Goal: Task Accomplishment & Management: Manage account settings

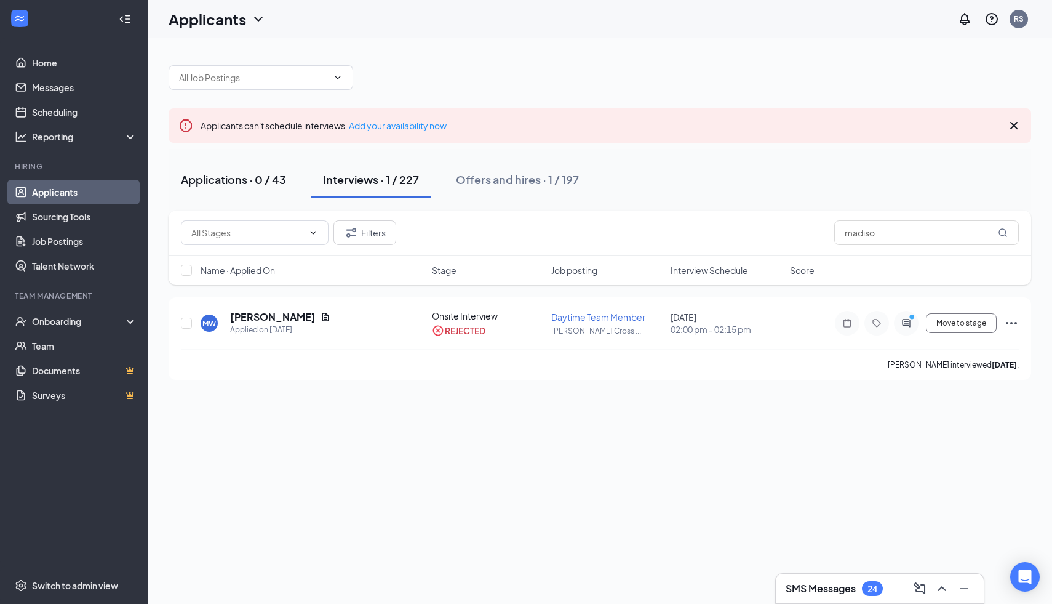
click at [228, 174] on div "Applications · 0 / 43" at bounding box center [233, 179] width 105 height 15
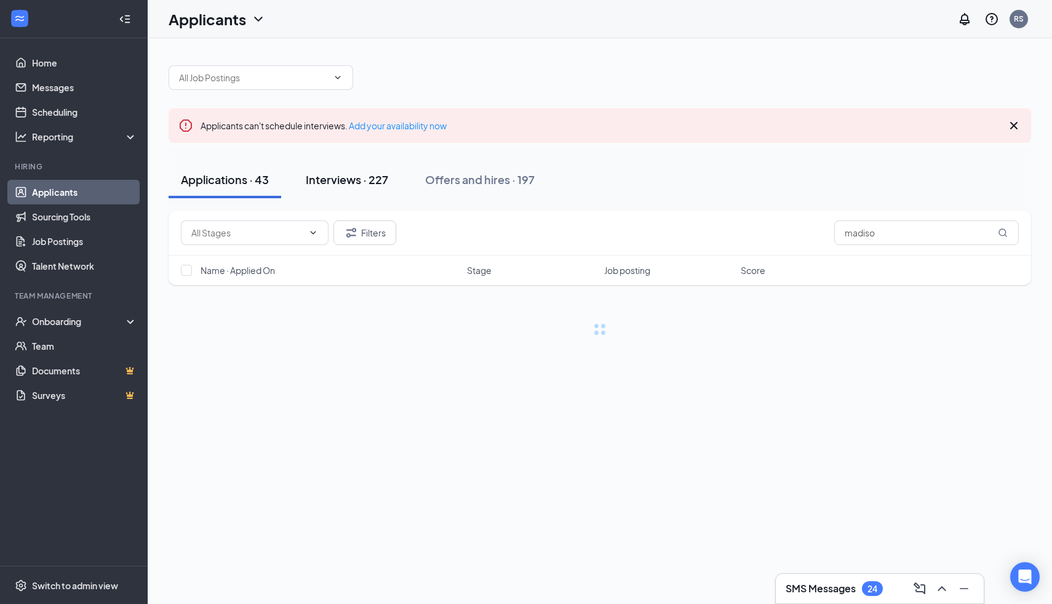
click at [353, 185] on div "Interviews · 227" at bounding box center [347, 179] width 82 height 15
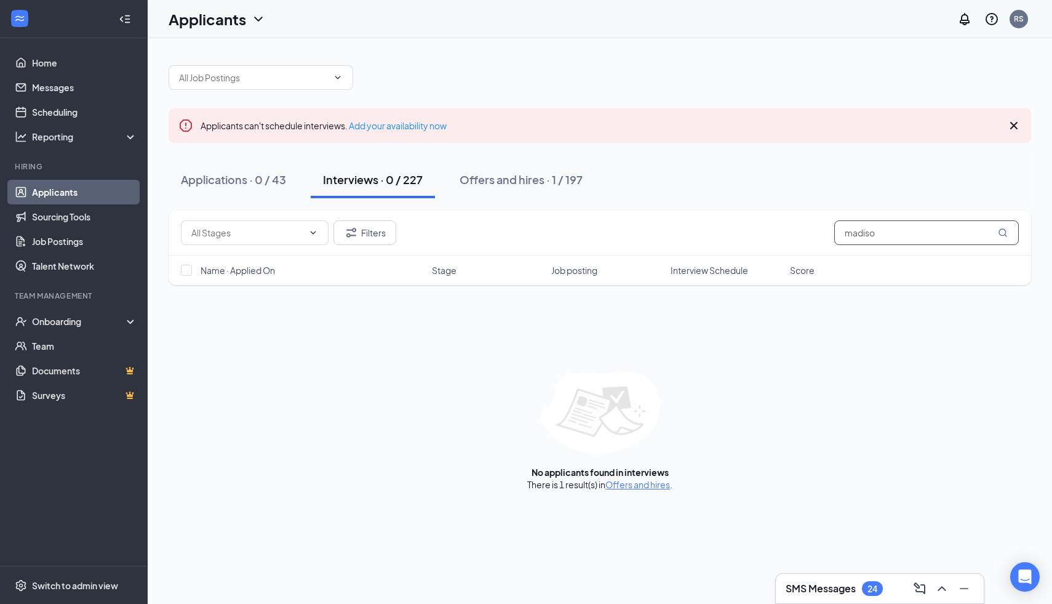
drag, startPoint x: 907, startPoint y: 237, endPoint x: 835, endPoint y: 233, distance: 72.7
click at [835, 233] on input "madiso" at bounding box center [926, 232] width 185 height 25
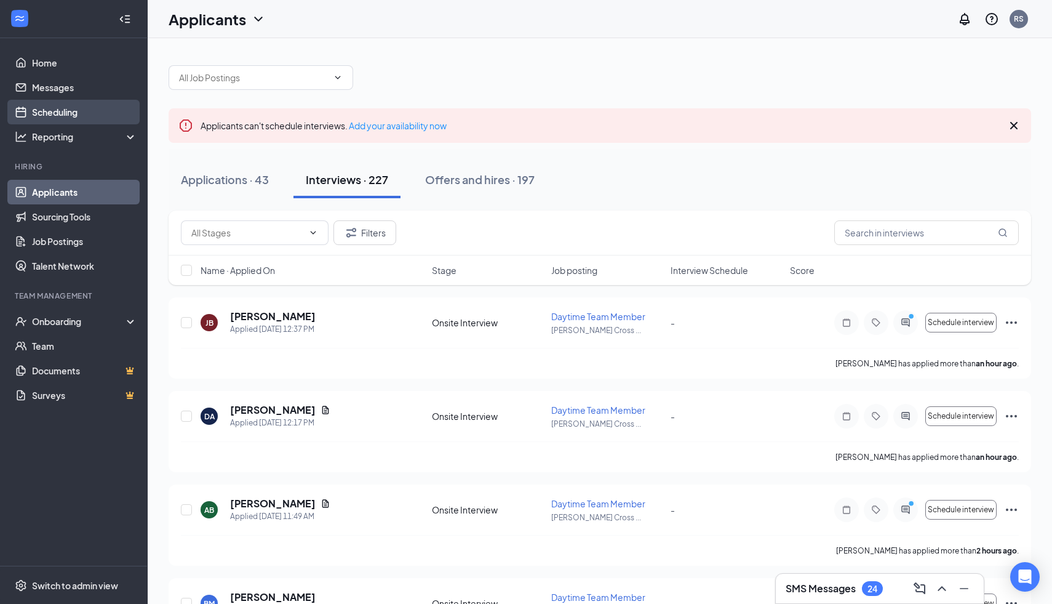
click at [79, 114] on link "Scheduling" at bounding box center [84, 112] width 105 height 25
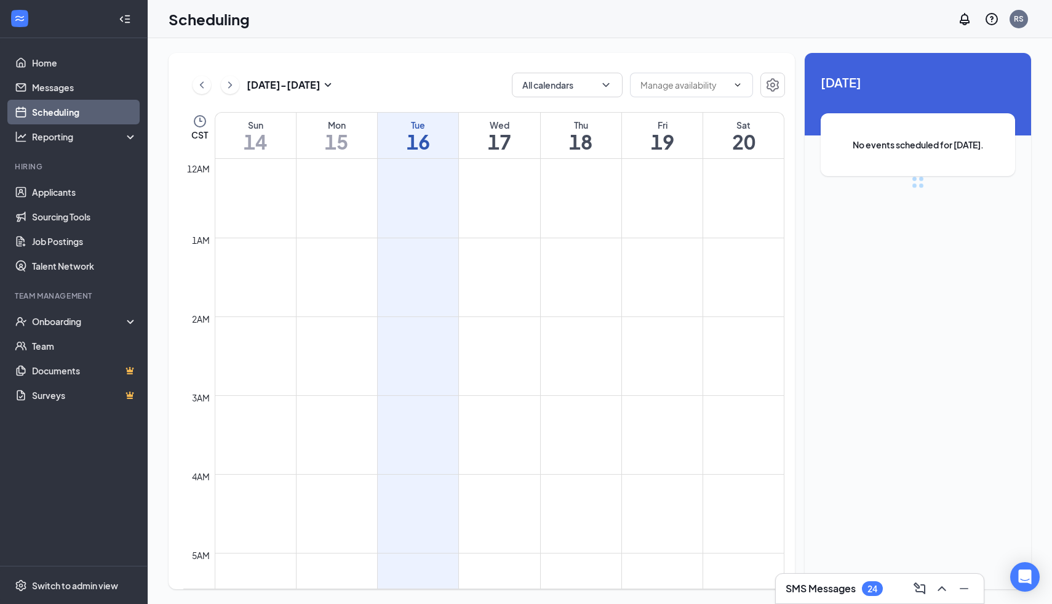
scroll to position [605, 0]
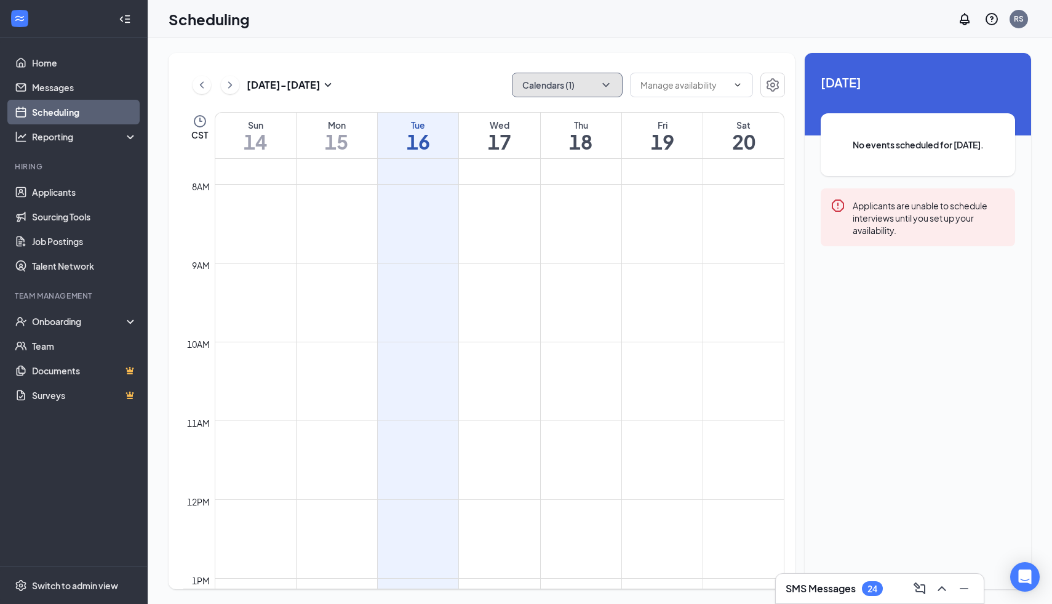
click at [582, 87] on button "Calendars (1)" at bounding box center [567, 85] width 111 height 25
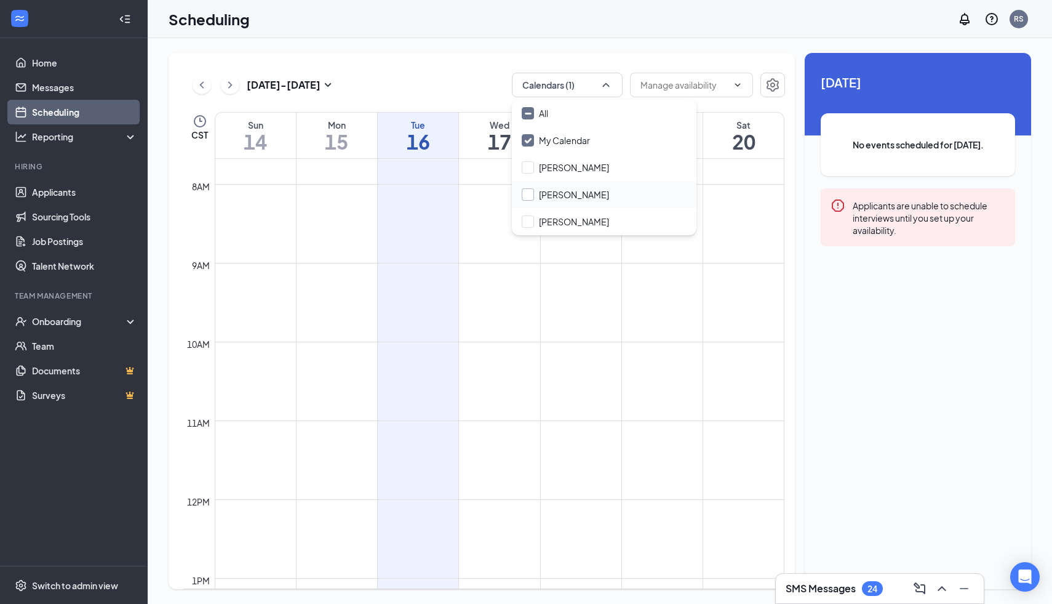
click at [529, 192] on input "Seth Abbott" at bounding box center [565, 194] width 87 height 12
checkbox input "true"
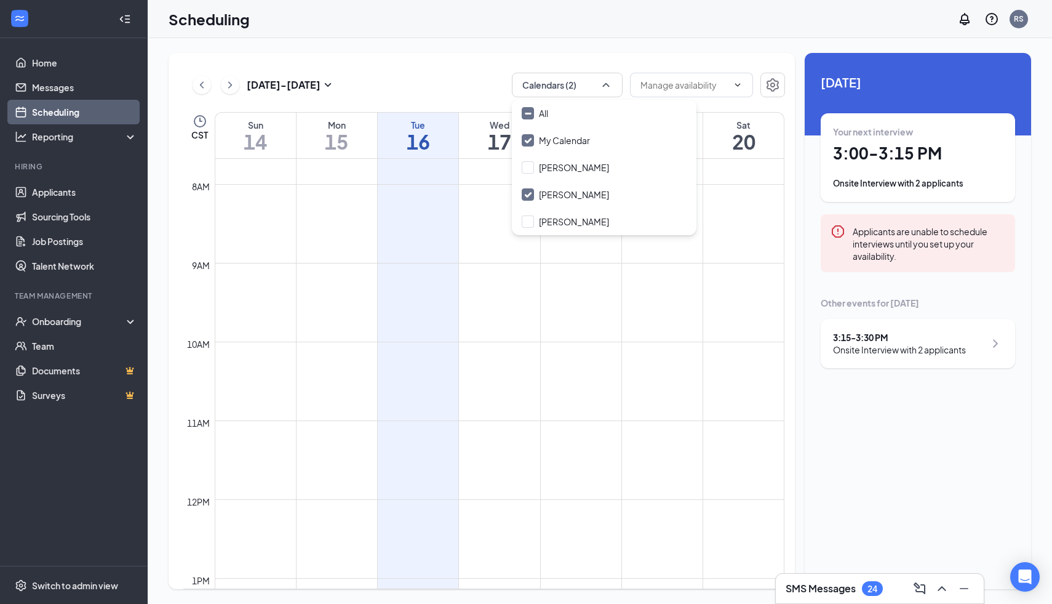
click at [607, 349] on td at bounding box center [500, 351] width 570 height 20
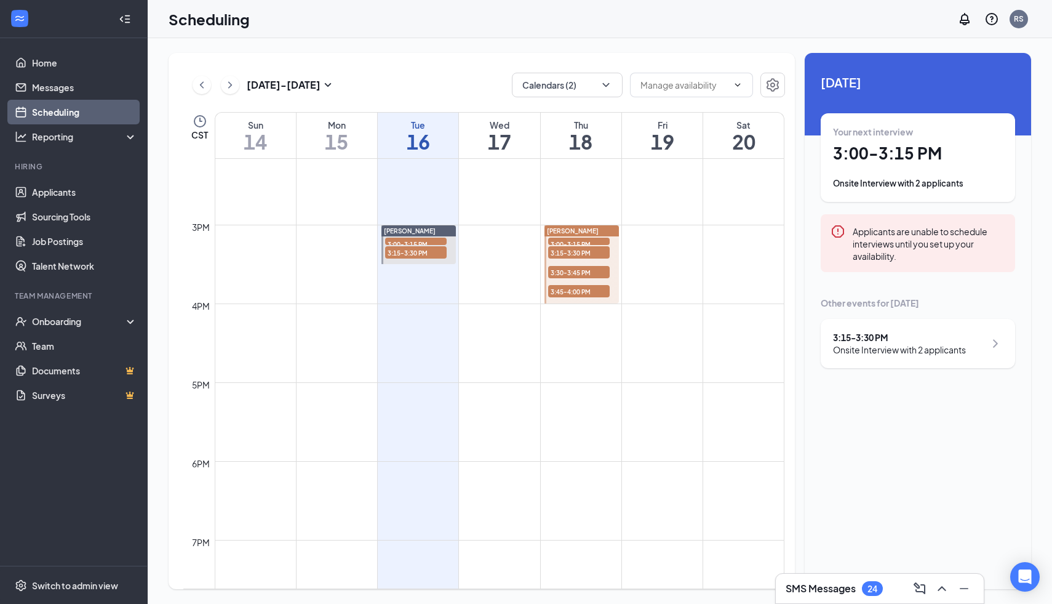
scroll to position [1095, 0]
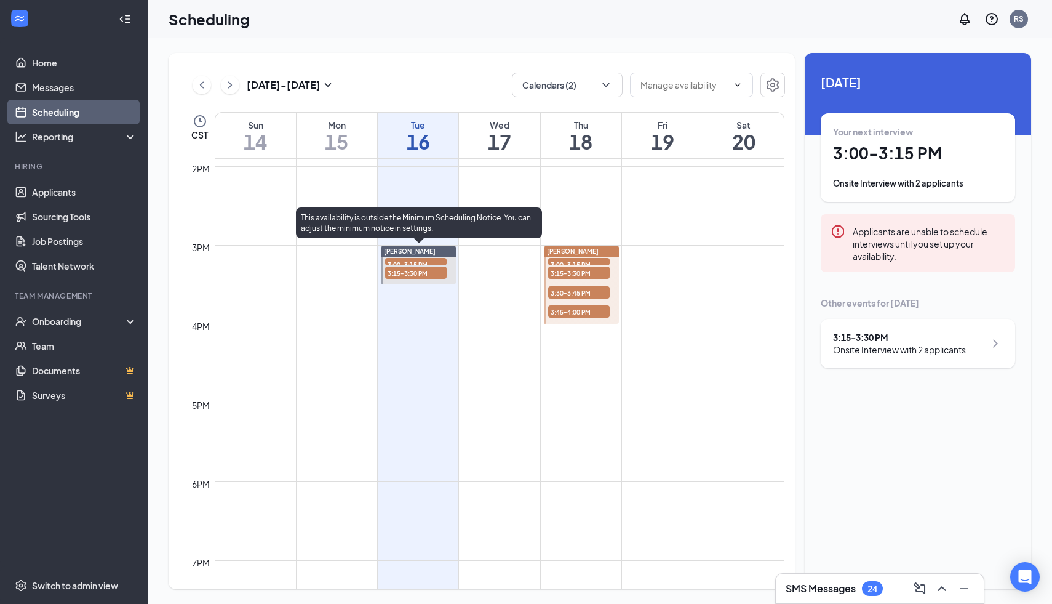
click at [441, 259] on span "3:00-3:15 PM" at bounding box center [416, 264] width 62 height 12
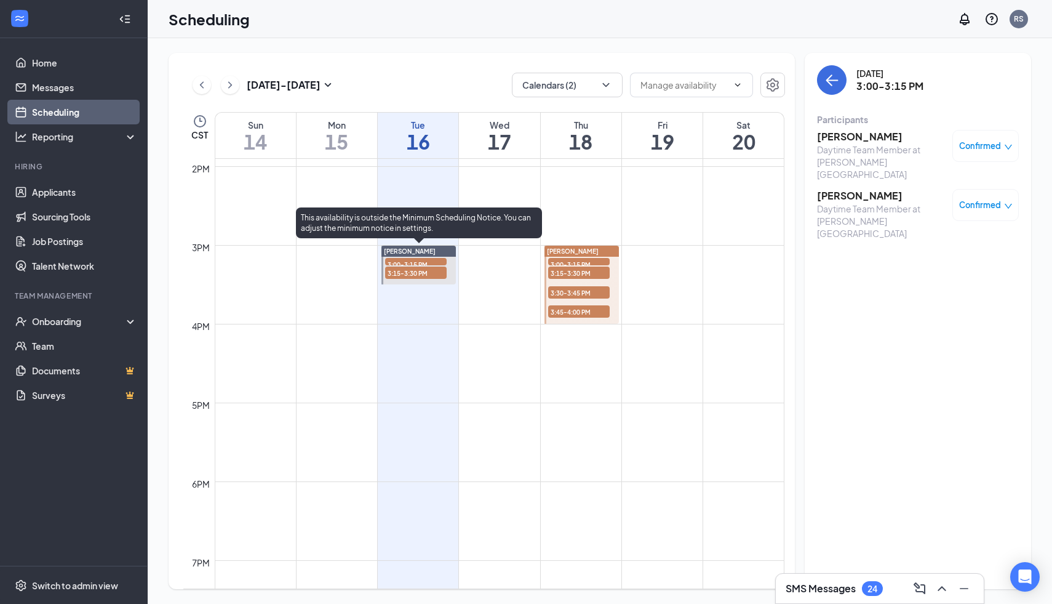
click at [433, 274] on span "3:15-3:30 PM" at bounding box center [416, 272] width 62 height 12
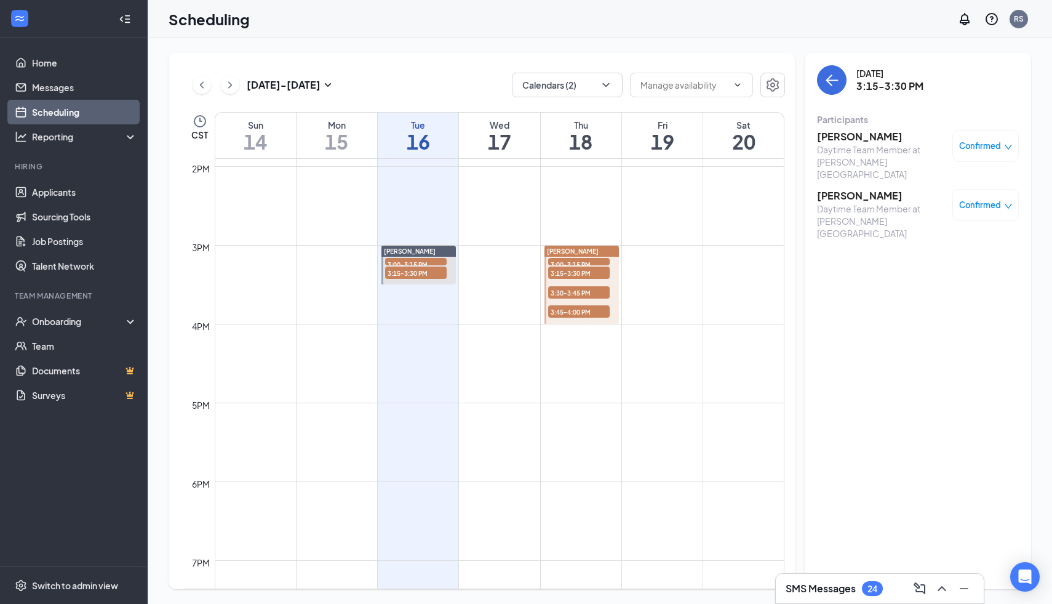
click at [576, 259] on span "3:00-3:15 PM" at bounding box center [579, 264] width 62 height 12
click at [573, 268] on span "3:15-3:30 PM" at bounding box center [579, 272] width 62 height 12
click at [569, 289] on span "3:30-3:45 PM" at bounding box center [579, 292] width 62 height 12
click at [568, 312] on span "3:45-4:00 PM" at bounding box center [579, 311] width 62 height 12
click at [73, 191] on link "Applicants" at bounding box center [84, 192] width 105 height 25
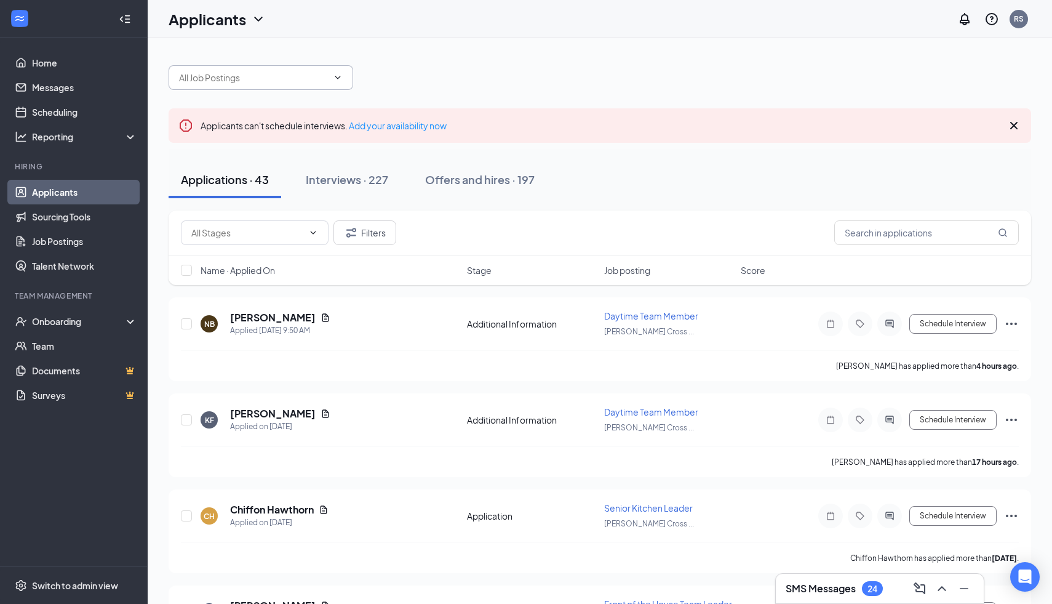
click at [223, 79] on input "text" at bounding box center [253, 78] width 149 height 14
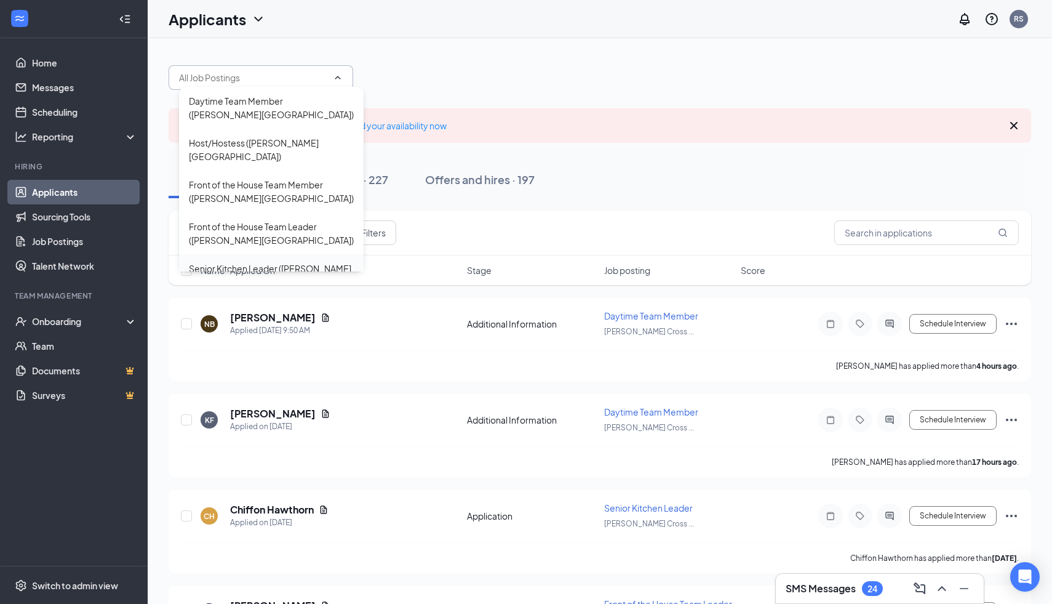
click at [241, 261] on div "Senior Kitchen Leader (Denton Towne Crossing)" at bounding box center [271, 274] width 165 height 27
type input "Senior Kitchen Leader (Denton Towne Crossing)"
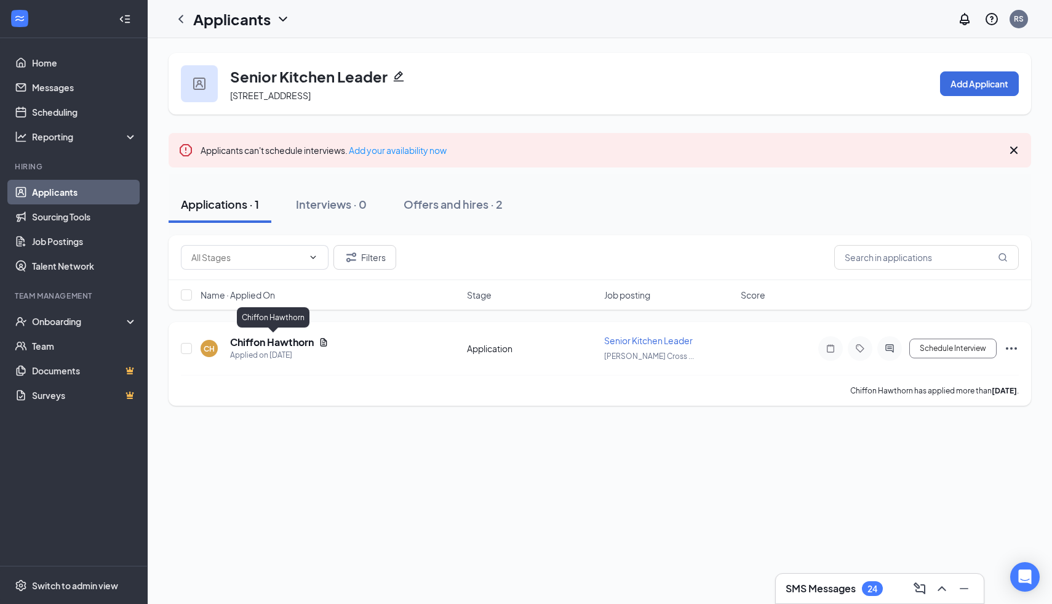
click at [298, 340] on h5 "Chiffon Hawthorn" at bounding box center [272, 342] width 84 height 14
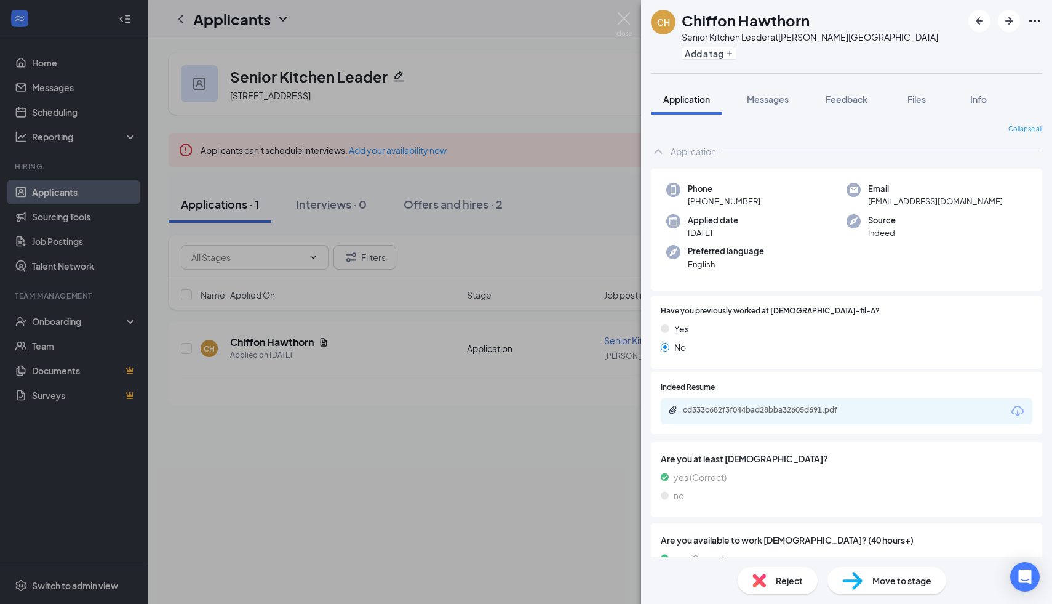
scroll to position [44, 0]
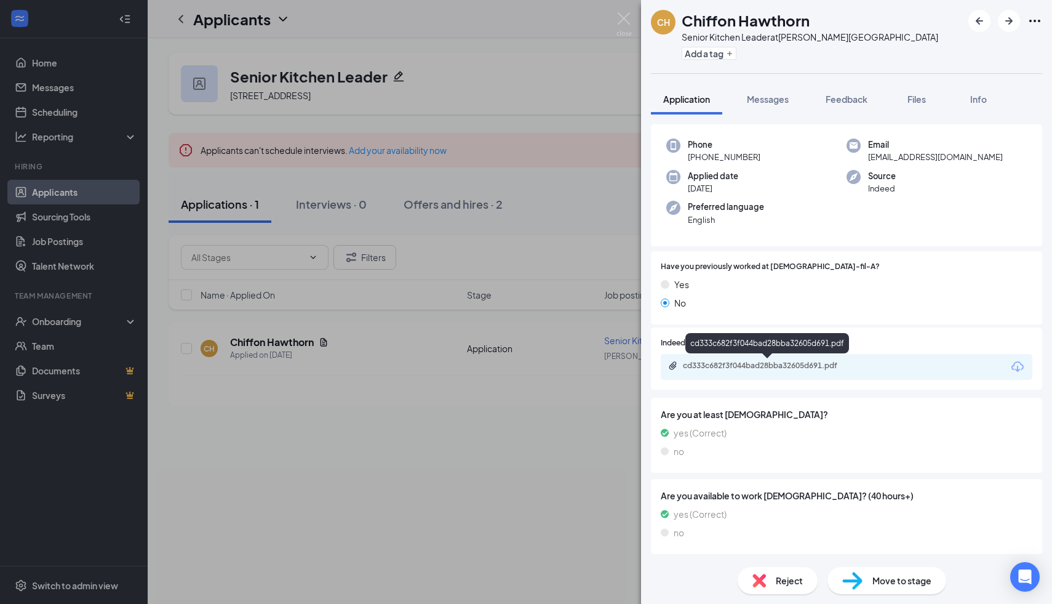
click at [734, 370] on div "cd333c682f3f044bad28bba32605d691.pdf" at bounding box center [769, 366] width 172 height 10
click at [791, 576] on span "Reject" at bounding box center [789, 580] width 27 height 14
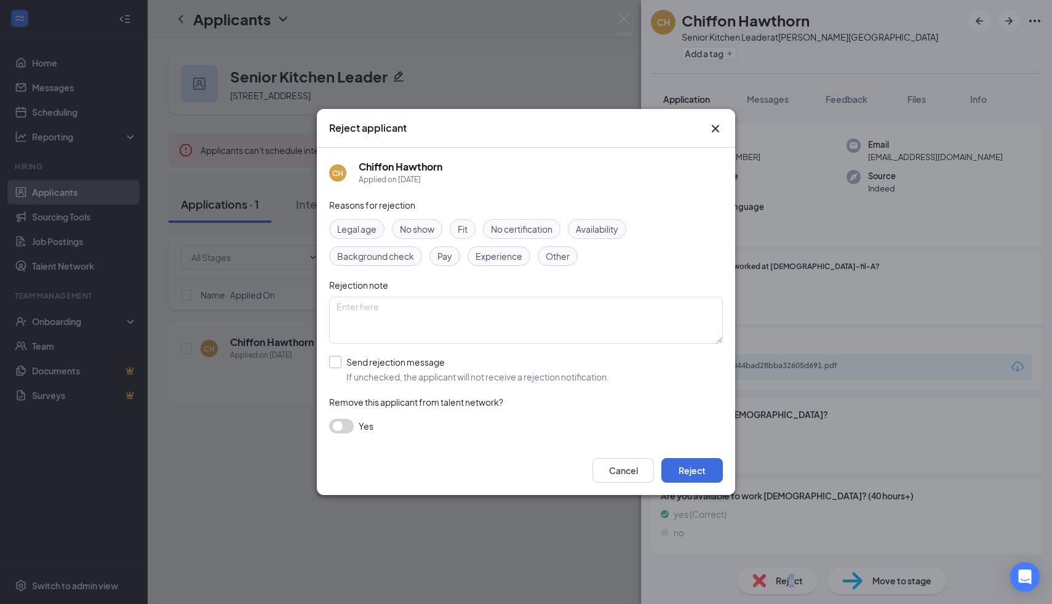
click at [340, 361] on input "Send rejection message If unchecked, the applicant will not receive a rejection…" at bounding box center [469, 369] width 280 height 27
checkbox input "true"
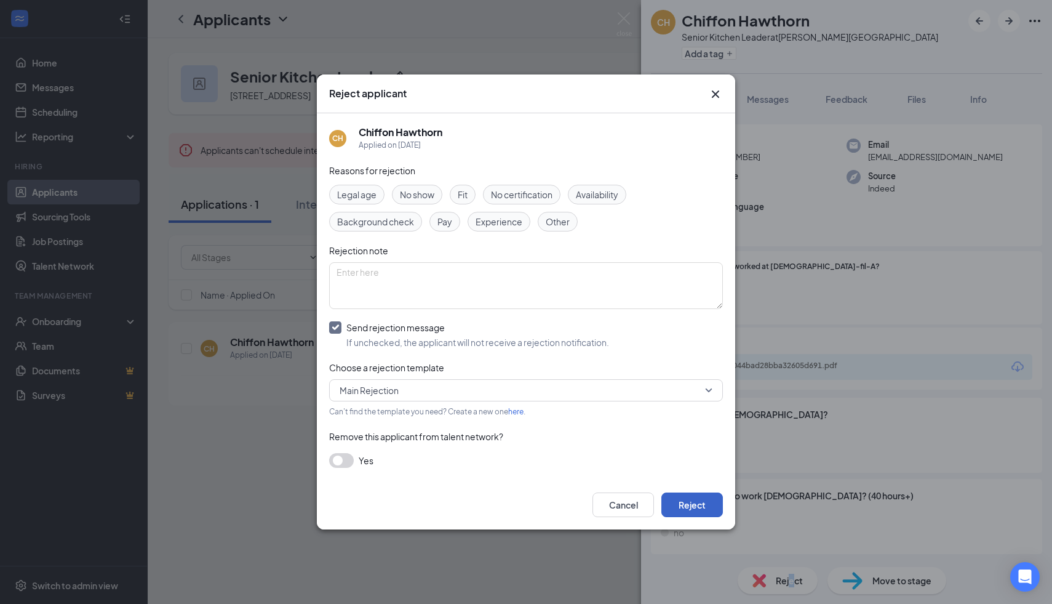
click at [696, 498] on button "Reject" at bounding box center [692, 504] width 62 height 25
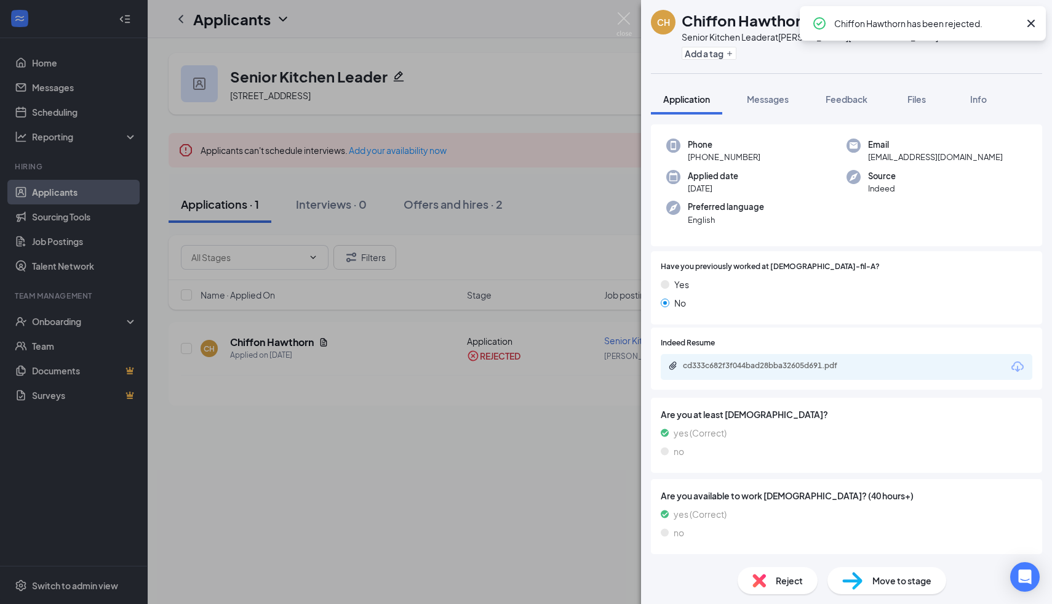
click at [183, 17] on div "CH Chiffon Hawthorn Senior Kitchen Leader at Denton Towne Crossing Add a tag Ap…" at bounding box center [526, 302] width 1052 height 604
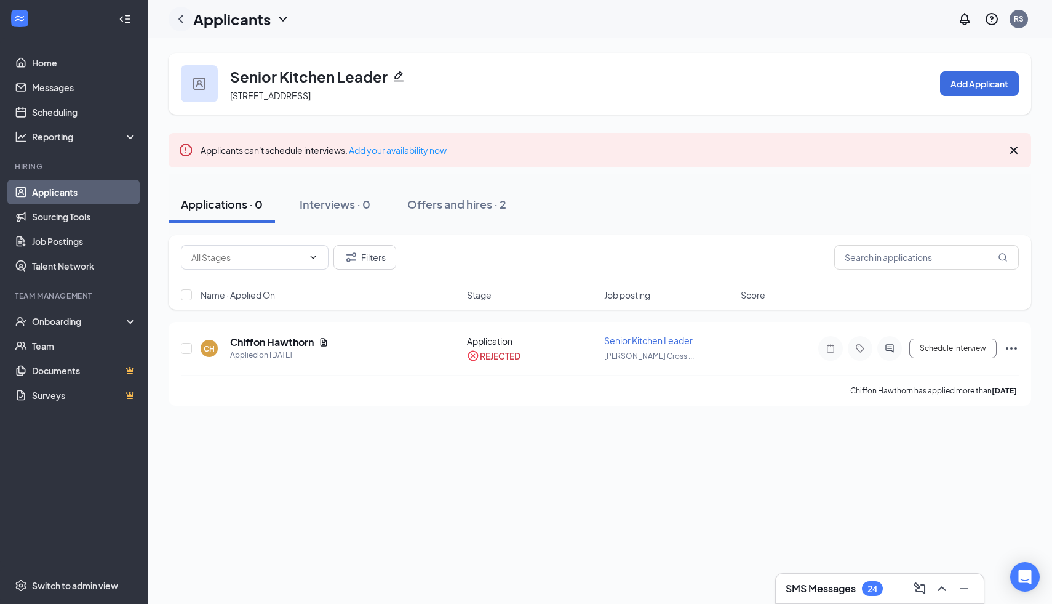
click at [178, 19] on icon "ChevronLeft" at bounding box center [180, 19] width 15 height 15
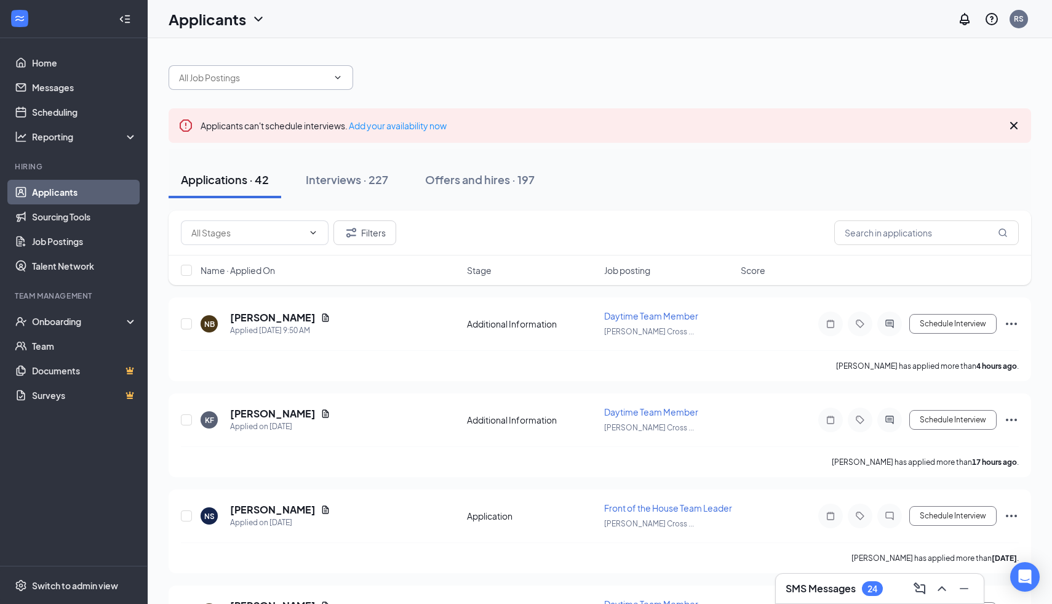
click at [319, 76] on input "text" at bounding box center [253, 78] width 149 height 14
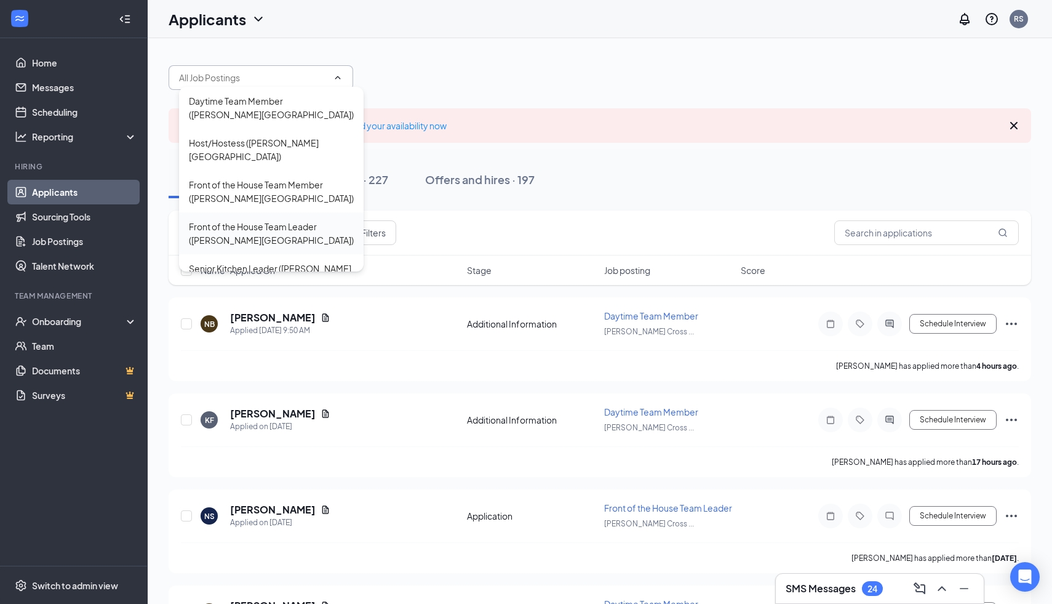
click at [296, 220] on div "Front of the House Team Leader (Denton Towne Crossing)" at bounding box center [271, 233] width 165 height 27
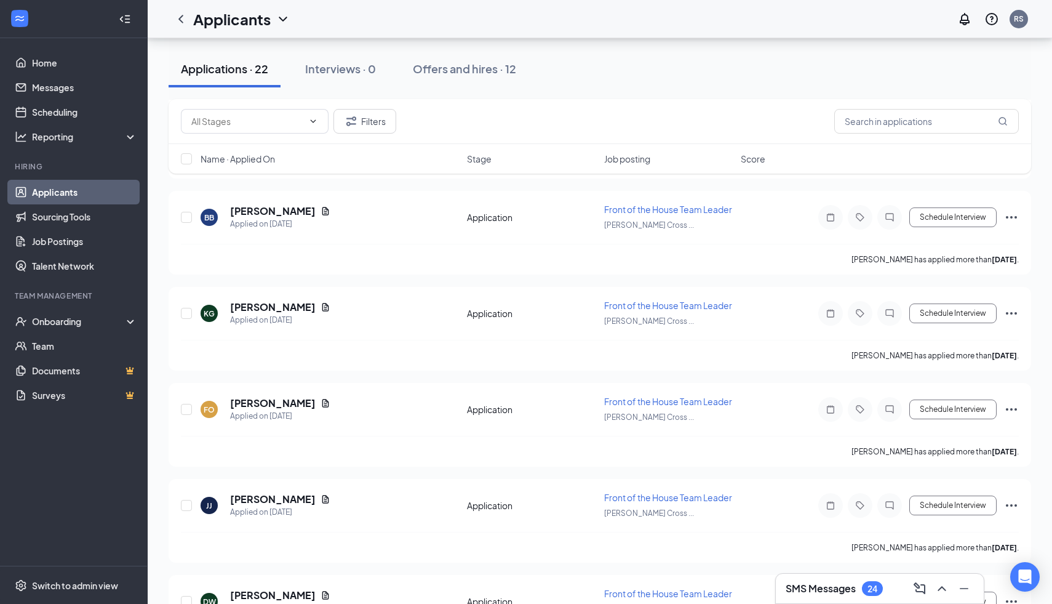
scroll to position [1812, 0]
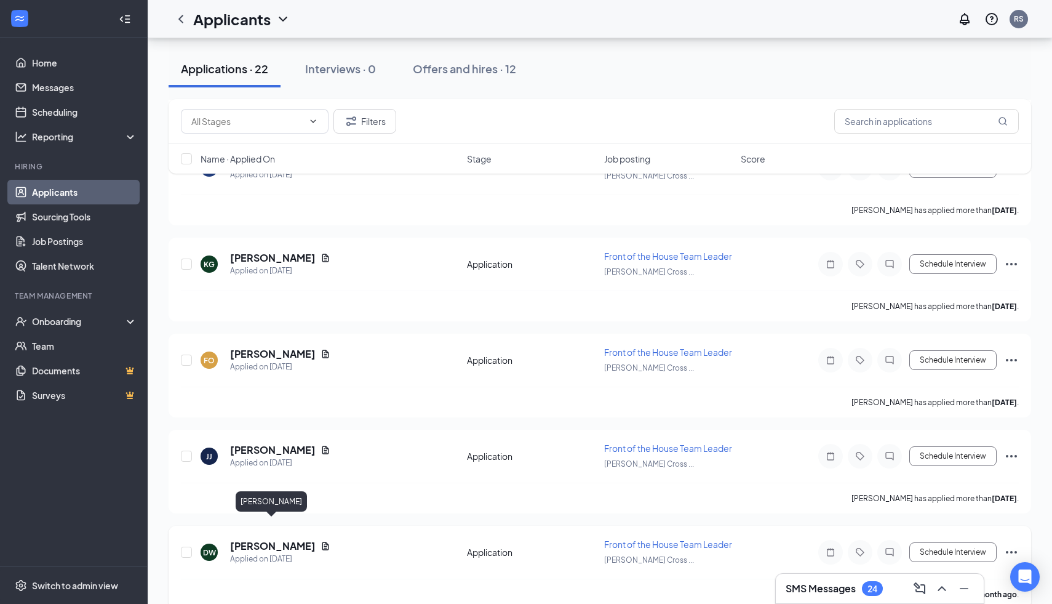
click at [268, 539] on h5 "Denasia Wallace" at bounding box center [273, 546] width 86 height 14
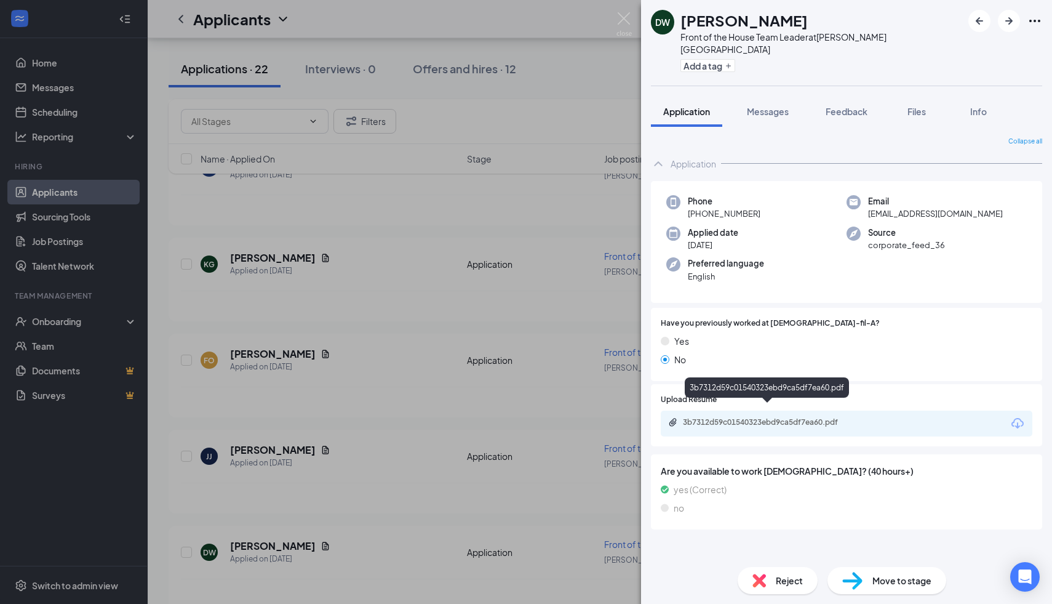
click at [775, 417] on div "3b7312d59c01540323ebd9ca5df7ea60.pdf" at bounding box center [769, 422] width 172 height 10
click at [794, 591] on div "Reject" at bounding box center [778, 580] width 80 height 27
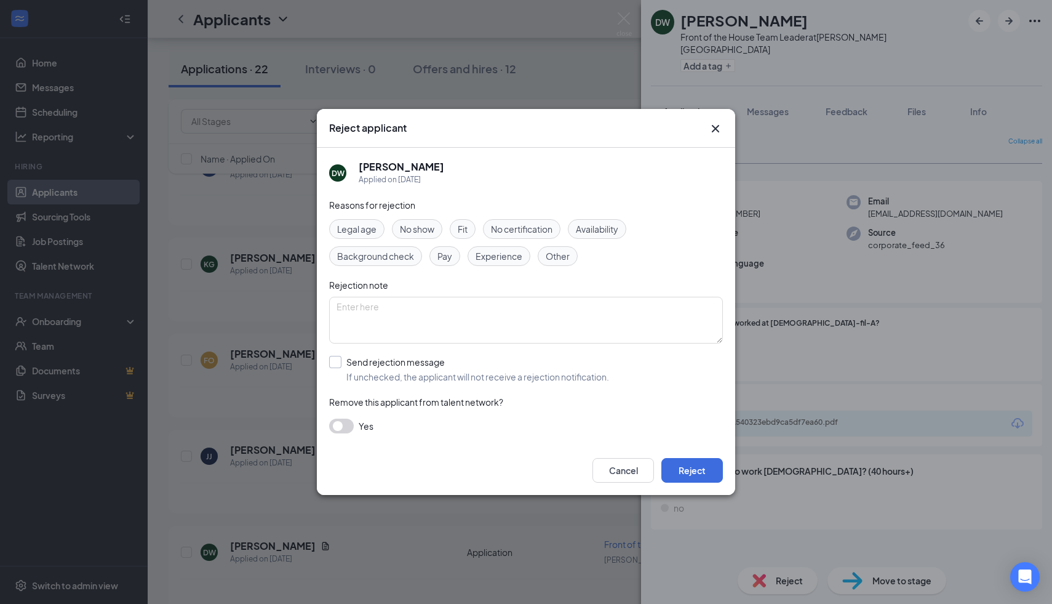
click at [343, 360] on input "Send rejection message If unchecked, the applicant will not receive a rejection…" at bounding box center [469, 369] width 280 height 27
checkbox input "true"
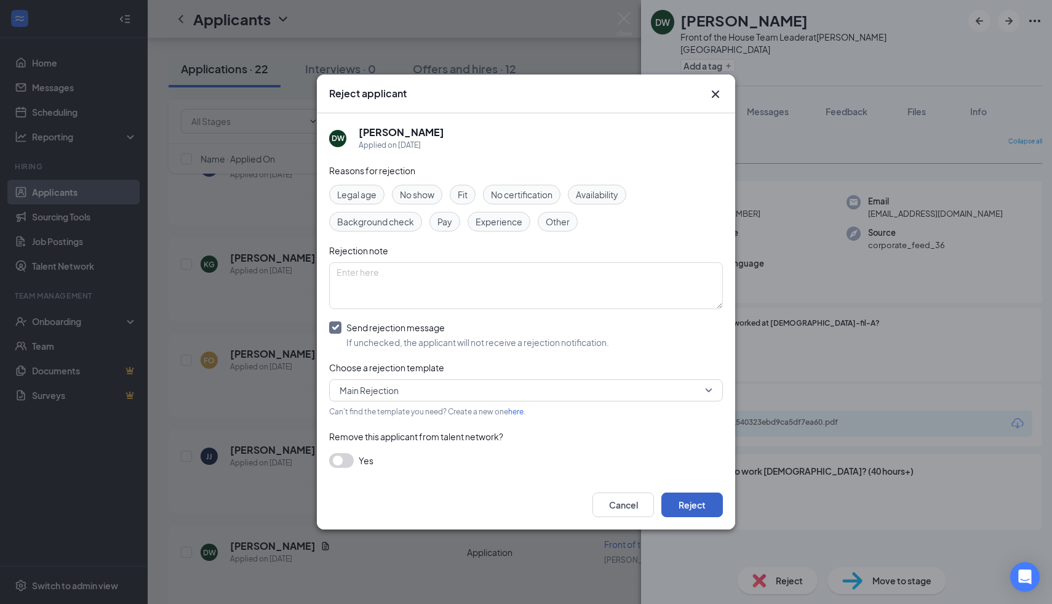
click at [709, 507] on button "Reject" at bounding box center [692, 504] width 62 height 25
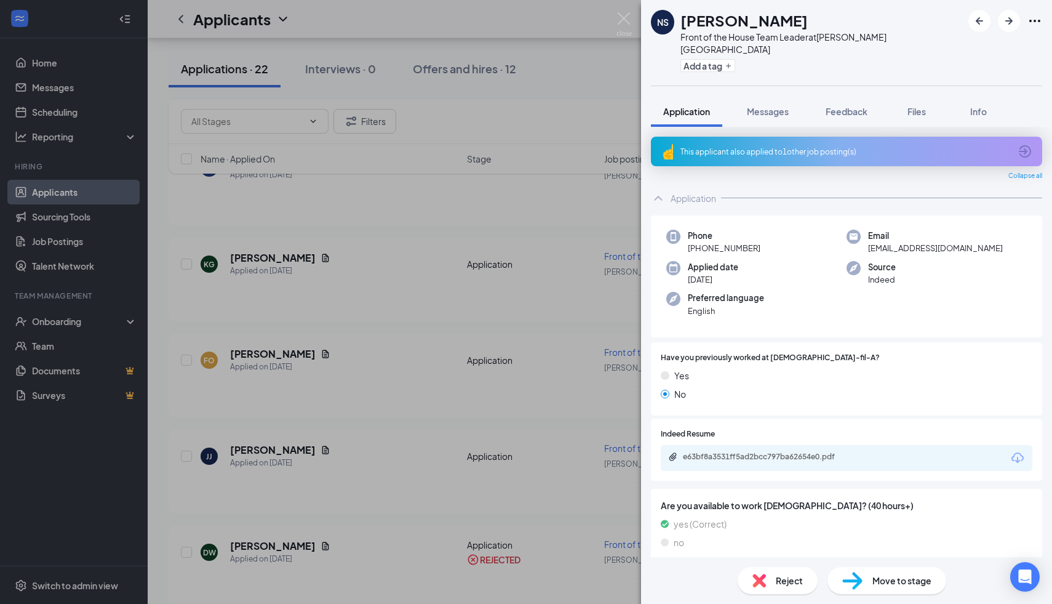
click at [741, 451] on div "e63bf8a3531ff5ad2bcc797ba62654e0.pdf" at bounding box center [847, 458] width 372 height 26
click at [735, 452] on div "e63bf8a3531ff5ad2bcc797ba62654e0.pdf" at bounding box center [769, 457] width 172 height 10
click at [774, 574] on div "Reject" at bounding box center [778, 580] width 80 height 27
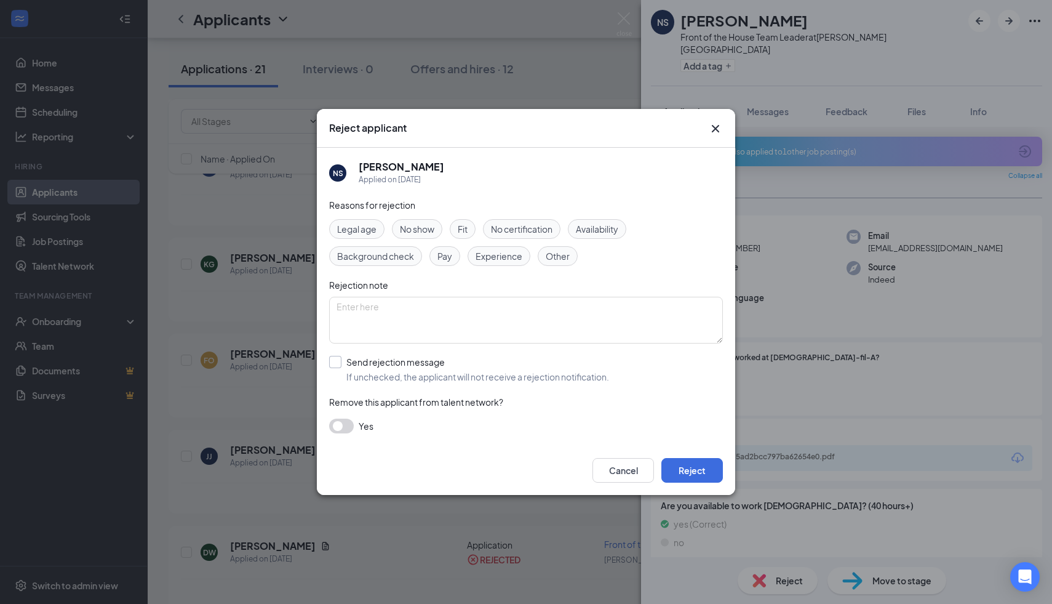
click at [342, 359] on input "Send rejection message If unchecked, the applicant will not receive a rejection…" at bounding box center [469, 369] width 280 height 27
checkbox input "true"
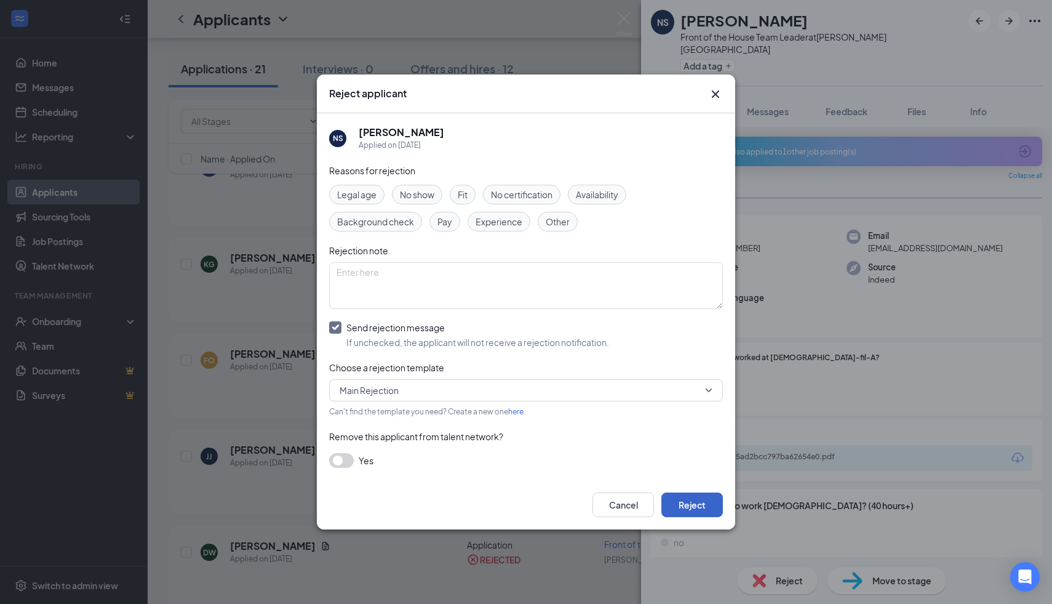
click at [688, 515] on button "Reject" at bounding box center [692, 504] width 62 height 25
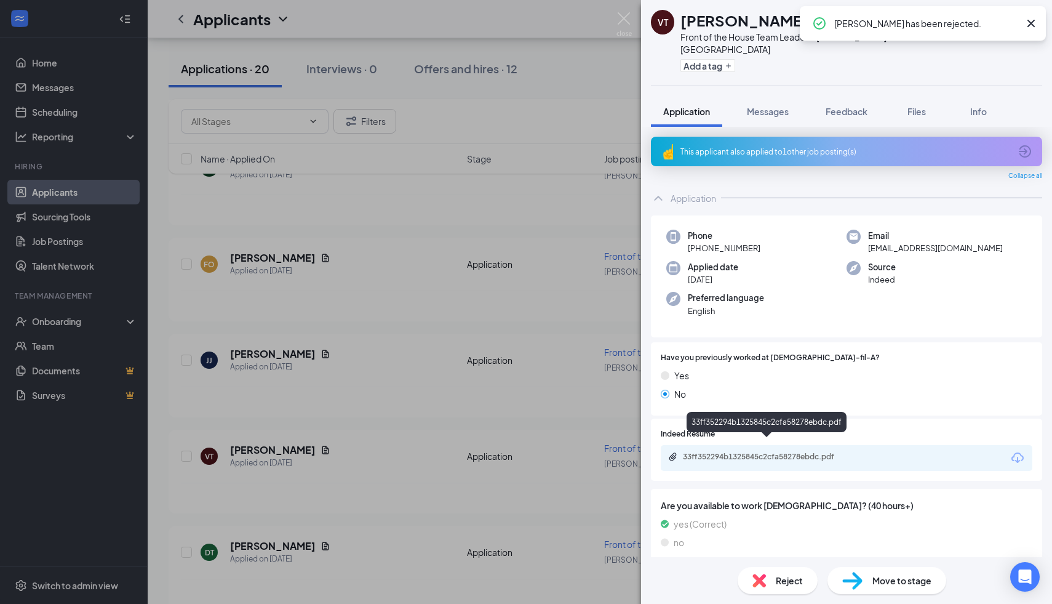
click at [727, 452] on div "33ff352294b1325845c2cfa58278ebdc.pdf" at bounding box center [769, 457] width 172 height 10
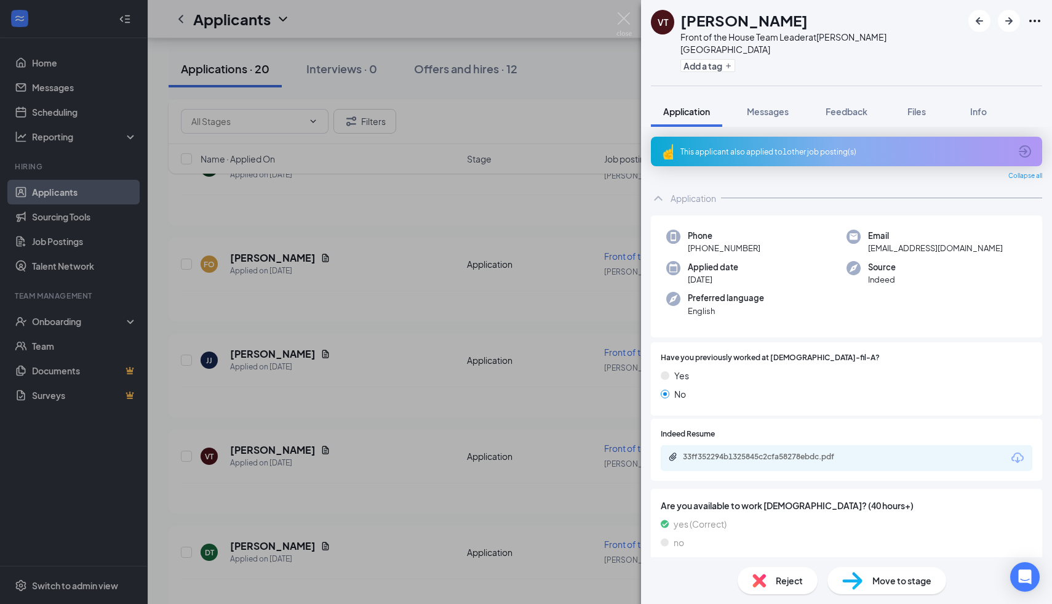
click at [785, 577] on span "Reject" at bounding box center [789, 580] width 27 height 14
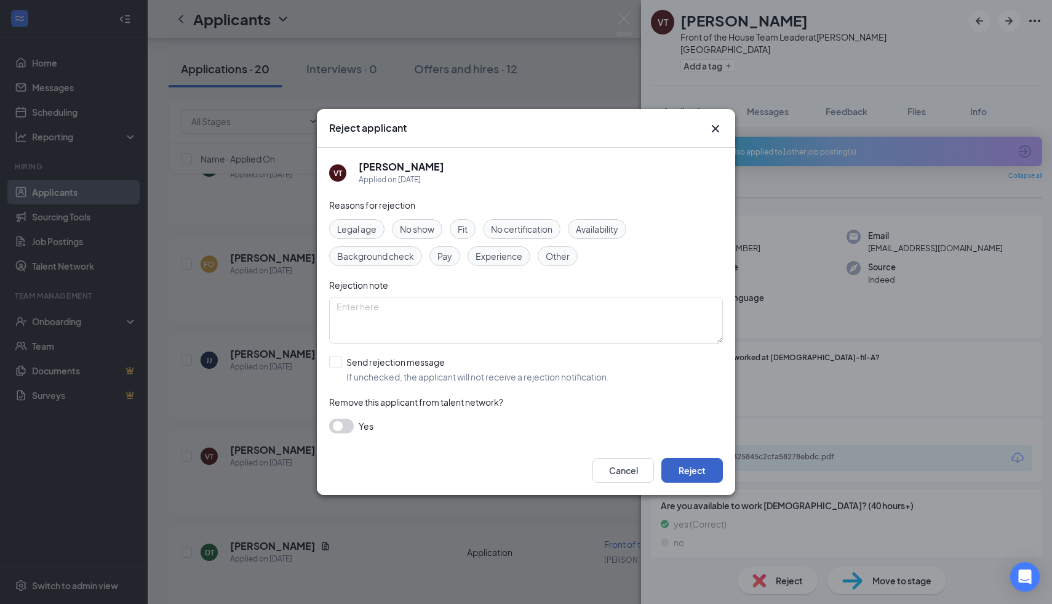
click at [697, 471] on button "Reject" at bounding box center [692, 470] width 62 height 25
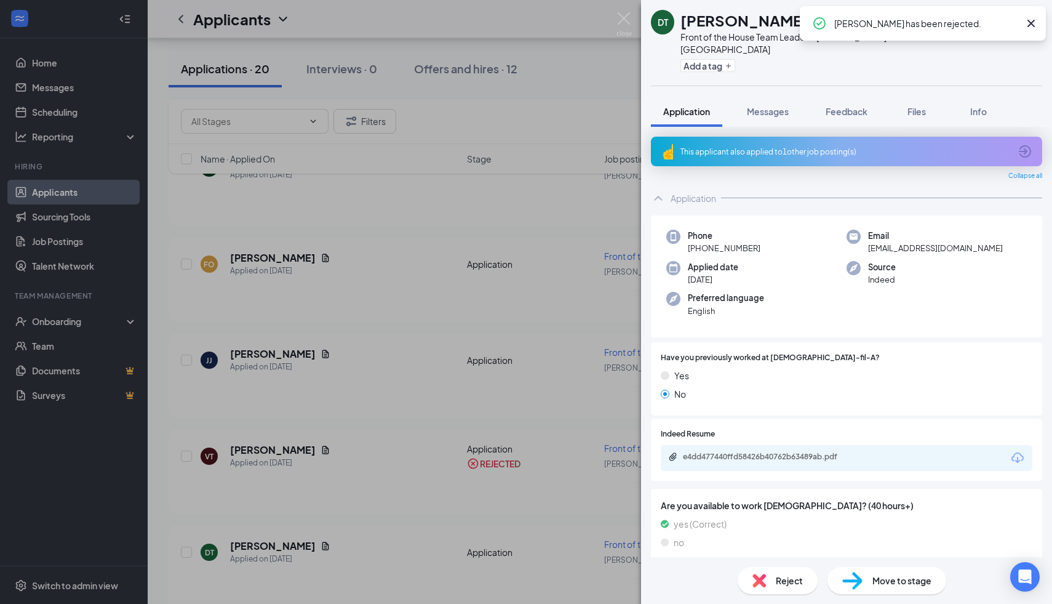
click at [737, 452] on div "e4dd477440ffd58426b40762b63489ab.pdf" at bounding box center [769, 457] width 172 height 10
click at [791, 575] on span "Reject" at bounding box center [789, 580] width 27 height 14
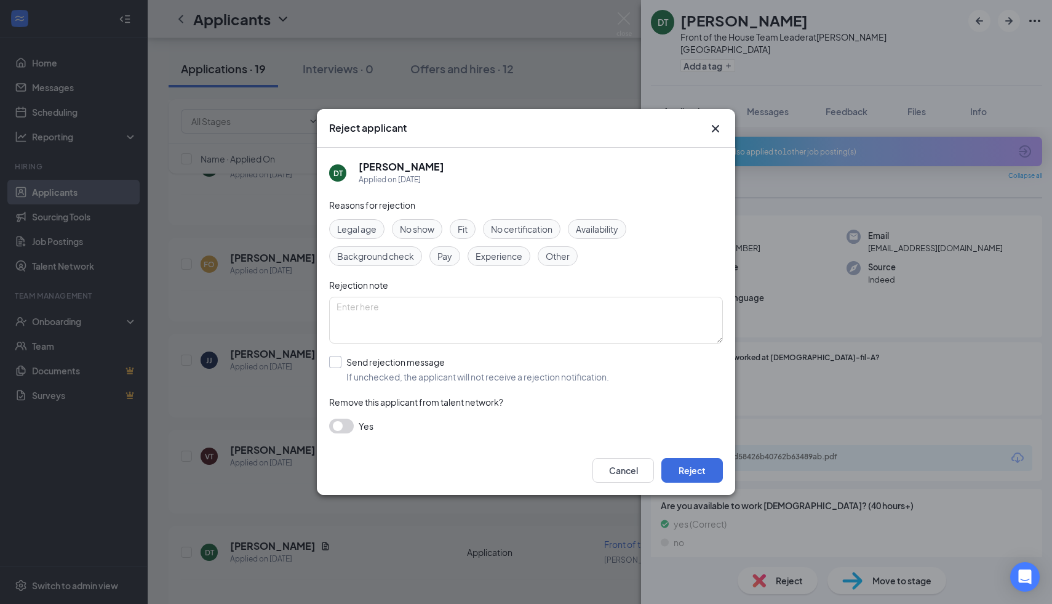
click at [335, 366] on input "Send rejection message If unchecked, the applicant will not receive a rejection…" at bounding box center [469, 369] width 280 height 27
checkbox input "true"
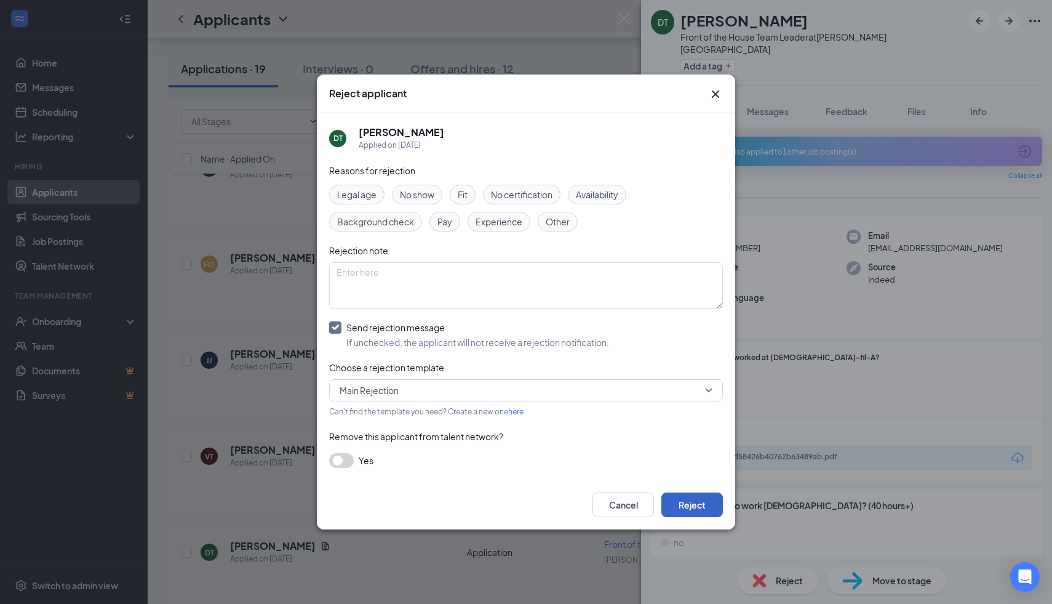
click at [691, 497] on button "Reject" at bounding box center [692, 504] width 62 height 25
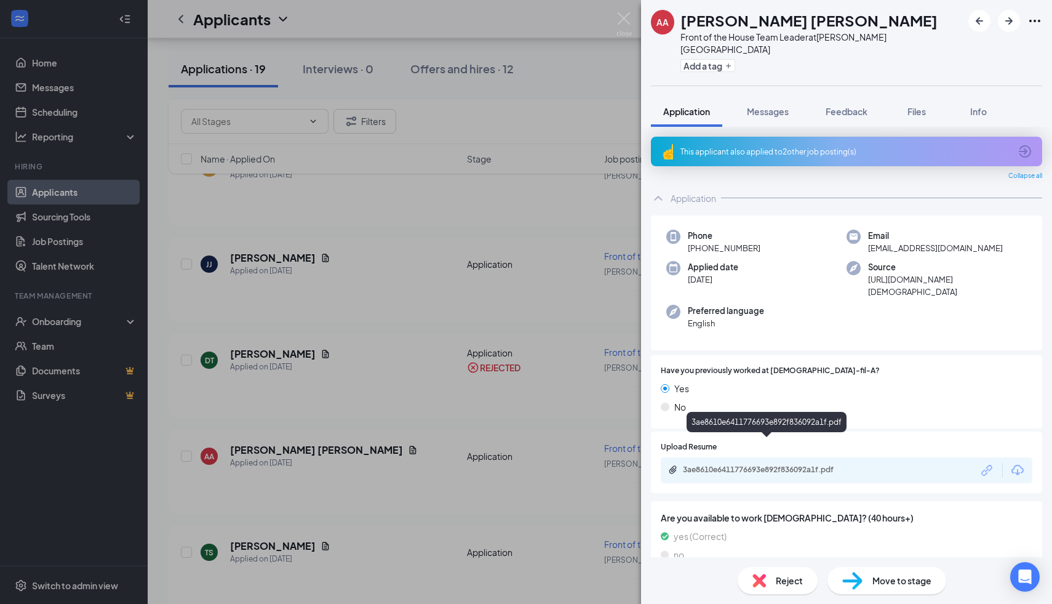
click at [772, 457] on div "3ae8610e6411776693e892f836092a1f.pdf" at bounding box center [847, 470] width 372 height 26
click at [727, 465] on div "3ae8610e6411776693e892f836092a1f.pdf" at bounding box center [769, 470] width 172 height 10
click at [772, 594] on div "Reject Move to stage" at bounding box center [846, 580] width 411 height 47
click at [776, 583] on span "Reject" at bounding box center [789, 580] width 27 height 14
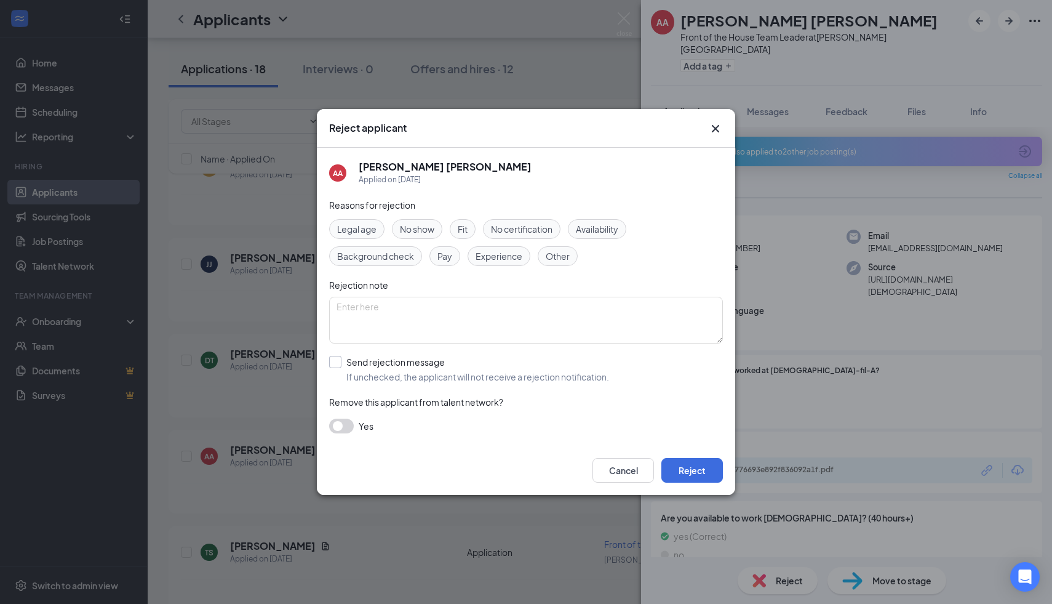
click at [330, 369] on input "Send rejection message If unchecked, the applicant will not receive a rejection…" at bounding box center [469, 369] width 280 height 27
checkbox input "true"
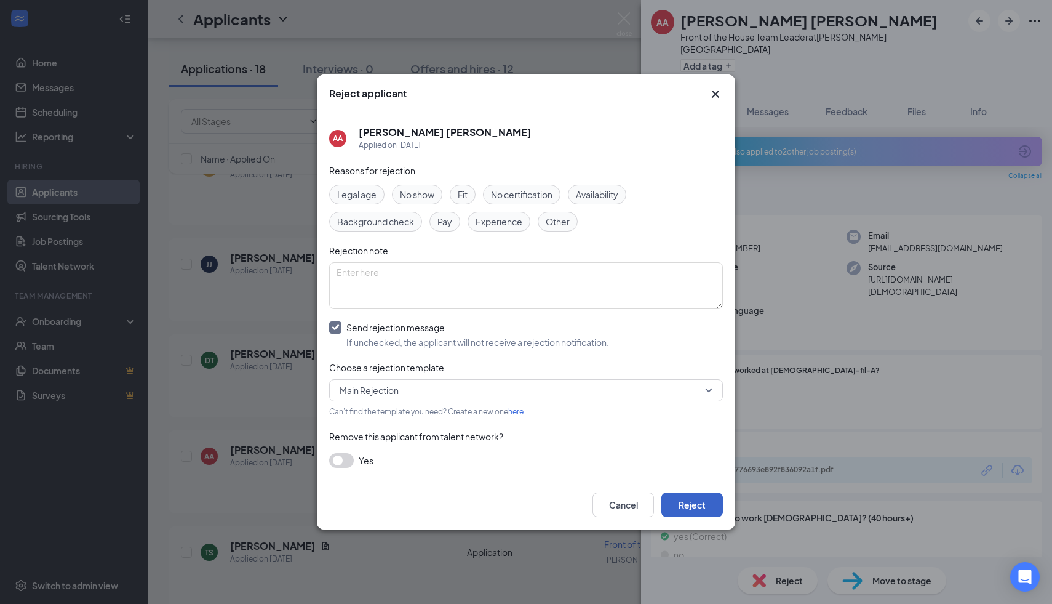
click at [691, 495] on button "Reject" at bounding box center [692, 504] width 62 height 25
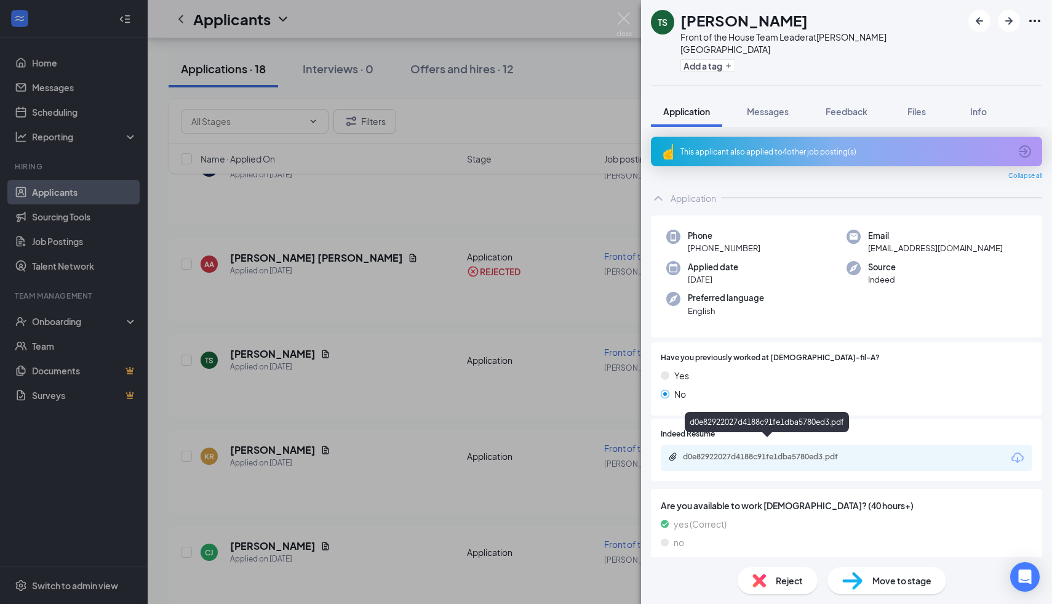
click at [740, 452] on div "d0e82922027d4188c91fe1dba5780ed3.pdf" at bounding box center [769, 457] width 172 height 10
click at [780, 588] on div "Reject" at bounding box center [778, 580] width 80 height 27
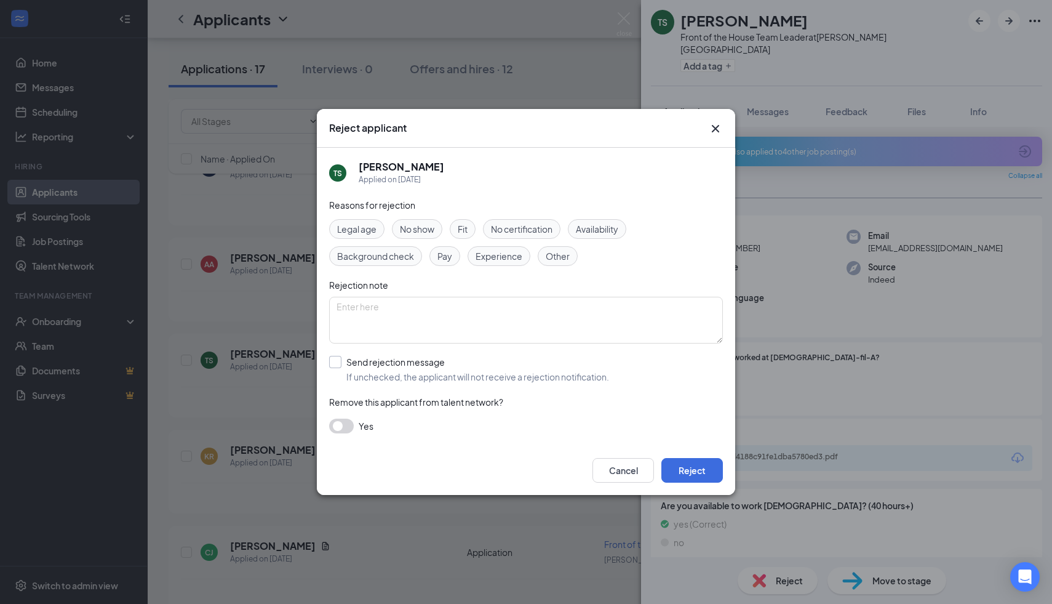
click at [344, 359] on input "Send rejection message If unchecked, the applicant will not receive a rejection…" at bounding box center [469, 369] width 280 height 27
checkbox input "true"
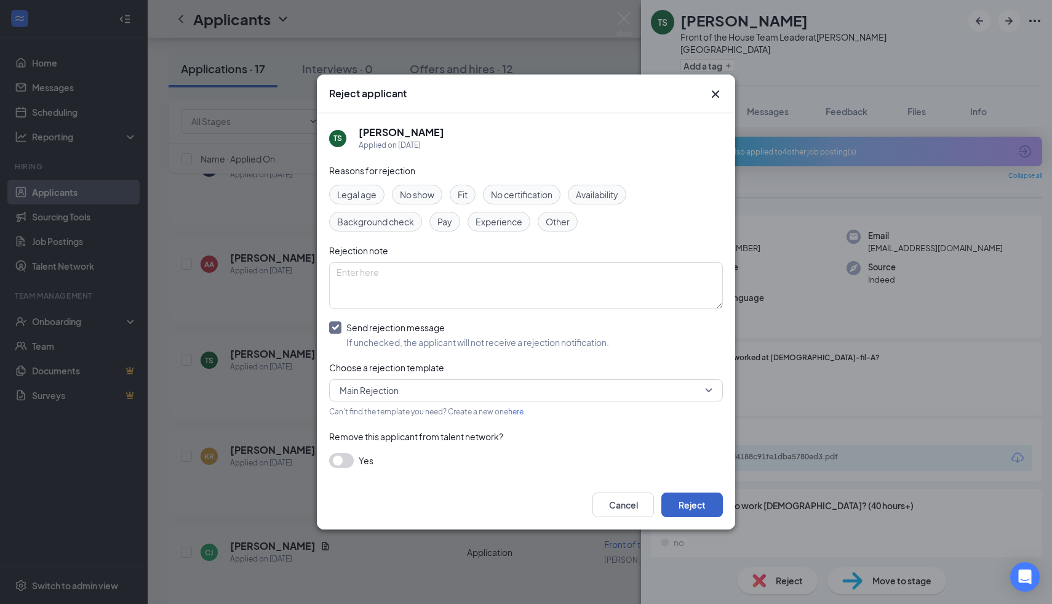
click at [677, 500] on button "Reject" at bounding box center [692, 504] width 62 height 25
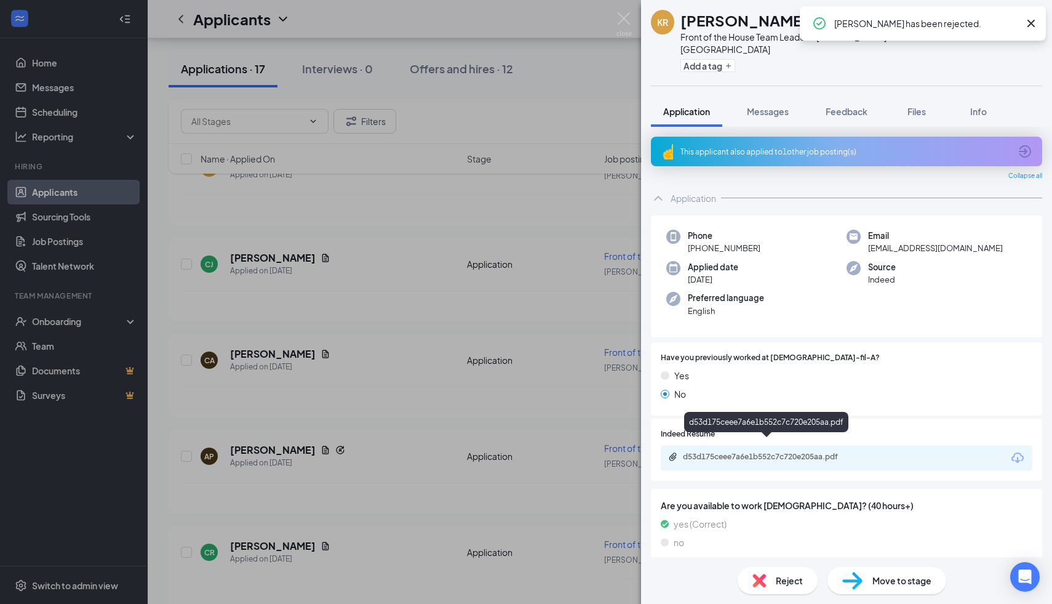
click at [717, 451] on div "d53d175ceee7a6e1b552c7c720e205aa.pdf" at bounding box center [847, 458] width 372 height 26
click at [718, 452] on div "d53d175ceee7a6e1b552c7c720e205aa.pdf" at bounding box center [769, 457] width 172 height 10
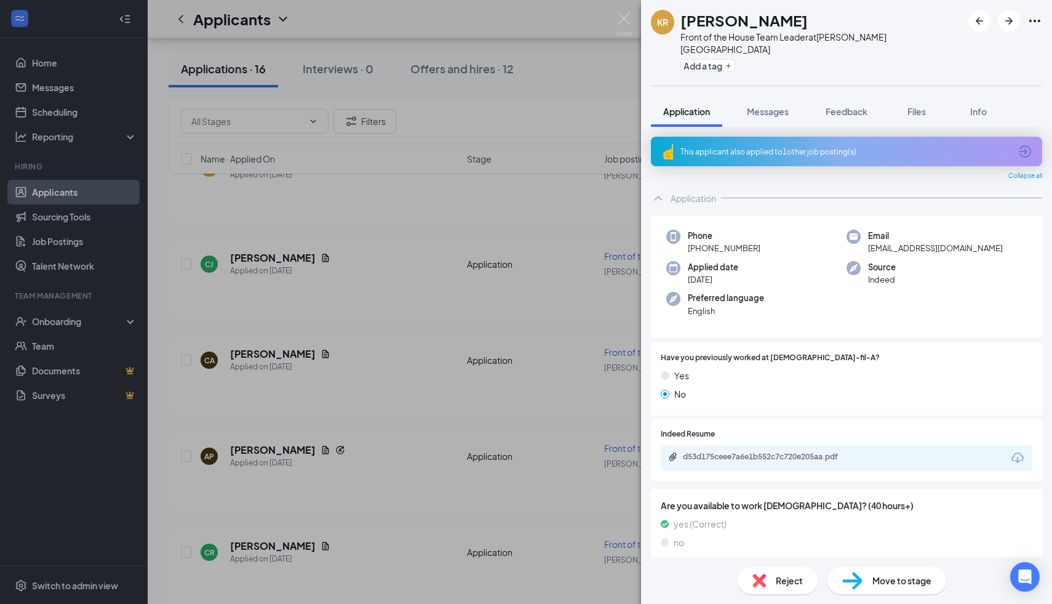
click at [791, 574] on span "Reject" at bounding box center [789, 580] width 27 height 14
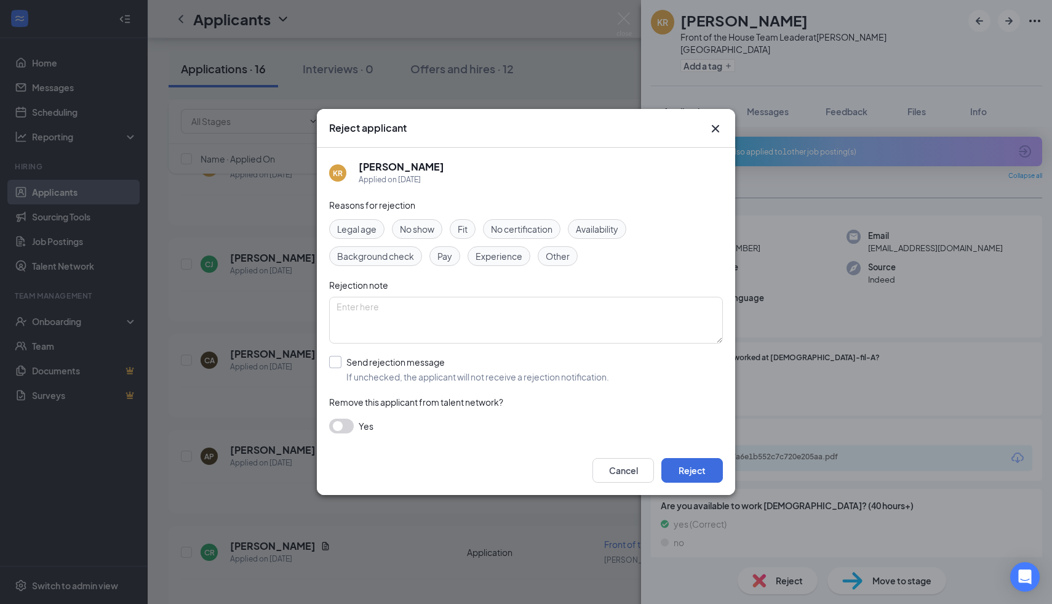
click at [343, 357] on input "Send rejection message If unchecked, the applicant will not receive a rejection…" at bounding box center [469, 369] width 280 height 27
checkbox input "true"
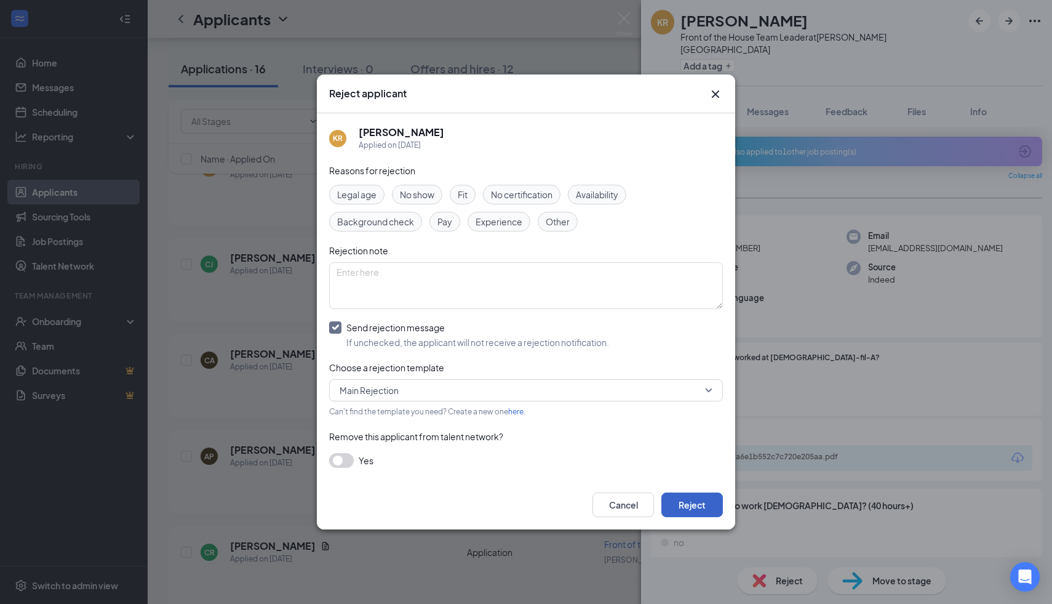
click at [690, 504] on button "Reject" at bounding box center [692, 504] width 62 height 25
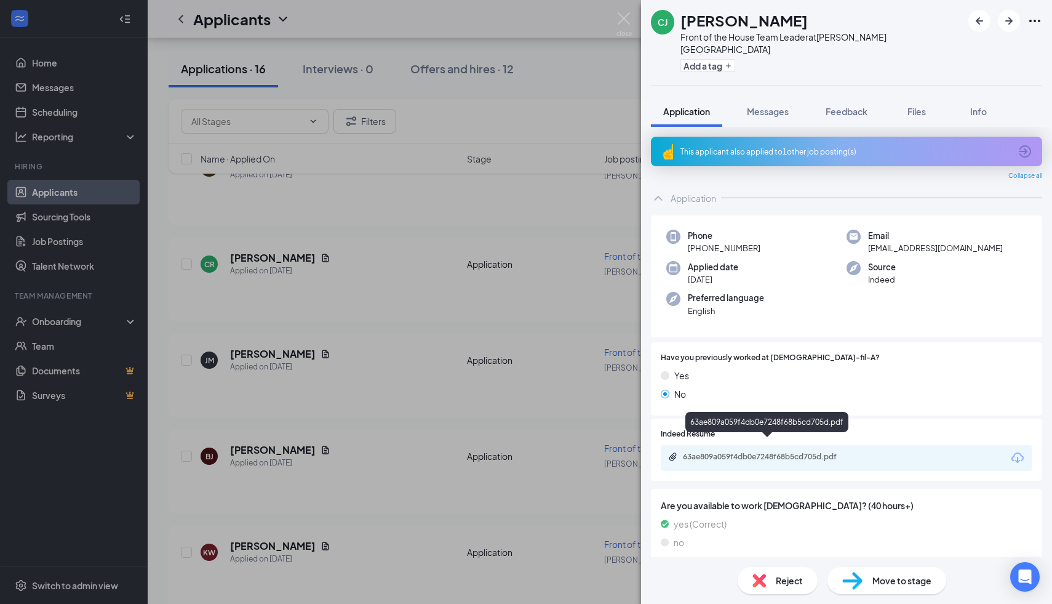
click at [716, 452] on div "63ae809a059f4db0e7248f68b5cd705d.pdf" at bounding box center [769, 457] width 172 height 10
click at [802, 578] on span "Reject" at bounding box center [789, 580] width 27 height 14
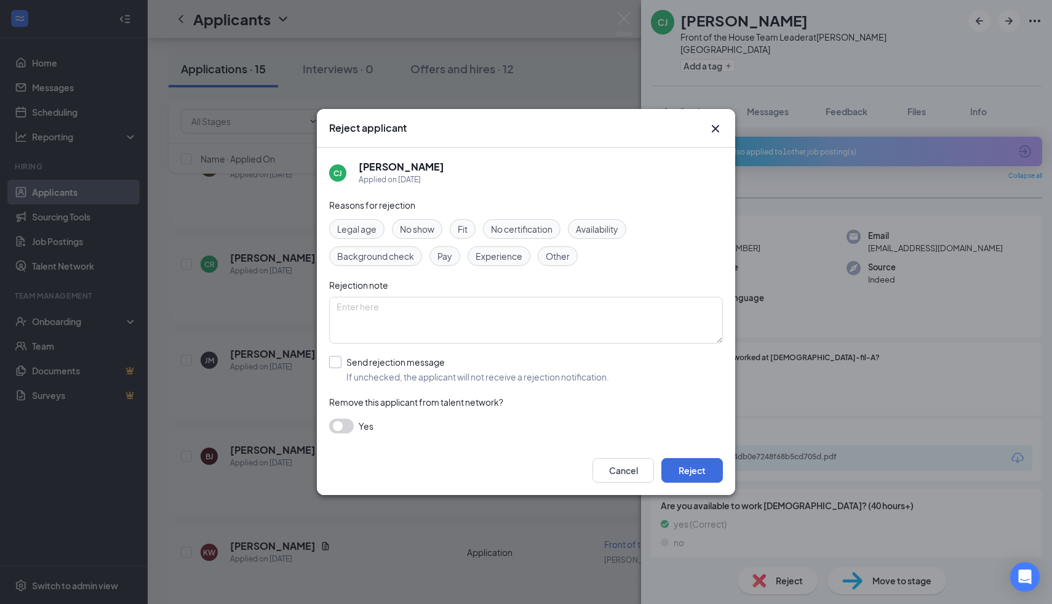
click at [336, 364] on input "Send rejection message If unchecked, the applicant will not receive a rejection…" at bounding box center [469, 369] width 280 height 27
checkbox input "true"
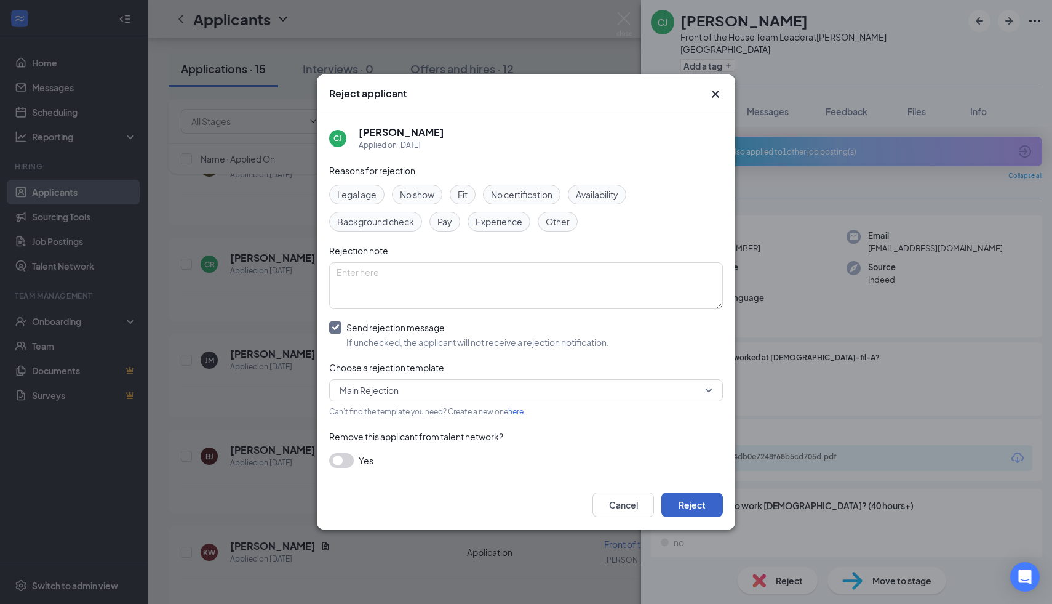
click at [711, 504] on button "Reject" at bounding box center [692, 504] width 62 height 25
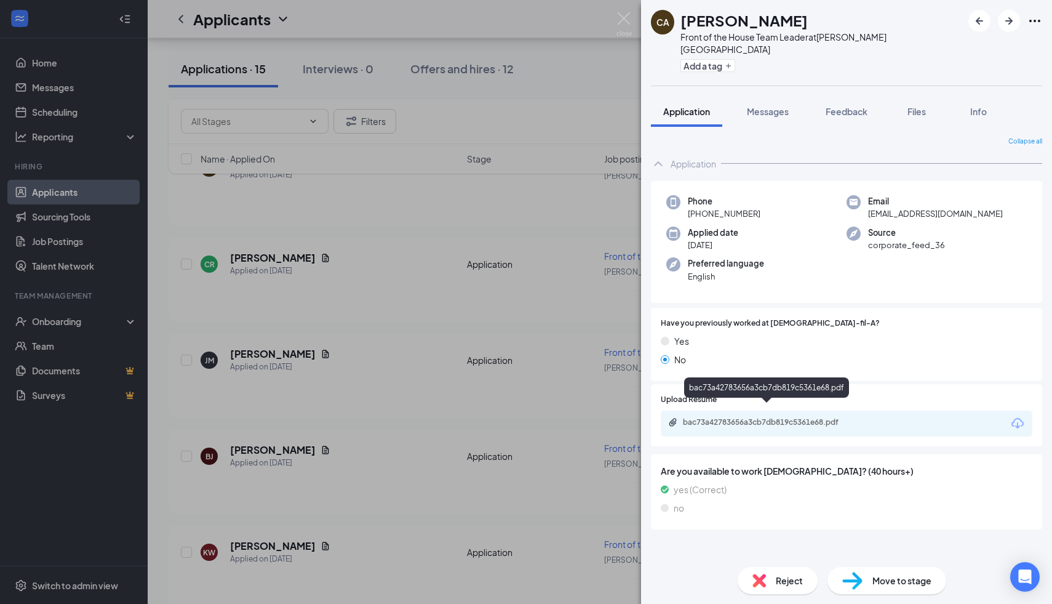
click at [758, 417] on div "bac73a42783656a3cb7db819c5361e68.pdf" at bounding box center [769, 422] width 172 height 10
click at [772, 567] on div "Reject" at bounding box center [778, 580] width 80 height 27
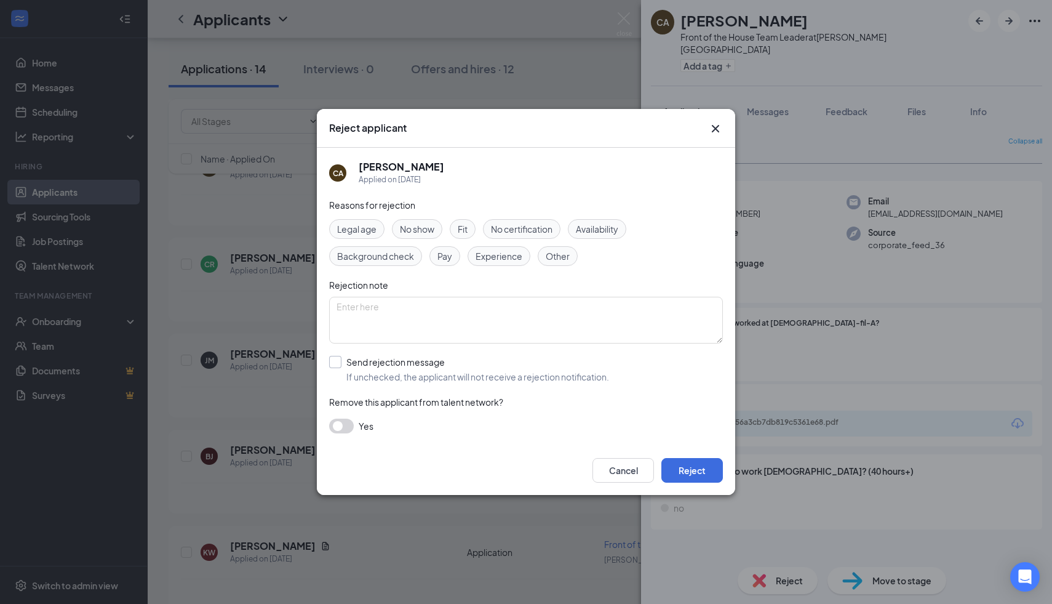
click at [337, 357] on input "Send rejection message If unchecked, the applicant will not receive a rejection…" at bounding box center [469, 369] width 280 height 27
checkbox input "true"
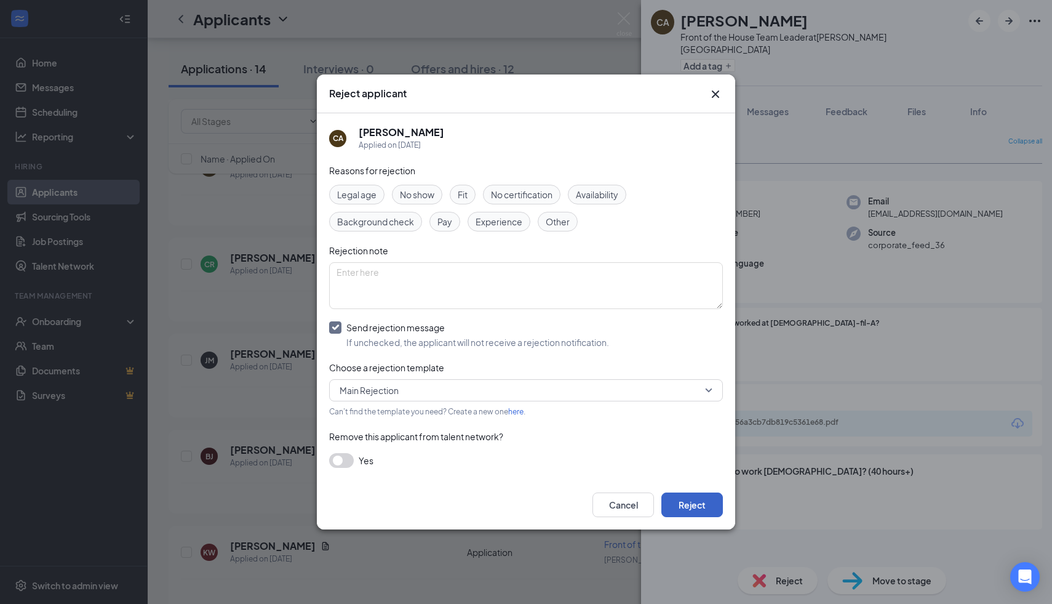
click at [700, 509] on button "Reject" at bounding box center [692, 504] width 62 height 25
click at [700, 508] on button "button" at bounding box center [692, 504] width 62 height 25
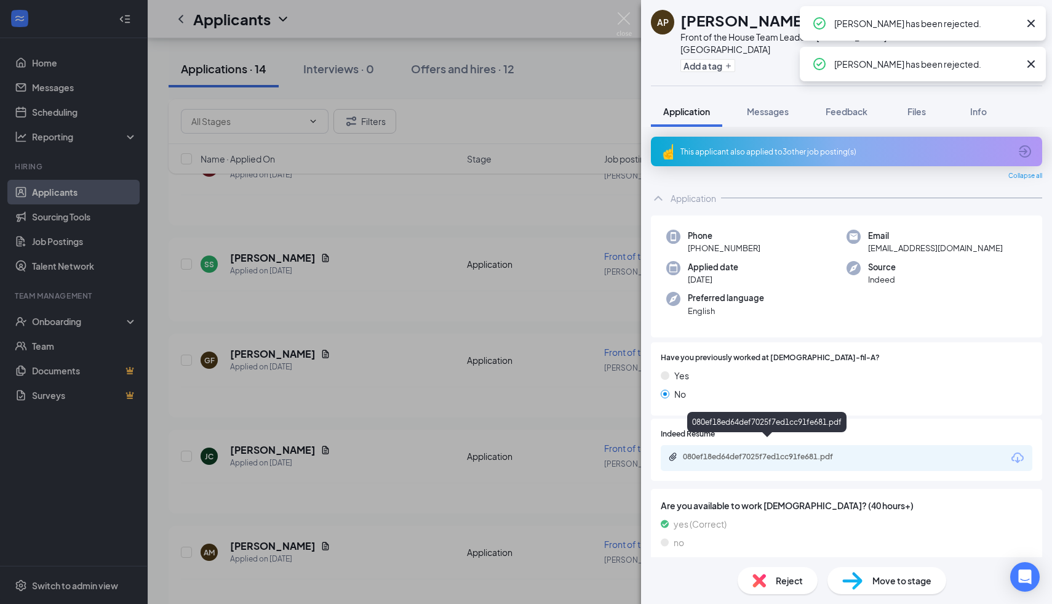
click at [736, 452] on div "080ef18ed64def7025f7ed1cc91fe681.pdf" at bounding box center [767, 458] width 199 height 12
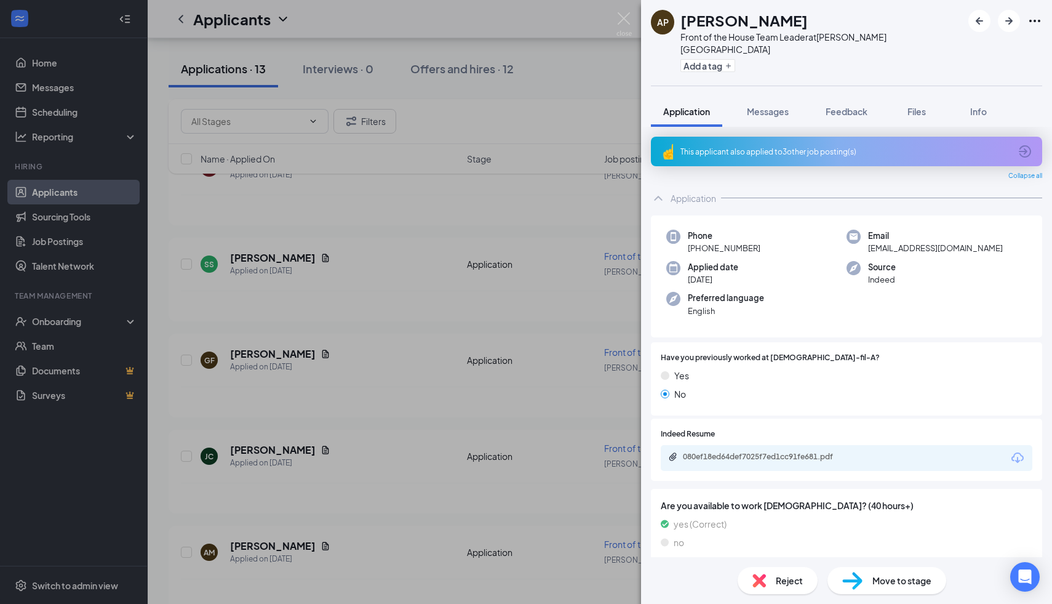
click at [798, 578] on span "Reject" at bounding box center [789, 580] width 27 height 14
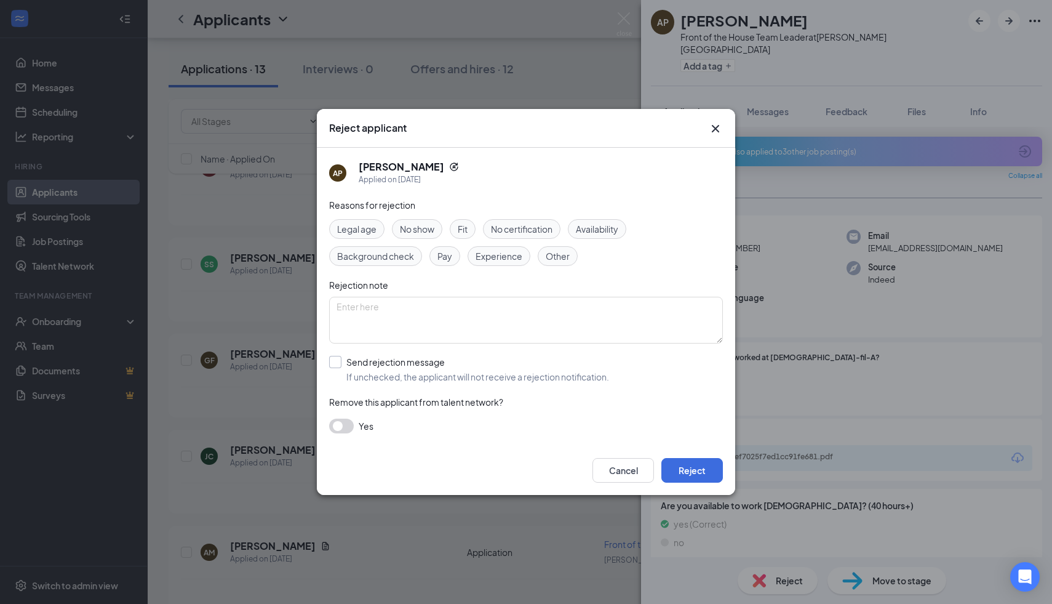
click at [335, 362] on input "Send rejection message If unchecked, the applicant will not receive a rejection…" at bounding box center [469, 369] width 280 height 27
checkbox input "true"
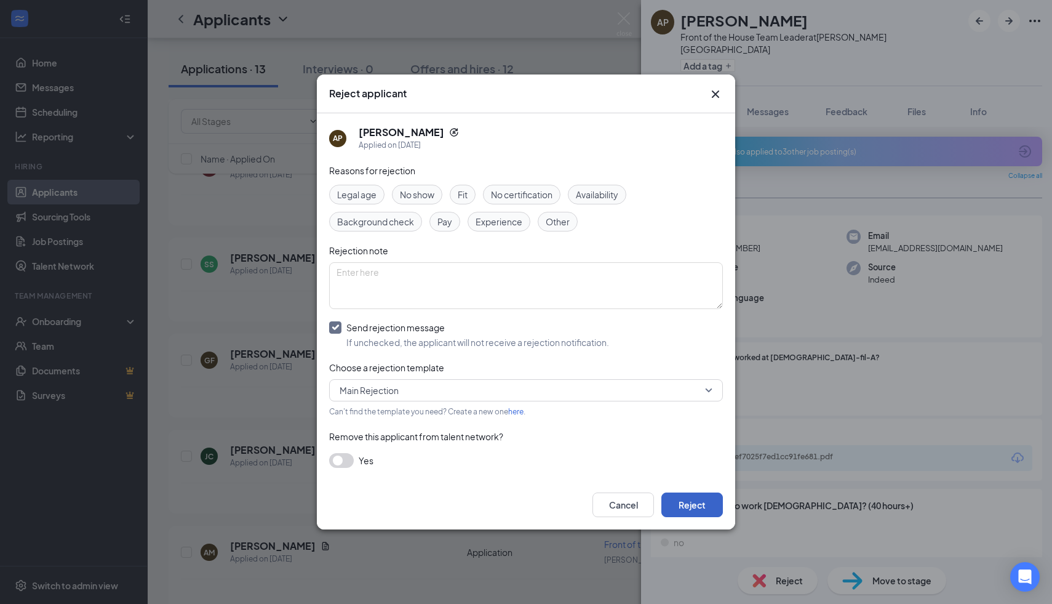
click at [688, 504] on button "Reject" at bounding box center [692, 504] width 62 height 25
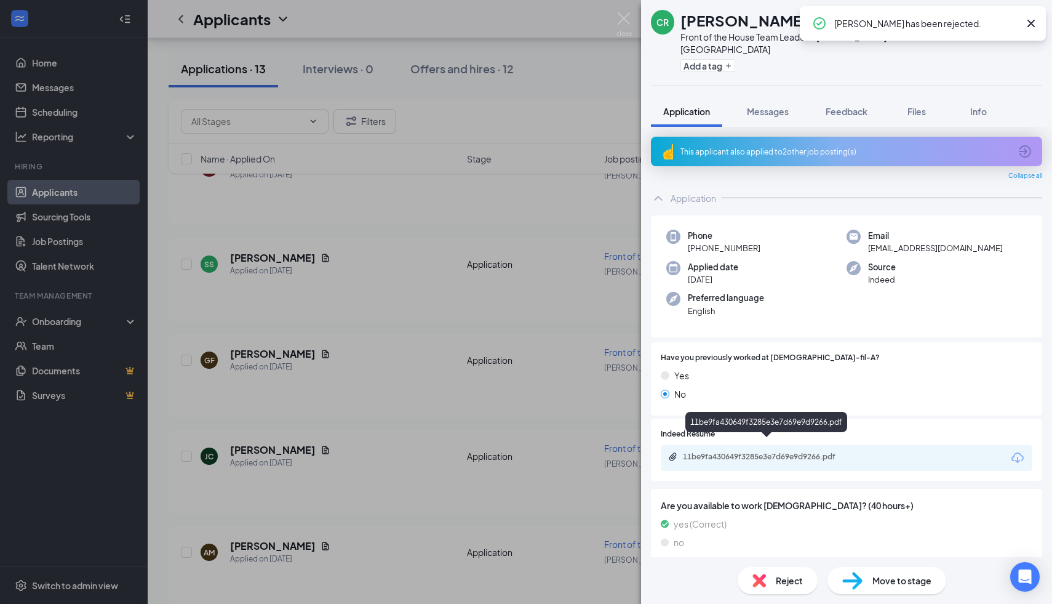
click at [792, 452] on div "11be9fa430649f3285e3e7d69e9d9266.pdf" at bounding box center [769, 457] width 172 height 10
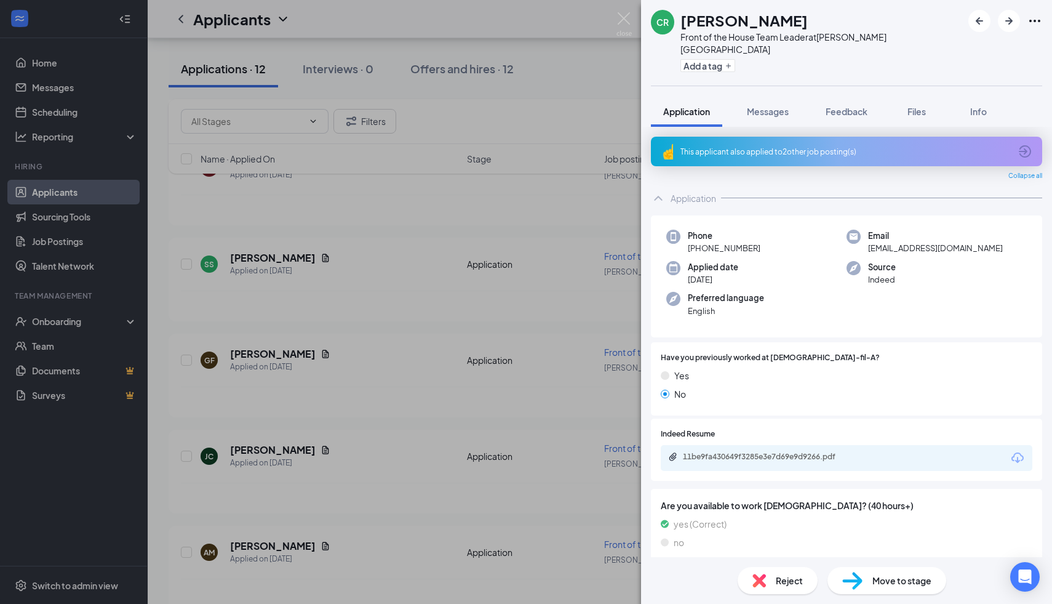
click at [794, 576] on span "Reject" at bounding box center [789, 580] width 27 height 14
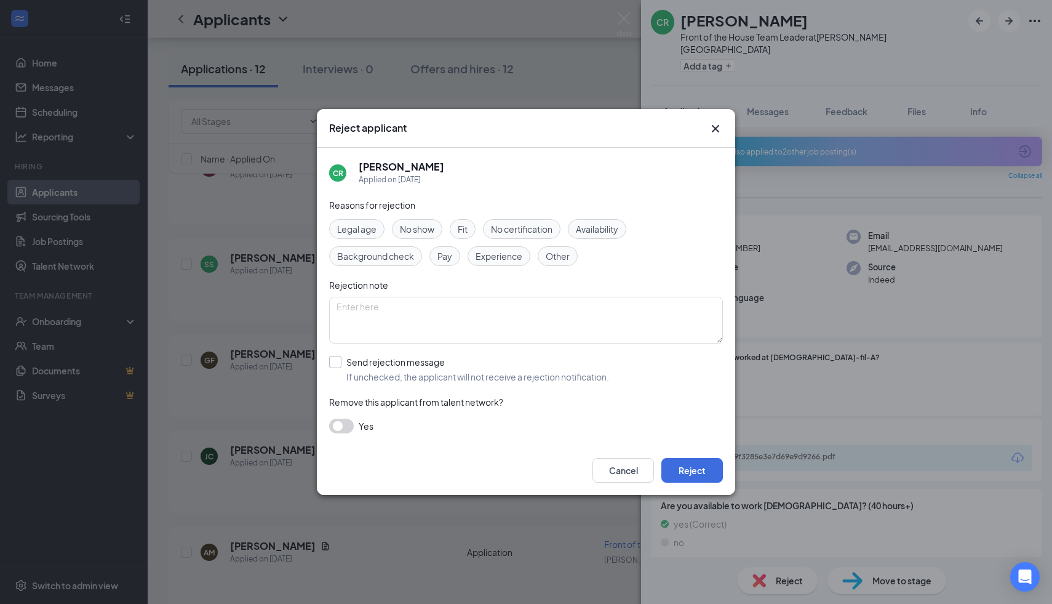
click at [332, 370] on input "Send rejection message If unchecked, the applicant will not receive a rejection…" at bounding box center [469, 369] width 280 height 27
checkbox input "true"
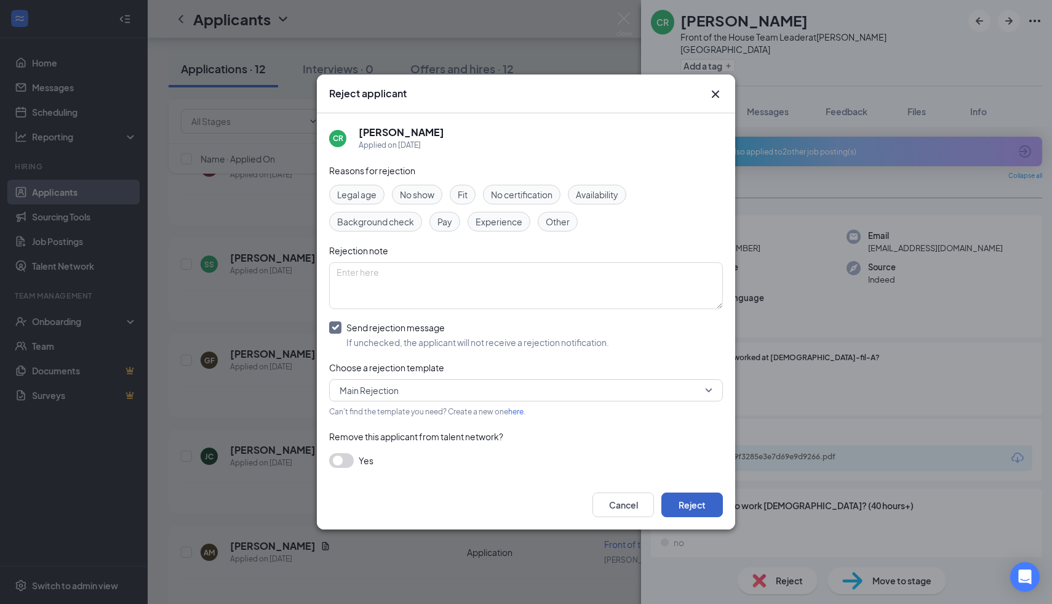
click at [690, 501] on button "Reject" at bounding box center [692, 504] width 62 height 25
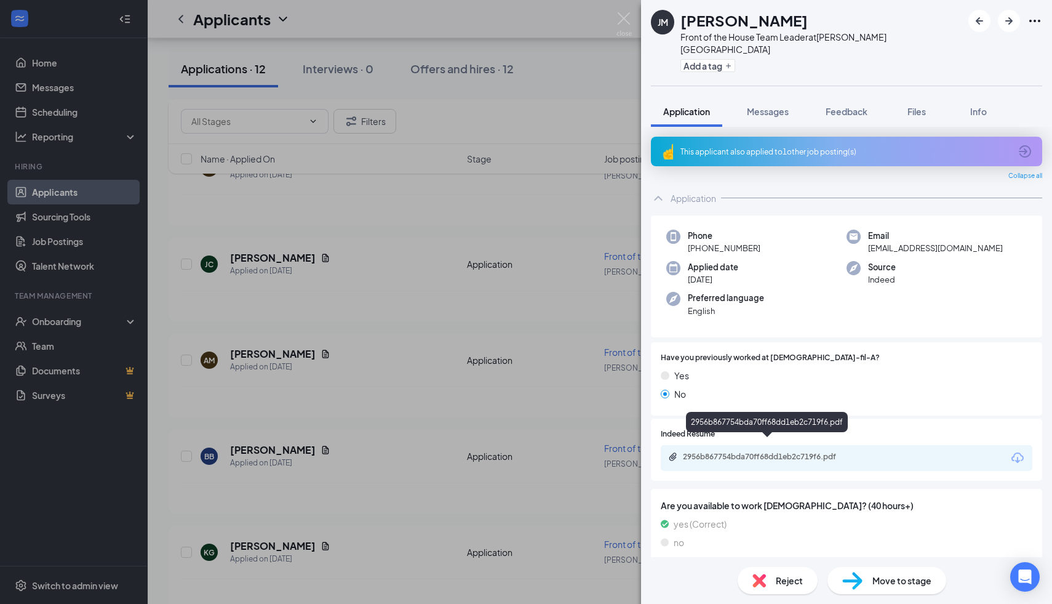
click at [812, 452] on div "2956b867754bda70ff68dd1eb2c719f6.pdf" at bounding box center [769, 457] width 172 height 10
click at [770, 579] on div "Reject" at bounding box center [778, 580] width 80 height 27
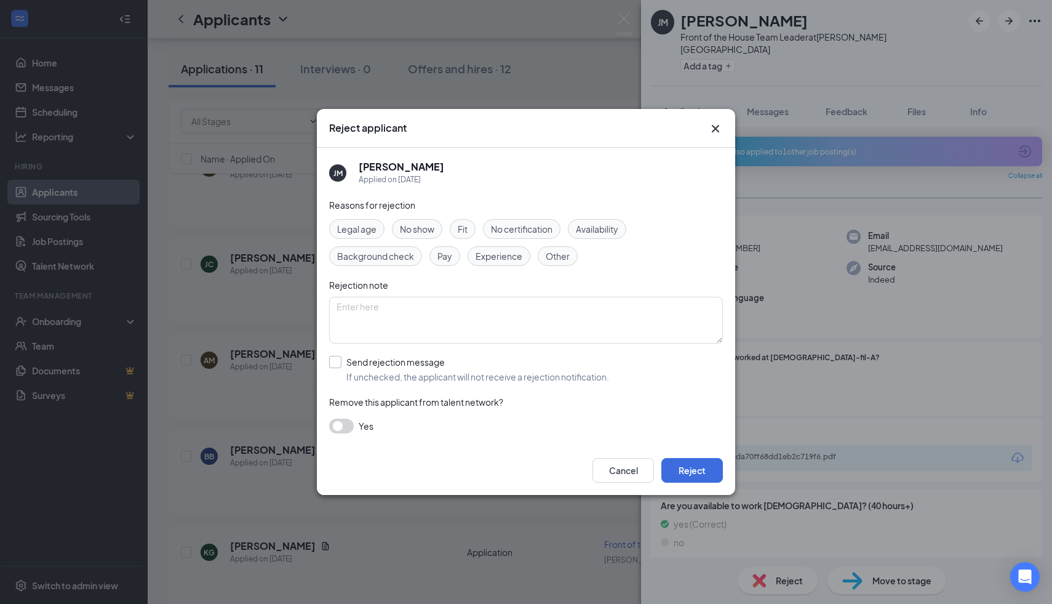
click at [339, 364] on input "Send rejection message If unchecked, the applicant will not receive a rejection…" at bounding box center [469, 369] width 280 height 27
checkbox input "true"
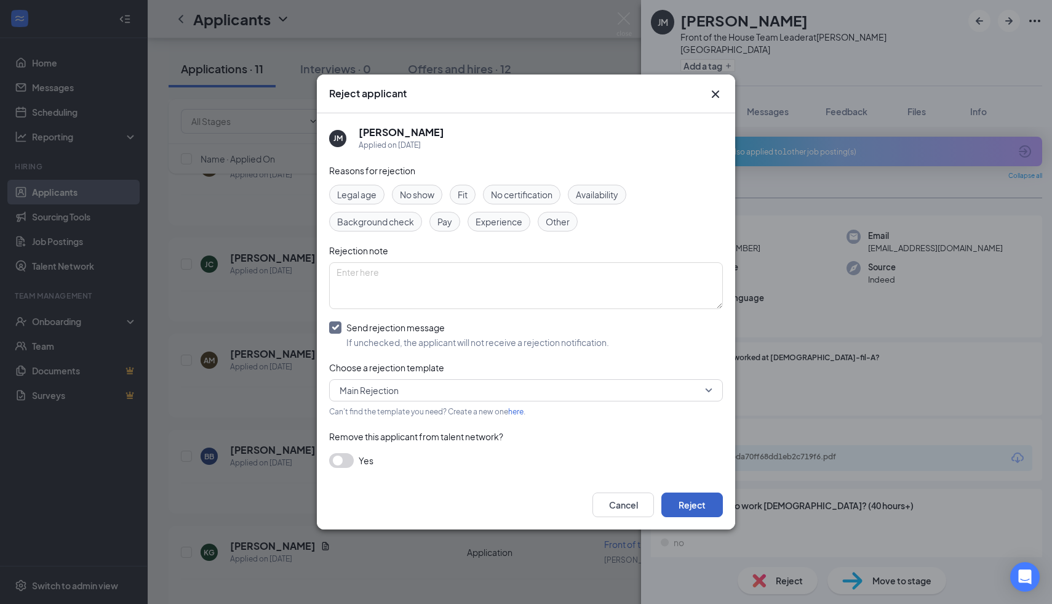
click at [691, 506] on button "Reject" at bounding box center [692, 504] width 62 height 25
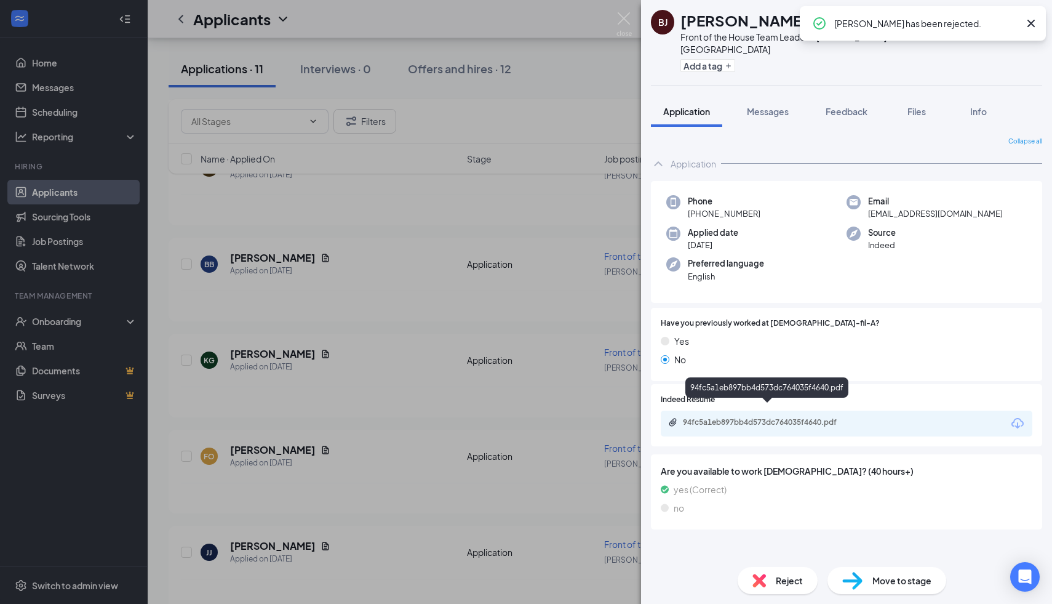
click at [741, 417] on div "94fc5a1eb897bb4d573dc764035f4640.pdf" at bounding box center [769, 422] width 172 height 10
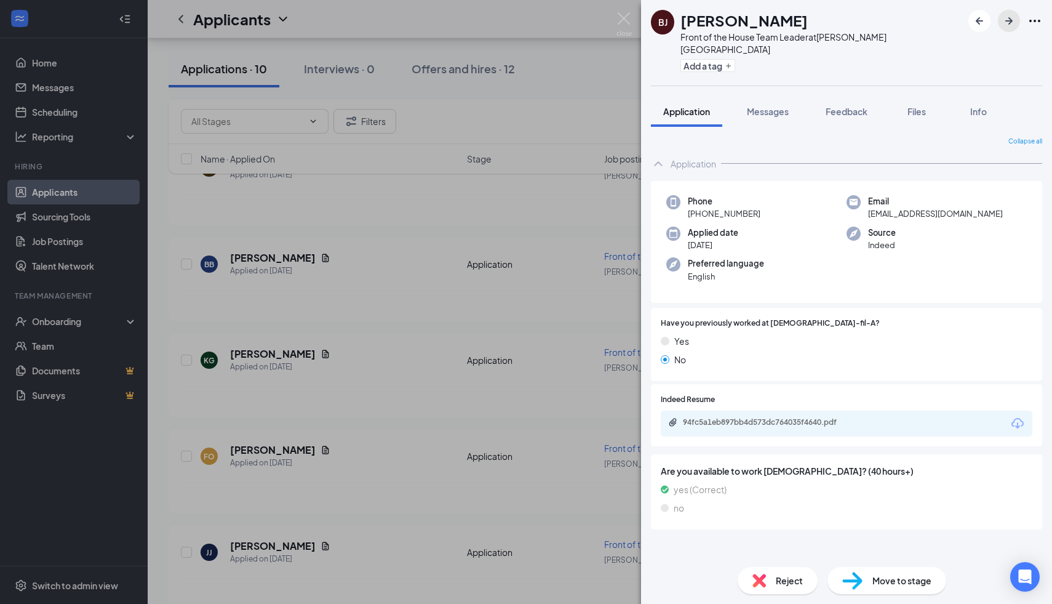
click at [1013, 23] on icon "ArrowRight" at bounding box center [1009, 21] width 15 height 15
click at [839, 417] on div "f073ae9fe6b6ec76c969e818ddc25d40.pdf" at bounding box center [769, 422] width 172 height 10
click at [783, 577] on span "Reject" at bounding box center [789, 580] width 27 height 14
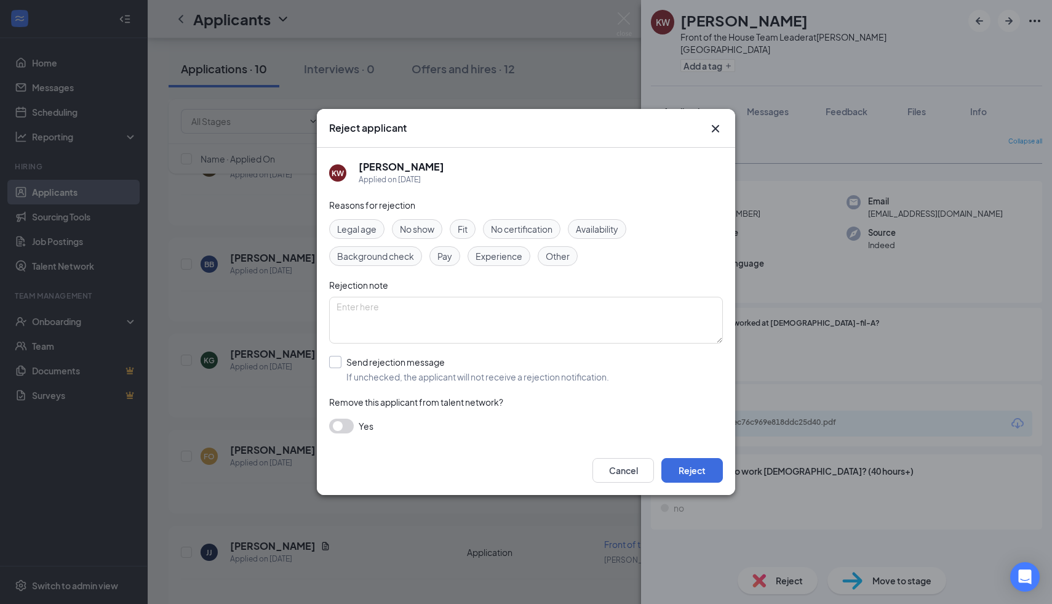
click at [332, 358] on input "Send rejection message If unchecked, the applicant will not receive a rejection…" at bounding box center [469, 369] width 280 height 27
checkbox input "true"
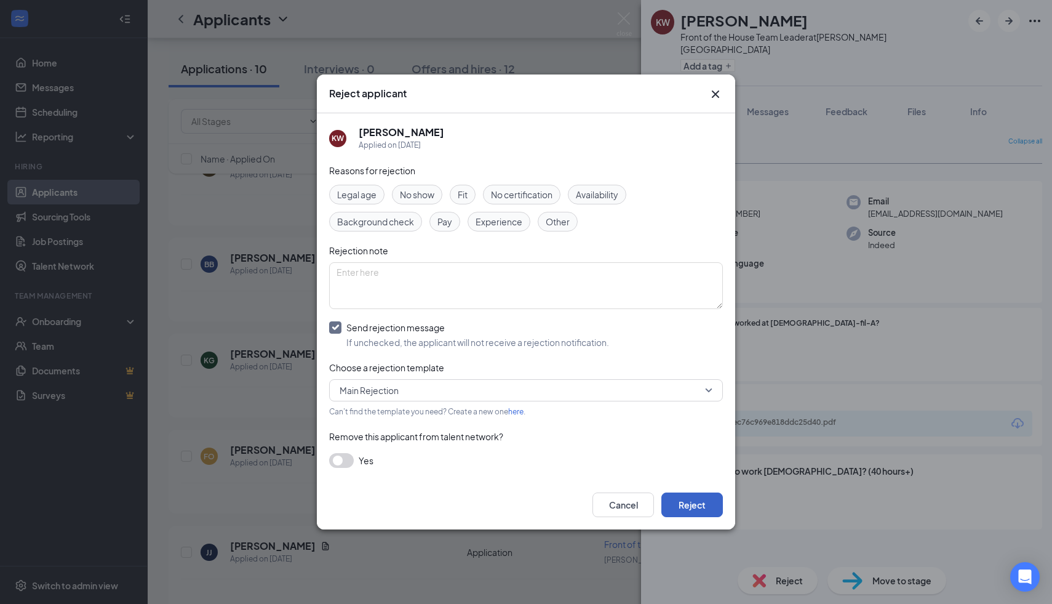
click at [682, 502] on button "Reject" at bounding box center [692, 504] width 62 height 25
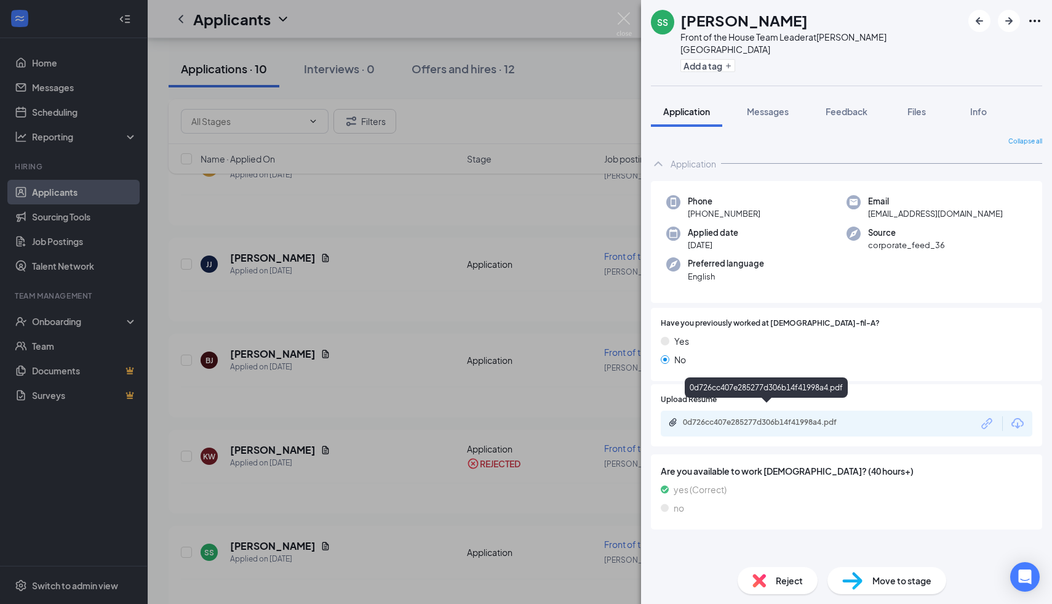
click at [746, 417] on div "0d726cc407e285277d306b14f41998a4.pdf" at bounding box center [769, 422] width 172 height 10
click at [760, 580] on img at bounding box center [759, 580] width 14 height 14
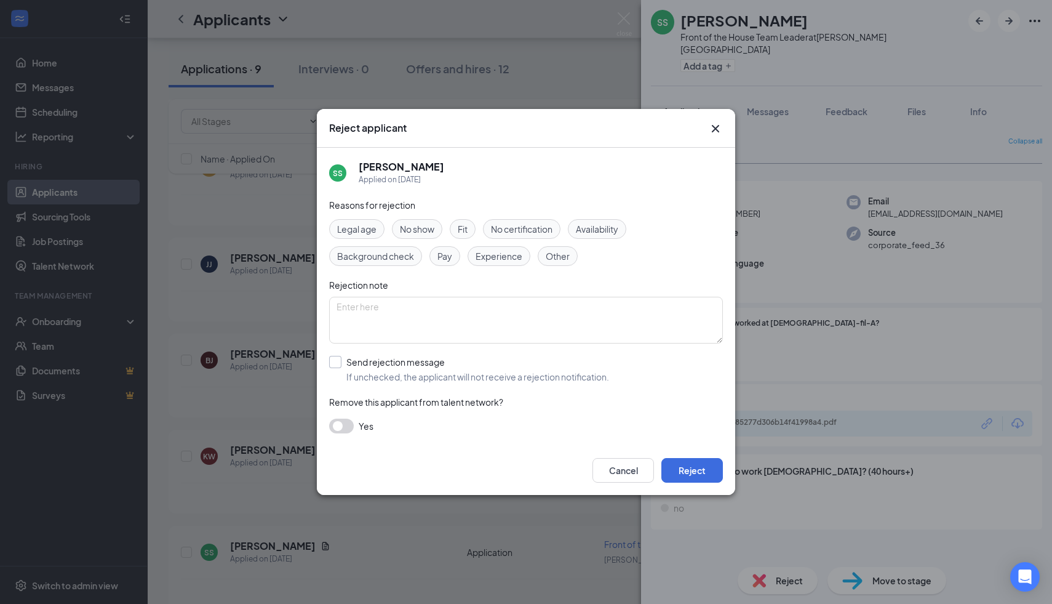
click at [337, 364] on input "Send rejection message If unchecked, the applicant will not receive a rejection…" at bounding box center [469, 369] width 280 height 27
checkbox input "true"
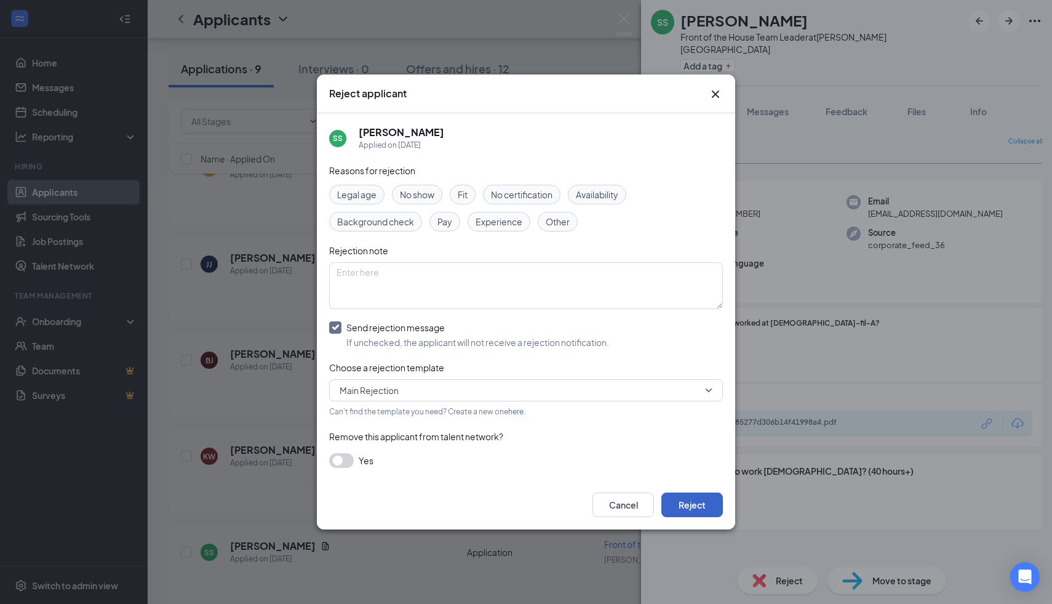
click at [701, 496] on button "Reject" at bounding box center [692, 504] width 62 height 25
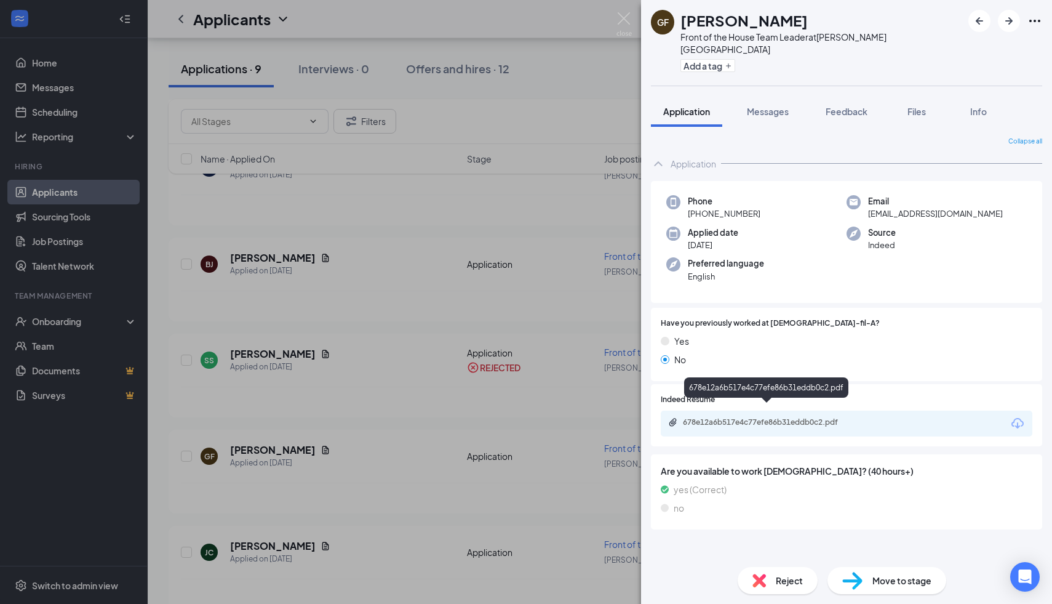
click at [733, 417] on div "678e12a6b517e4c77efe86b31eddb0c2.pdf" at bounding box center [769, 422] width 172 height 10
click at [802, 589] on div "Reject" at bounding box center [778, 580] width 80 height 27
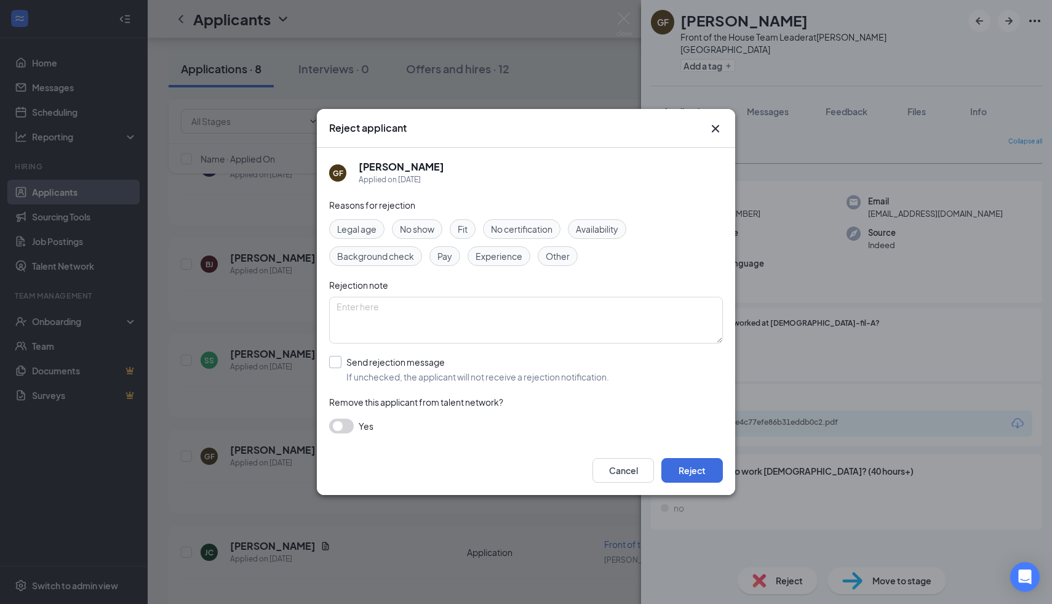
click at [339, 364] on input "Send rejection message If unchecked, the applicant will not receive a rejection…" at bounding box center [469, 369] width 280 height 27
checkbox input "true"
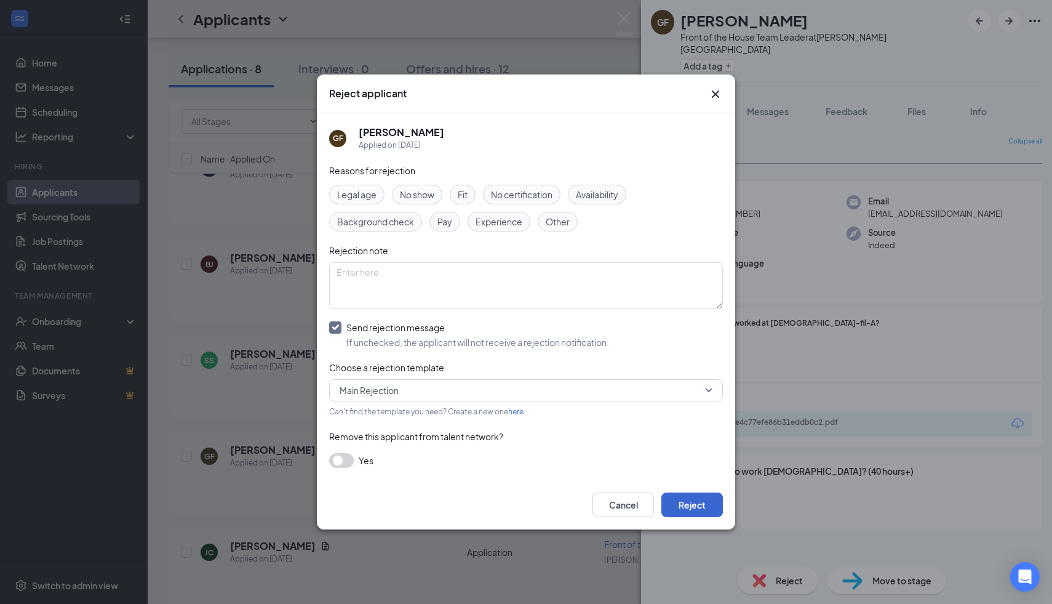
click at [706, 492] on div "Cancel Reject" at bounding box center [526, 504] width 418 height 49
click at [682, 503] on button "Reject" at bounding box center [692, 504] width 62 height 25
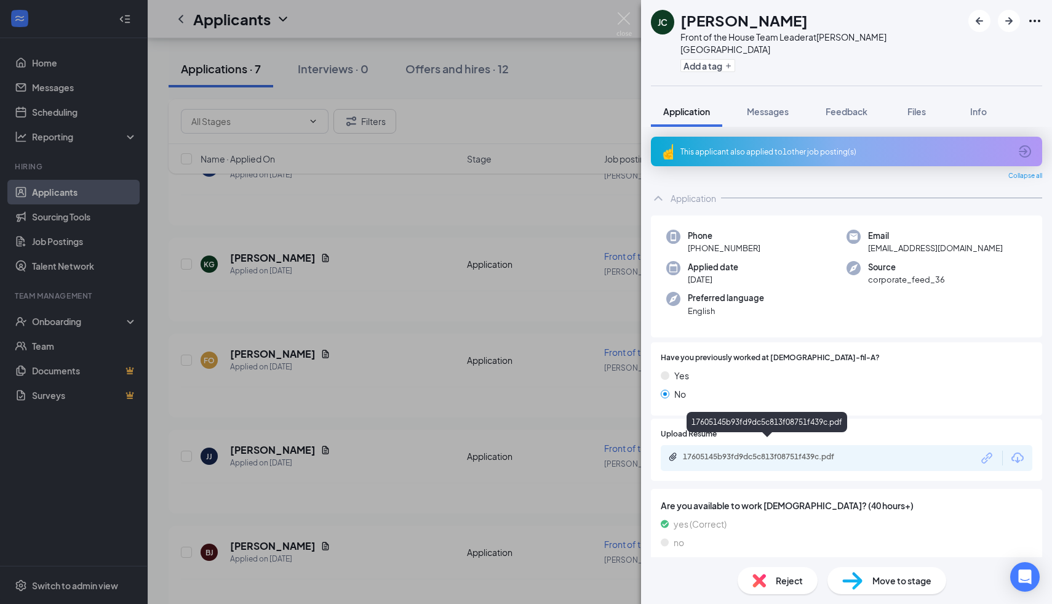
click at [757, 452] on div "17605145b93fd9dc5c813f08751f439c.pdf" at bounding box center [769, 457] width 172 height 10
click at [732, 452] on div "17605145b93fd9dc5c813f08751f439c.pdf" at bounding box center [769, 457] width 172 height 10
click at [770, 584] on div "Reject" at bounding box center [778, 580] width 80 height 27
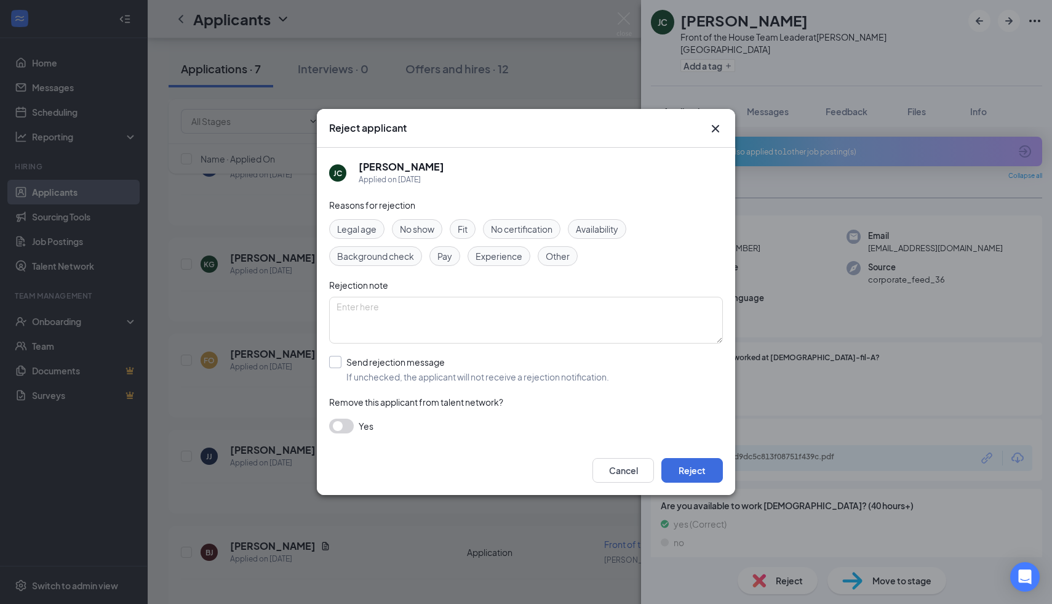
click at [345, 357] on input "Send rejection message If unchecked, the applicant will not receive a rejection…" at bounding box center [469, 369] width 280 height 27
checkbox input "true"
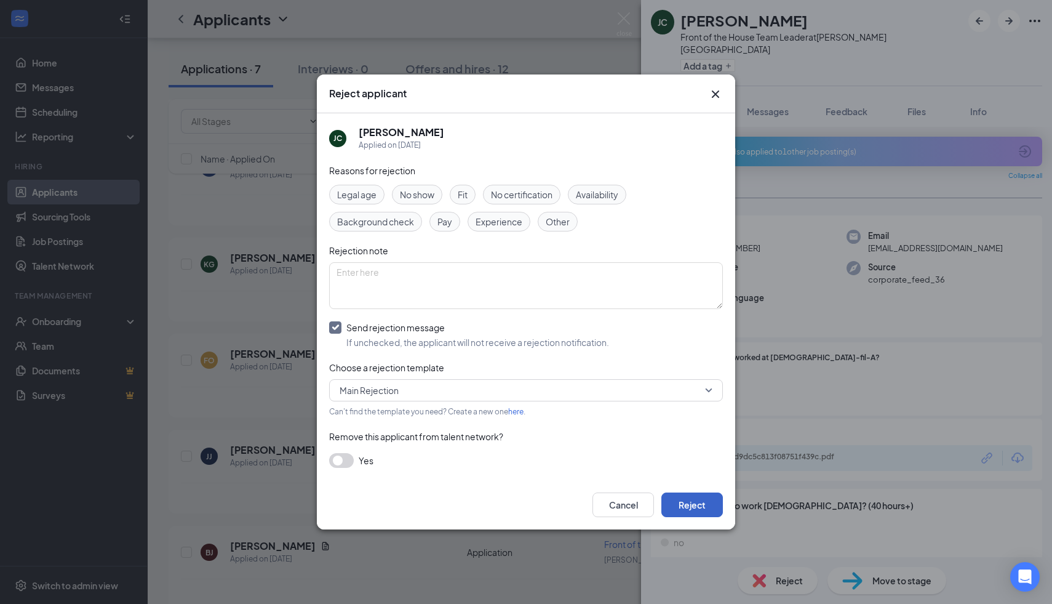
click at [705, 504] on button "Reject" at bounding box center [692, 504] width 62 height 25
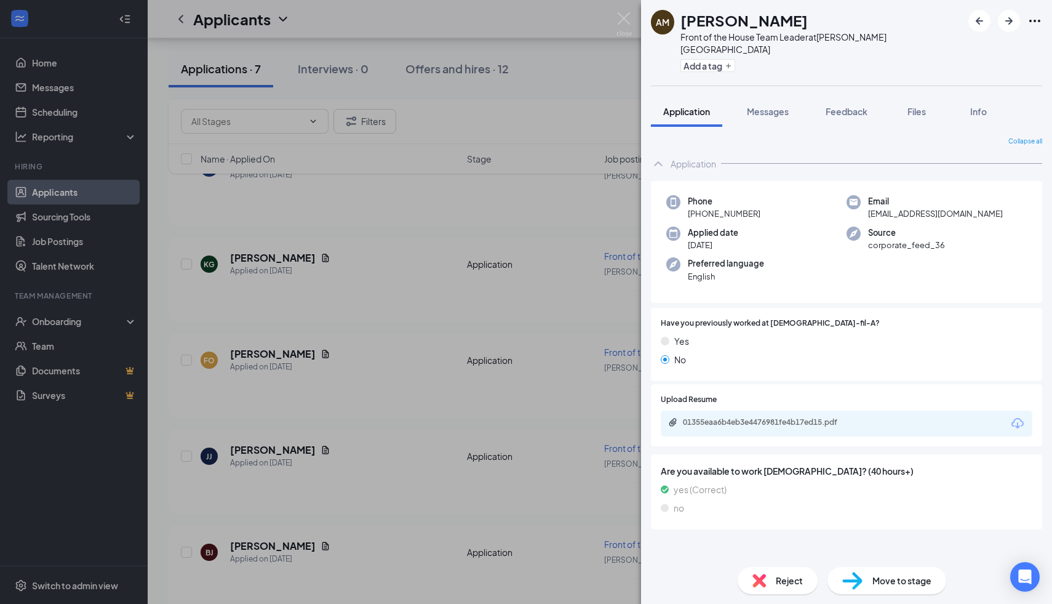
click at [746, 417] on div "01355eaa6b4eb3e4476981fe4b17ed15.pdf" at bounding box center [847, 423] width 372 height 26
click at [746, 417] on div "01355eaa6b4eb3e4476981fe4b17ed15.pdf" at bounding box center [769, 422] width 172 height 10
click at [798, 578] on span "Reject" at bounding box center [789, 580] width 27 height 14
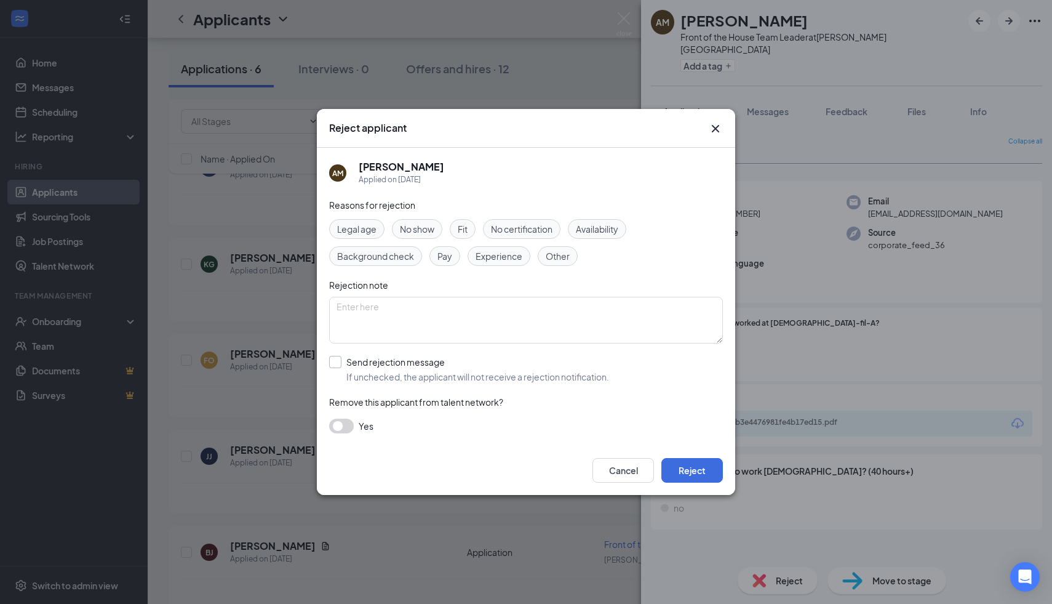
click at [340, 361] on input "Send rejection message If unchecked, the applicant will not receive a rejection…" at bounding box center [469, 369] width 280 height 27
checkbox input "true"
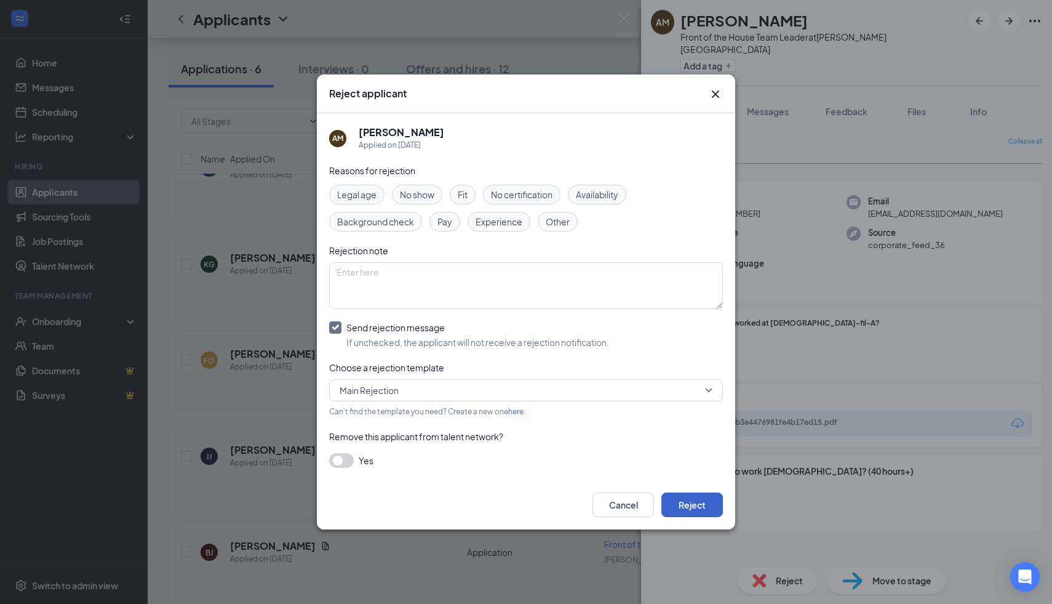
click at [695, 493] on button "Reject" at bounding box center [692, 504] width 62 height 25
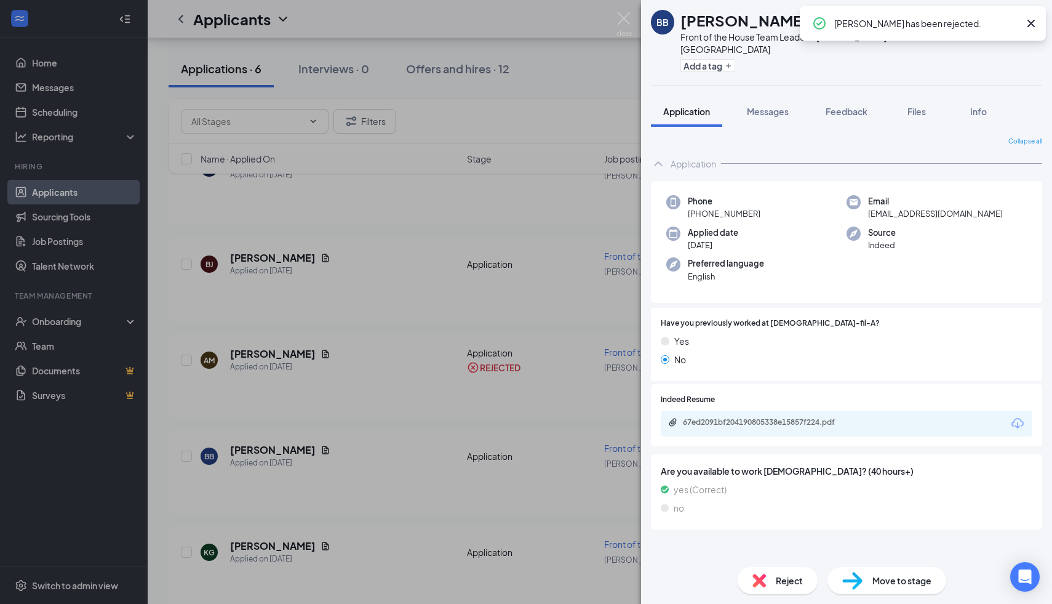
click at [766, 410] on div "67ed2091bf204190805338e15857f224.pdf" at bounding box center [847, 423] width 372 height 26
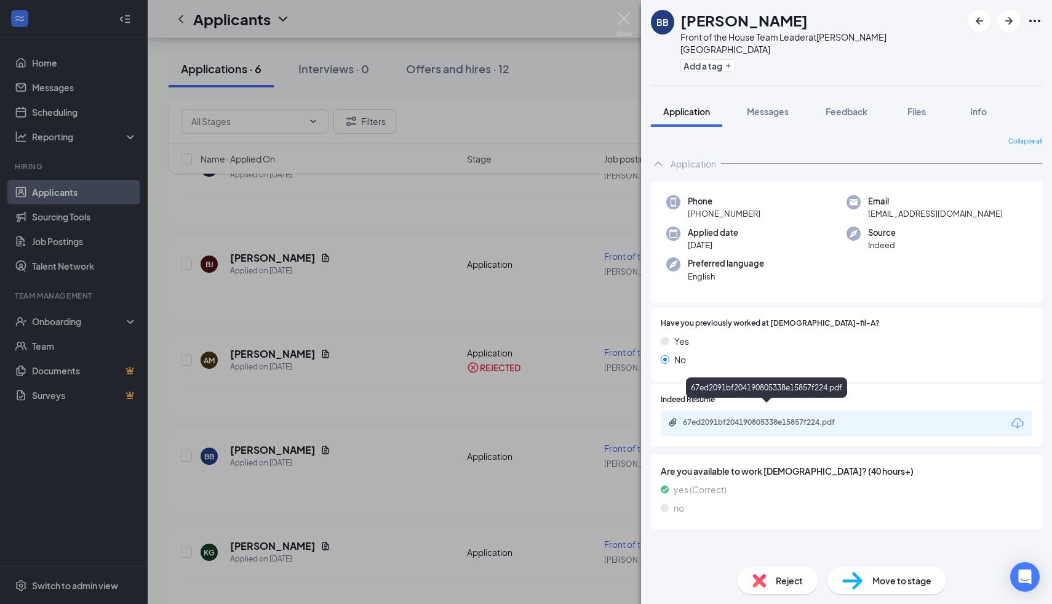
click at [749, 417] on div "67ed2091bf204190805338e15857f224.pdf" at bounding box center [769, 422] width 172 height 10
click at [875, 583] on span "Move to stage" at bounding box center [901, 580] width 59 height 14
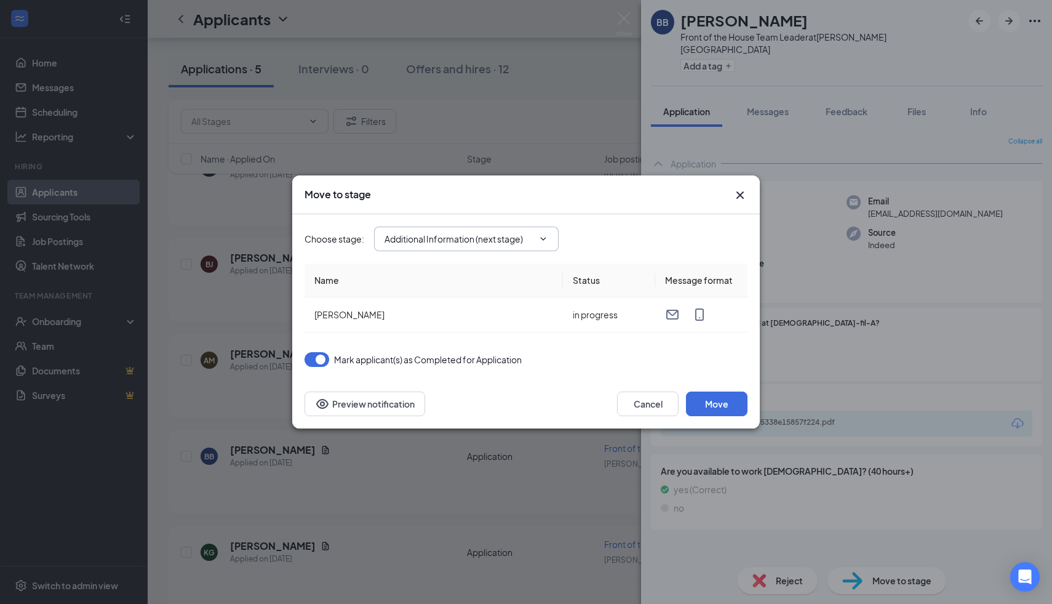
click at [548, 236] on icon "ChevronDown" at bounding box center [543, 239] width 10 height 10
click at [540, 236] on icon "ChevronDown" at bounding box center [543, 239] width 10 height 10
click at [473, 233] on input "Additional Information (next stage)" at bounding box center [459, 239] width 149 height 14
click at [449, 314] on div "Onsite Interview" at bounding box center [427, 319] width 66 height 14
type input "Onsite Interview"
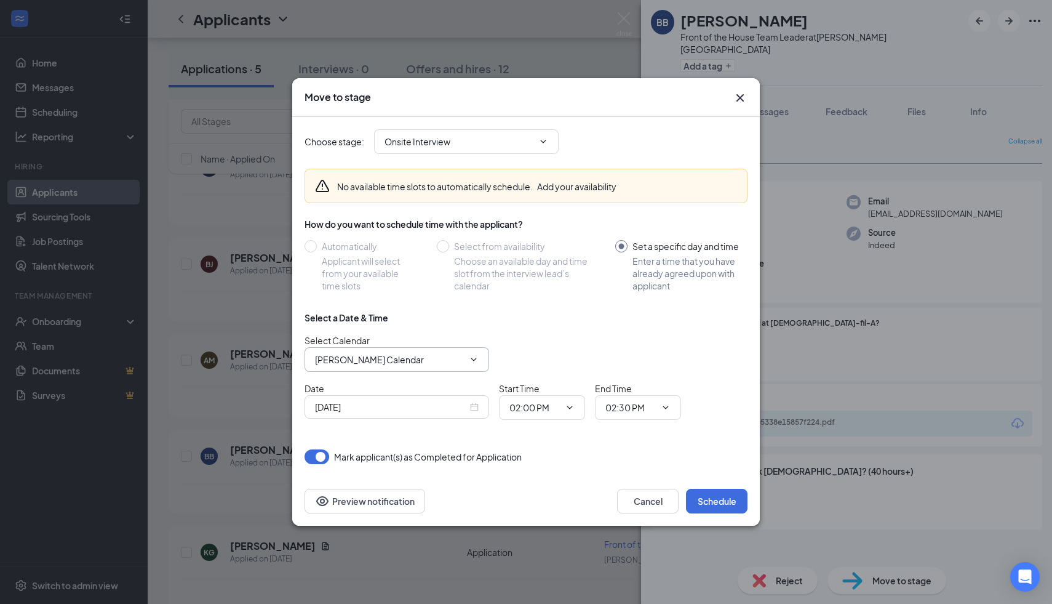
click at [474, 357] on icon "ChevronDown" at bounding box center [474, 359] width 10 height 10
click at [473, 365] on span "[PERSON_NAME] Calendar" at bounding box center [397, 359] width 185 height 25
click at [463, 360] on input "[PERSON_NAME] Calendar" at bounding box center [389, 360] width 149 height 14
click at [458, 358] on input "[PERSON_NAME] Calendar" at bounding box center [389, 360] width 149 height 14
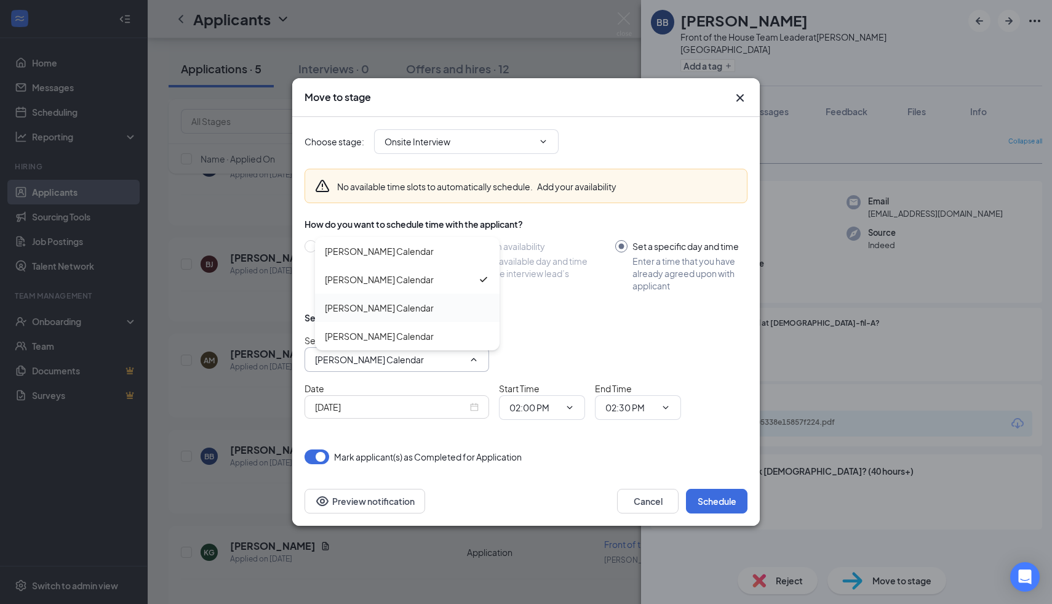
click at [409, 309] on div "[PERSON_NAME] Calendar" at bounding box center [379, 308] width 109 height 14
type input "[PERSON_NAME] Calendar"
click at [322, 456] on button "button" at bounding box center [317, 456] width 25 height 15
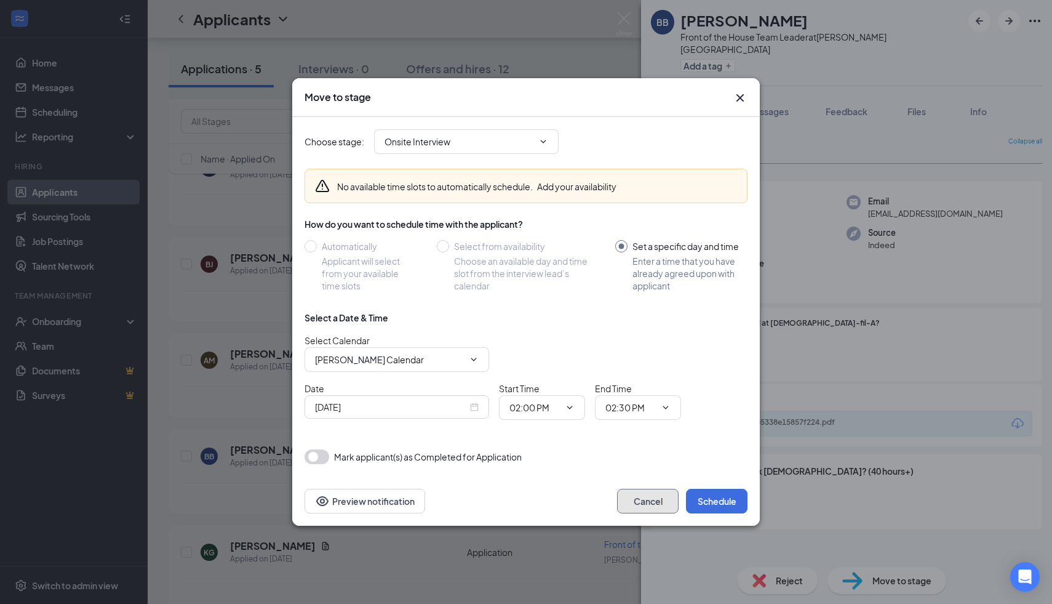
click at [636, 496] on button "Cancel" at bounding box center [648, 501] width 62 height 25
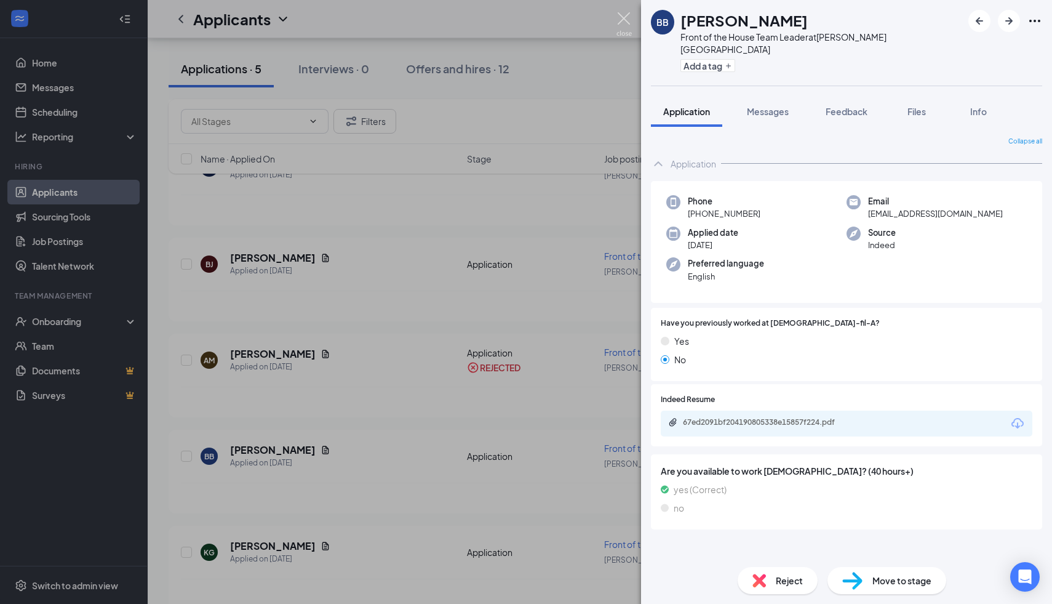
click at [624, 17] on img at bounding box center [623, 24] width 15 height 24
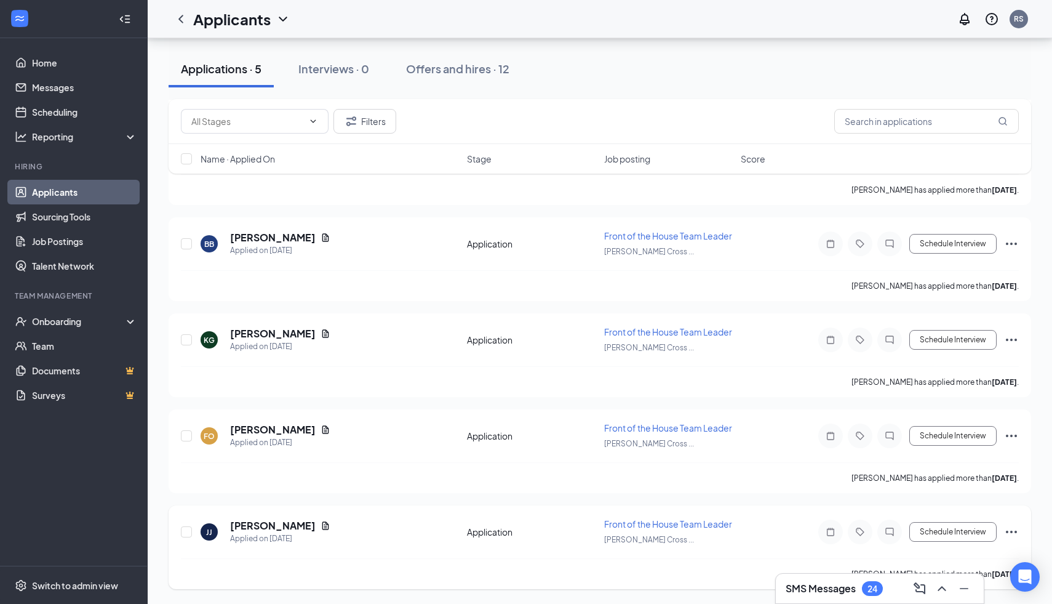
scroll to position [1622, 0]
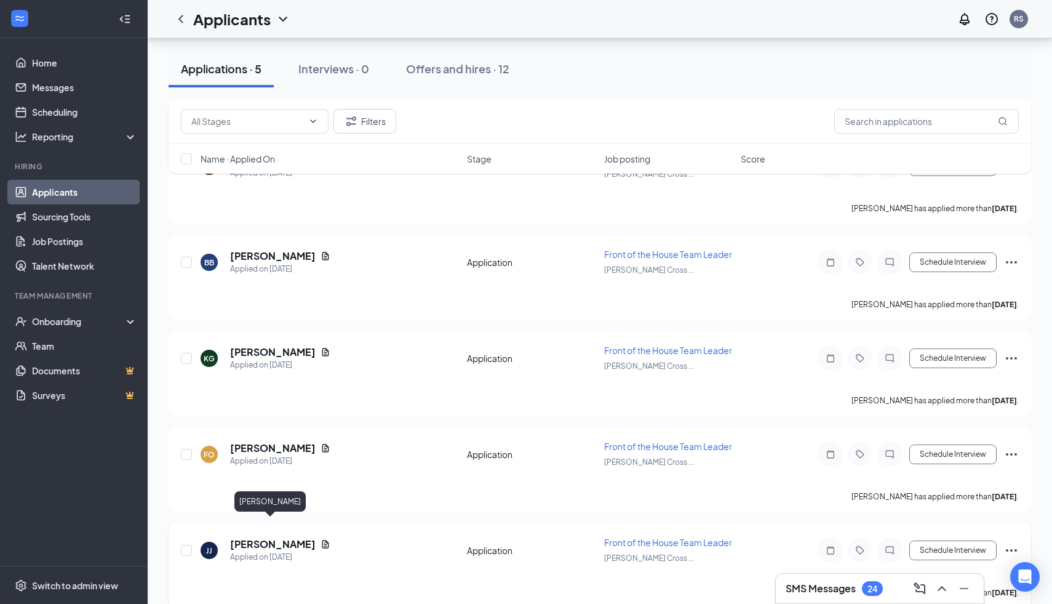
click at [274, 537] on h5 "[PERSON_NAME]" at bounding box center [273, 544] width 86 height 14
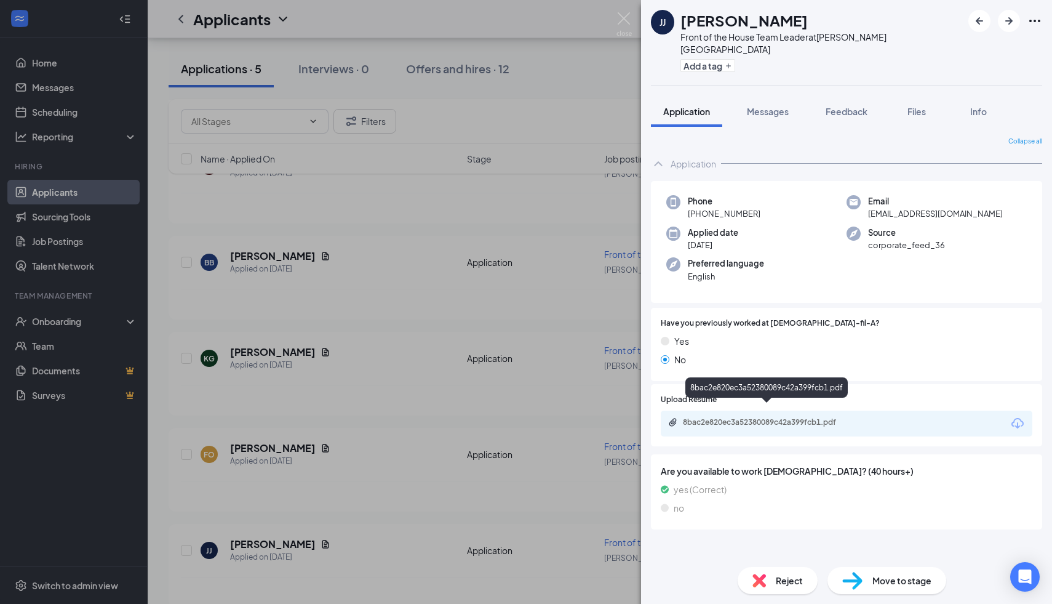
click at [808, 417] on div "8bac2e820ec3a52380089c42a399fcb1.pdf" at bounding box center [769, 422] width 172 height 10
click at [793, 576] on span "Reject" at bounding box center [789, 580] width 27 height 14
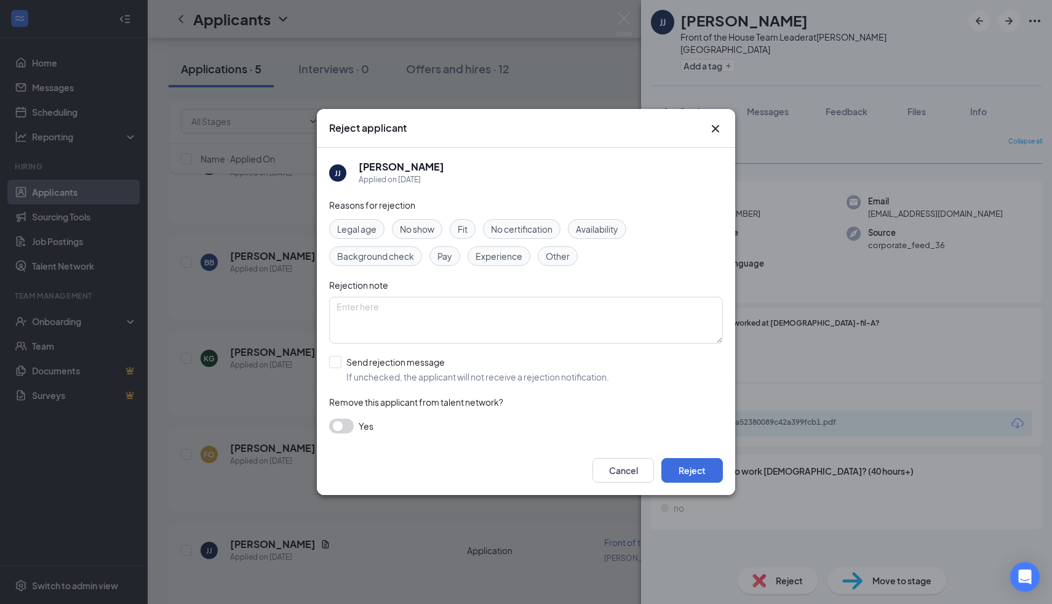
click at [327, 362] on div "[PERSON_NAME] [PERSON_NAME] Applied on [DATE] Reasons for rejection Legal age N…" at bounding box center [526, 297] width 418 height 298
drag, startPoint x: 345, startPoint y: 357, endPoint x: 338, endPoint y: 359, distance: 6.9
click at [345, 357] on input "Send rejection message If unchecked, the applicant will not receive a rejection…" at bounding box center [469, 369] width 280 height 27
checkbox input "true"
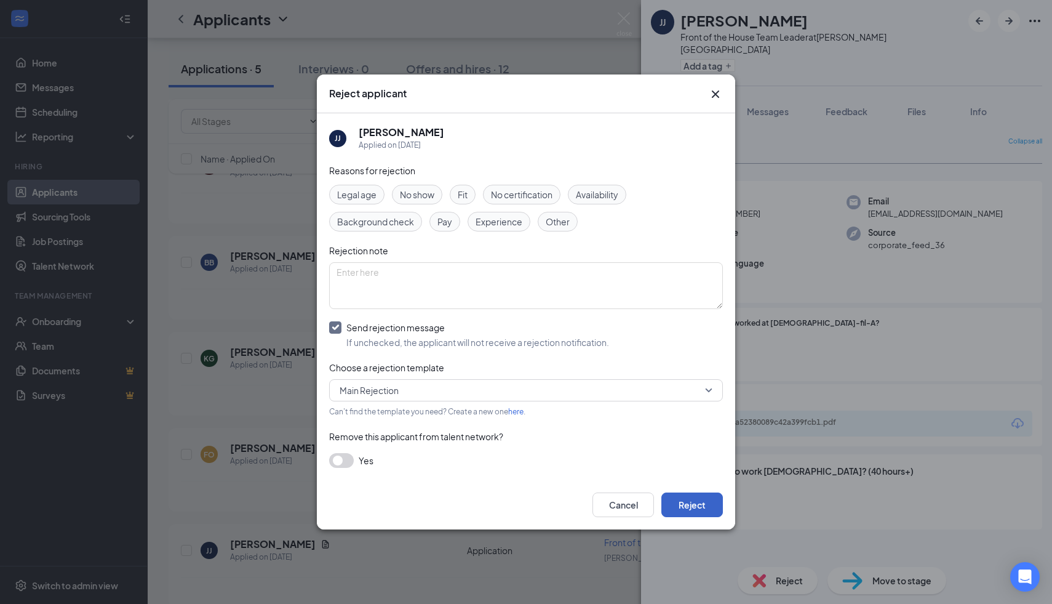
click at [696, 498] on button "Reject" at bounding box center [692, 504] width 62 height 25
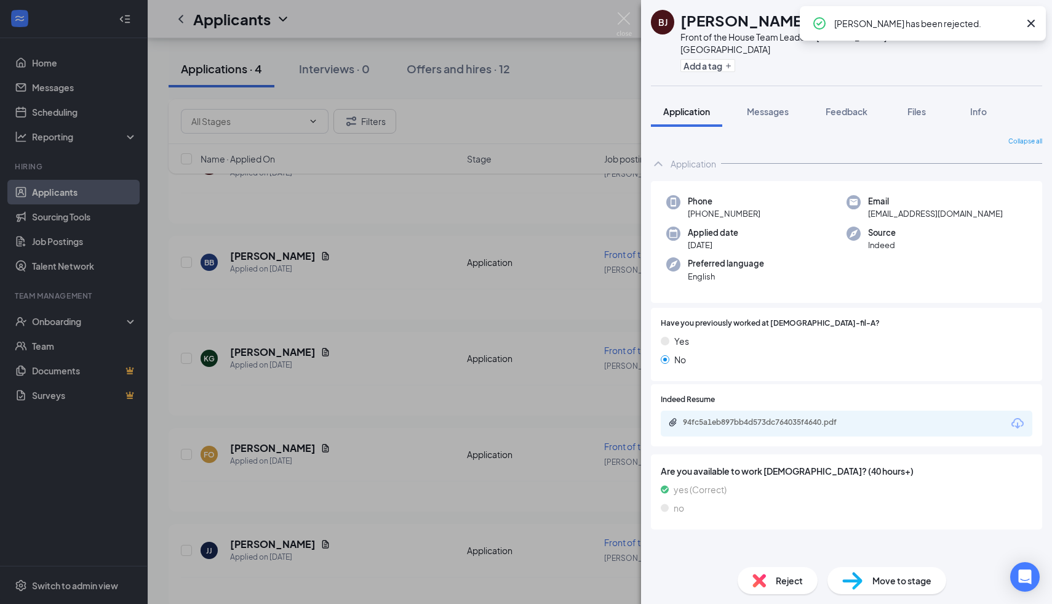
scroll to position [1432, 0]
click at [728, 417] on div "94fc5a1eb897bb4d573dc764035f4640.pdf" at bounding box center [767, 423] width 199 height 12
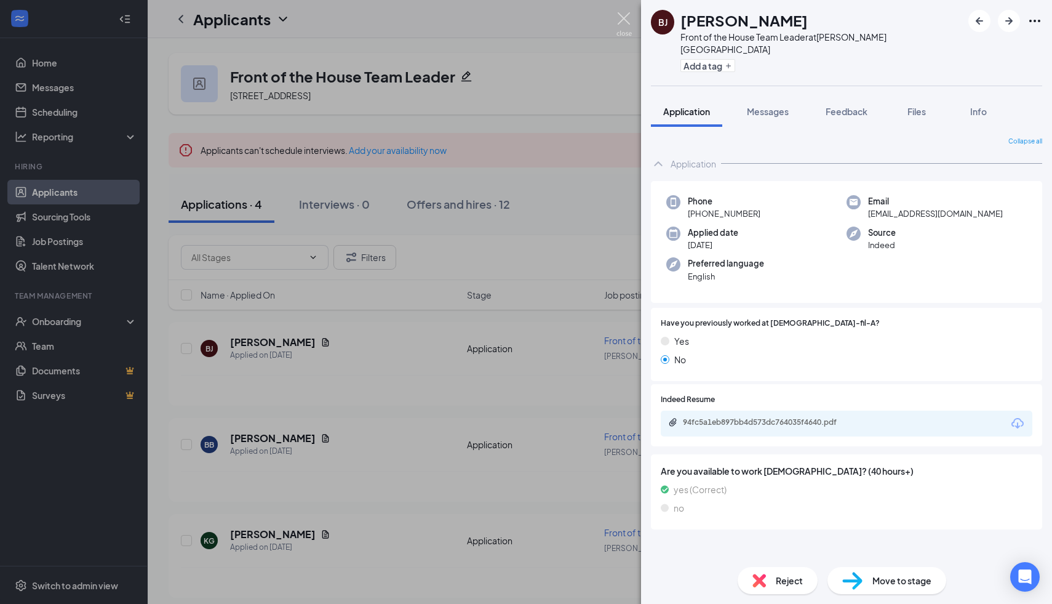
click at [628, 17] on img at bounding box center [623, 24] width 15 height 24
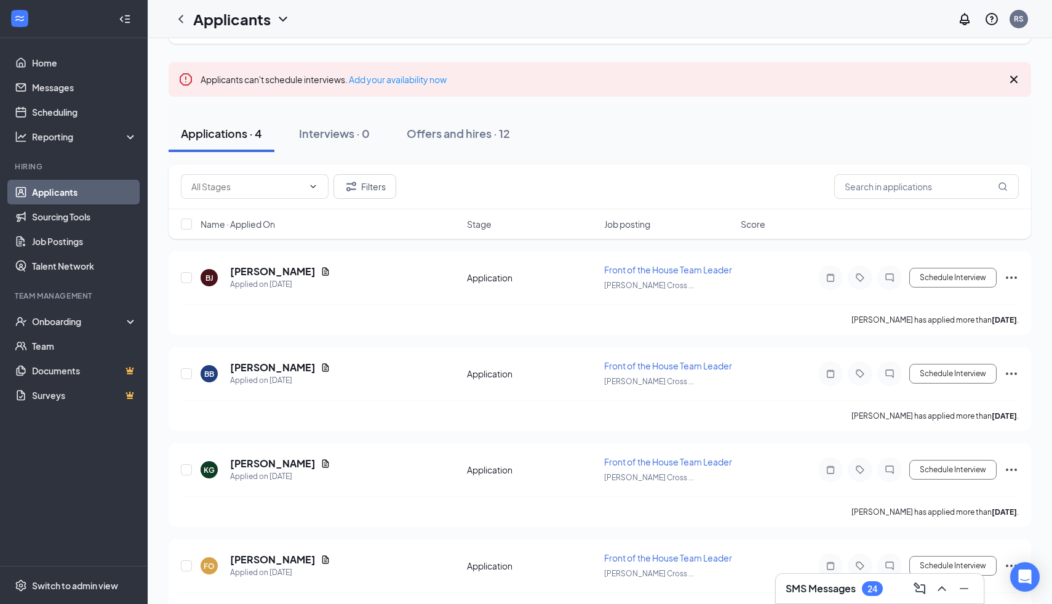
scroll to position [101, 0]
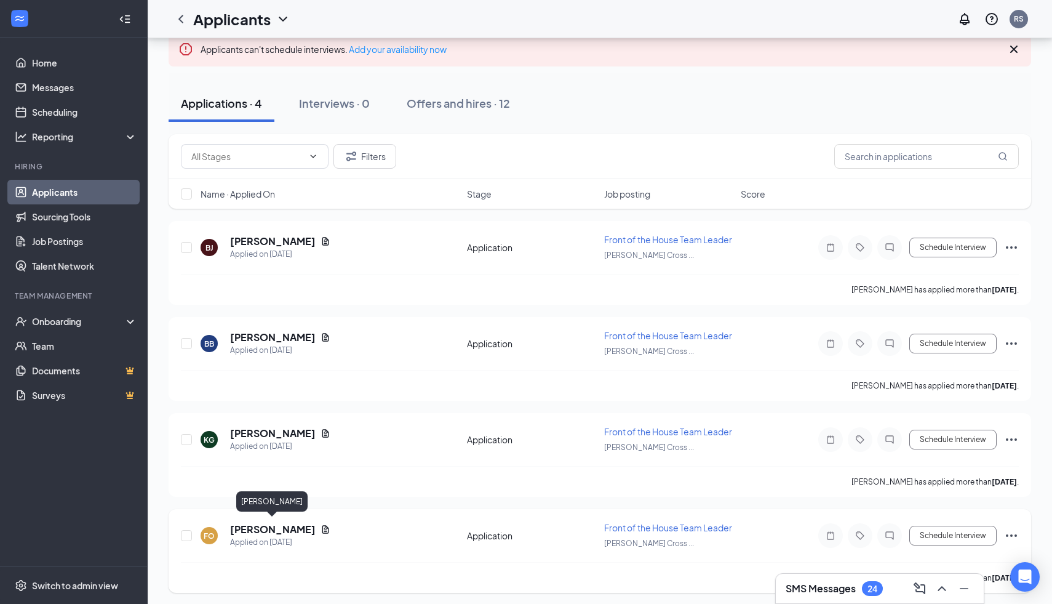
click at [282, 525] on h5 "[PERSON_NAME]" at bounding box center [273, 529] width 86 height 14
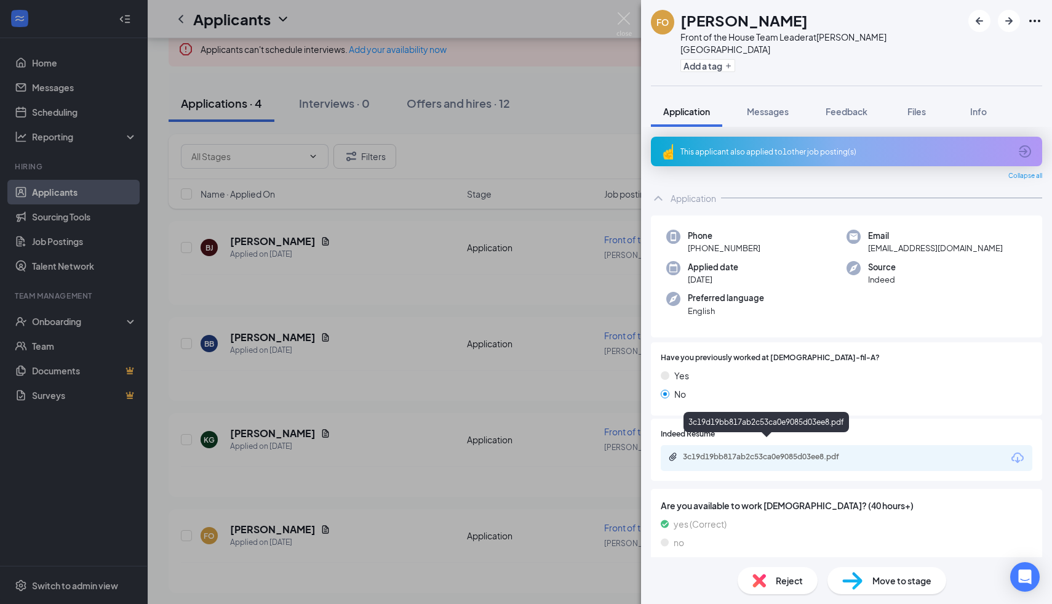
click at [784, 452] on div "3c19d19bb817ab2c53ca0e9085d03ee8.pdf" at bounding box center [769, 457] width 172 height 10
click at [780, 583] on span "Reject" at bounding box center [789, 580] width 27 height 14
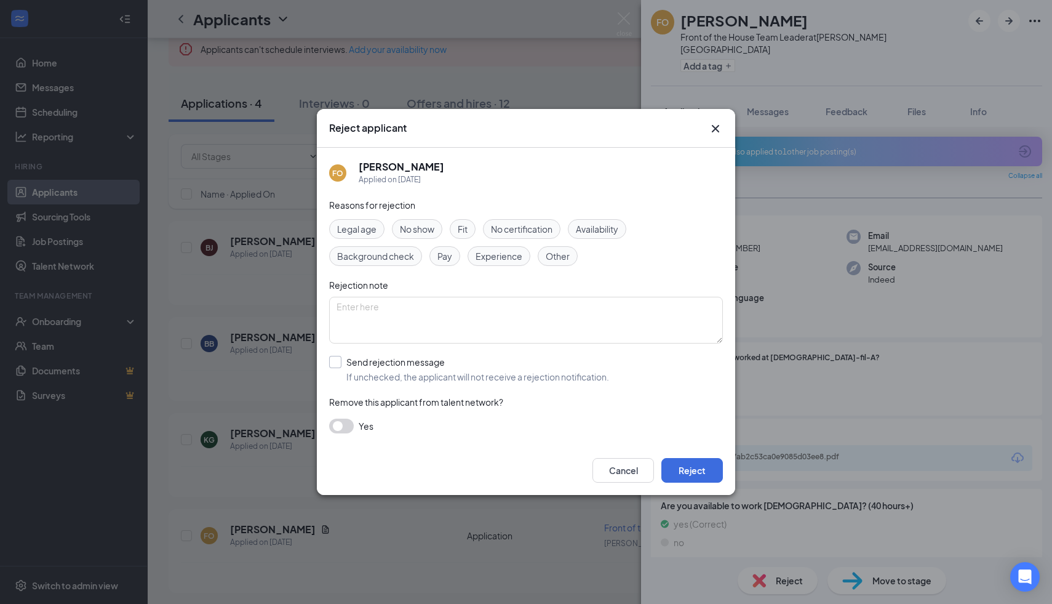
click at [341, 359] on input "Send rejection message If unchecked, the applicant will not receive a rejection…" at bounding box center [469, 369] width 280 height 27
checkbox input "true"
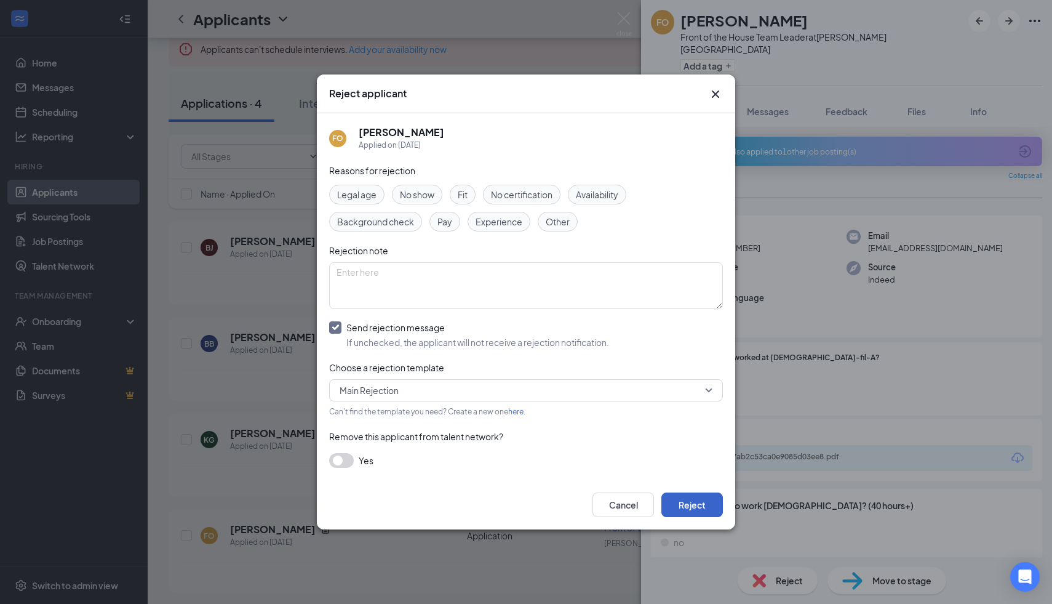
click at [690, 501] on button "Reject" at bounding box center [692, 504] width 62 height 25
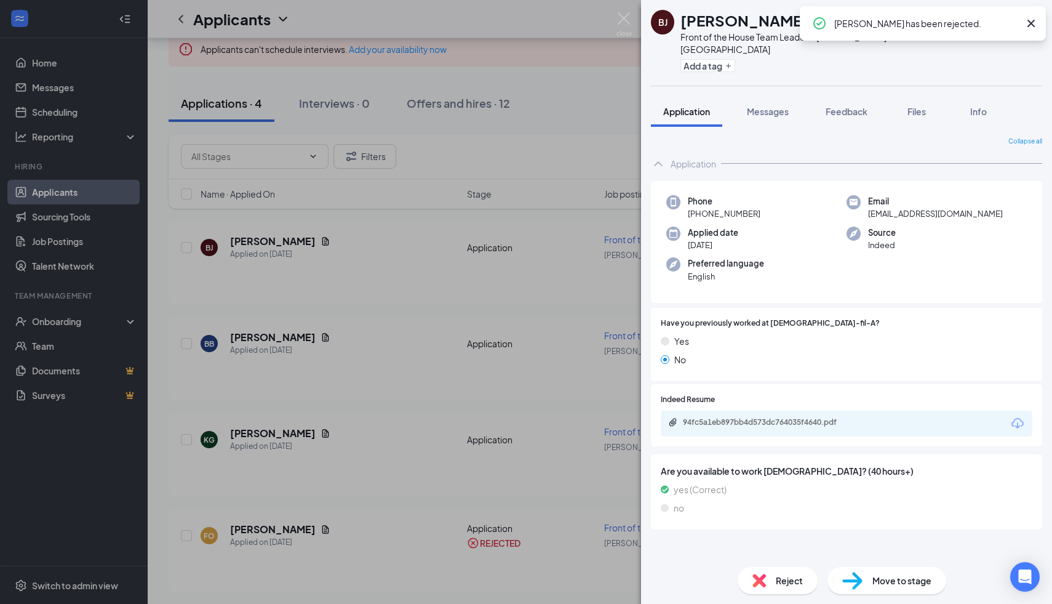
click at [626, 9] on div "BJ Bruce Johnson Front of the House Team Leader at Denton Towne Crossing Add a …" at bounding box center [526, 302] width 1052 height 604
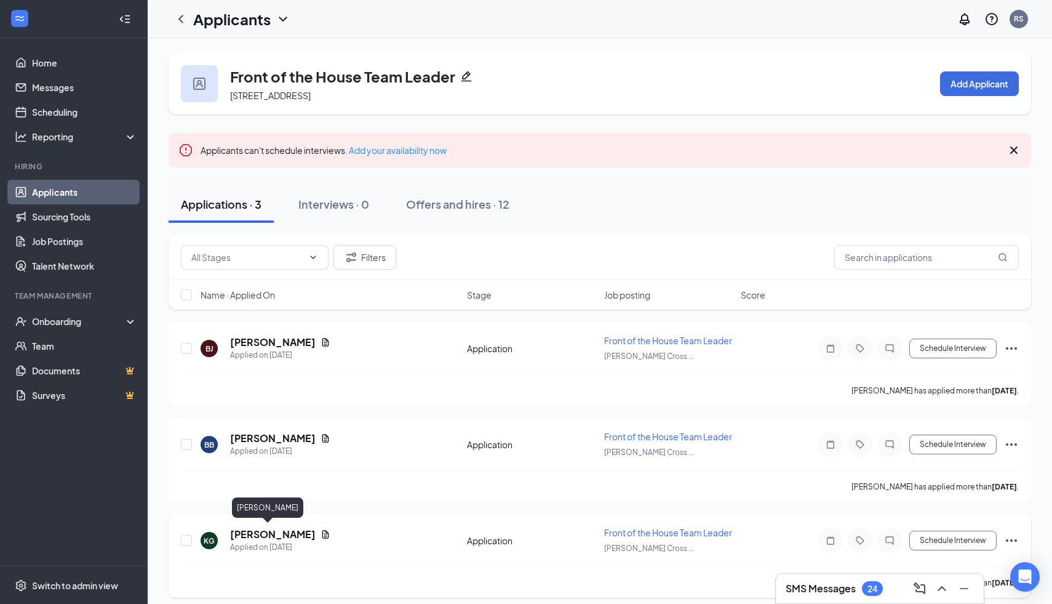
click at [260, 532] on h5 "[PERSON_NAME]" at bounding box center [273, 534] width 86 height 14
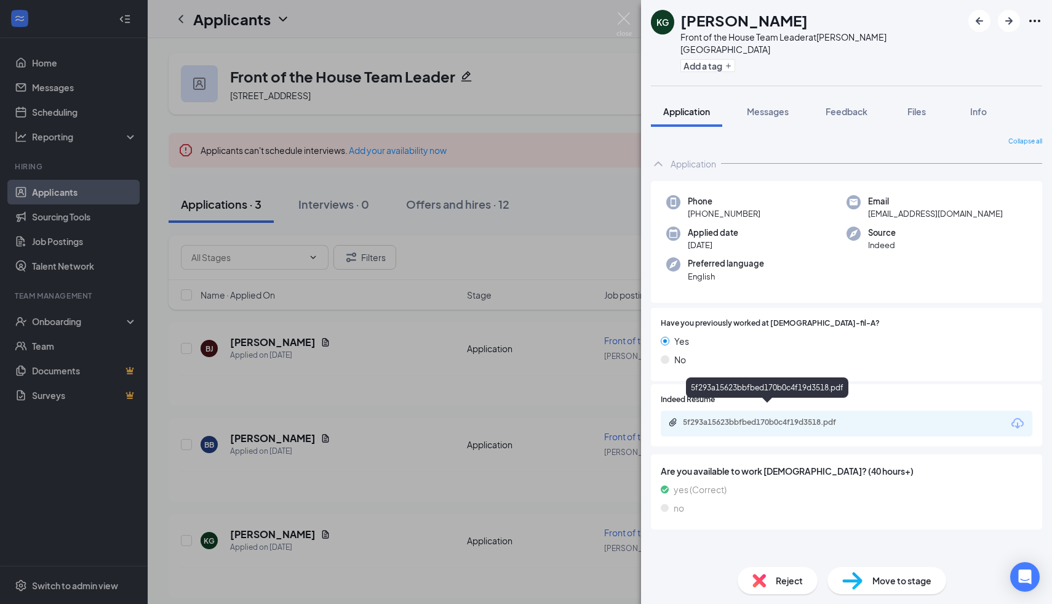
click at [761, 417] on div "5f293a15623bbfbed170b0c4f19d3518.pdf" at bounding box center [769, 422] width 172 height 10
click at [776, 580] on span "Reject" at bounding box center [789, 580] width 27 height 14
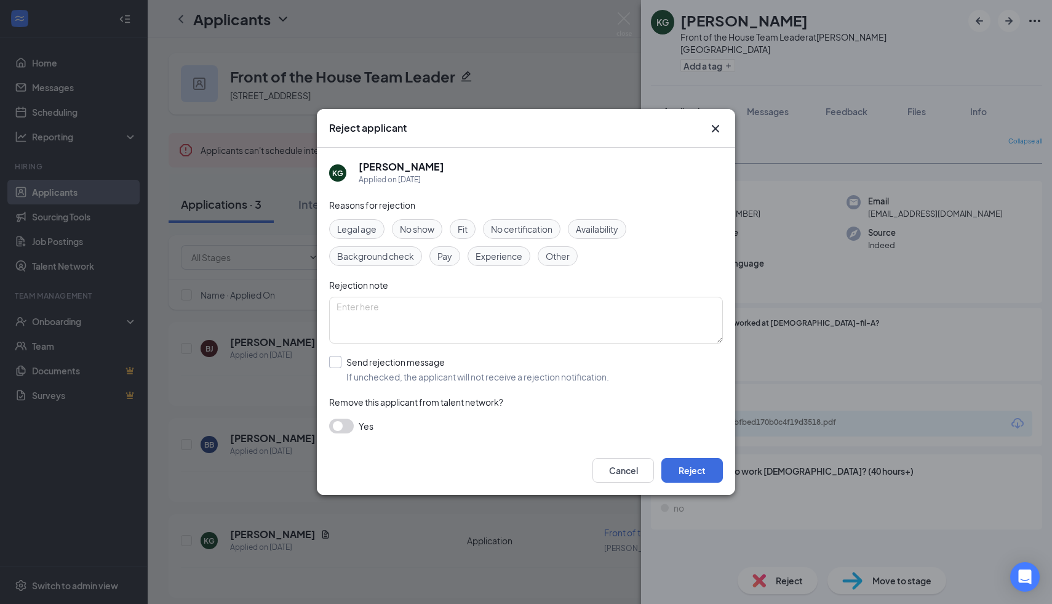
click at [338, 365] on input "Send rejection message If unchecked, the applicant will not receive a rejection…" at bounding box center [469, 369] width 280 height 27
checkbox input "true"
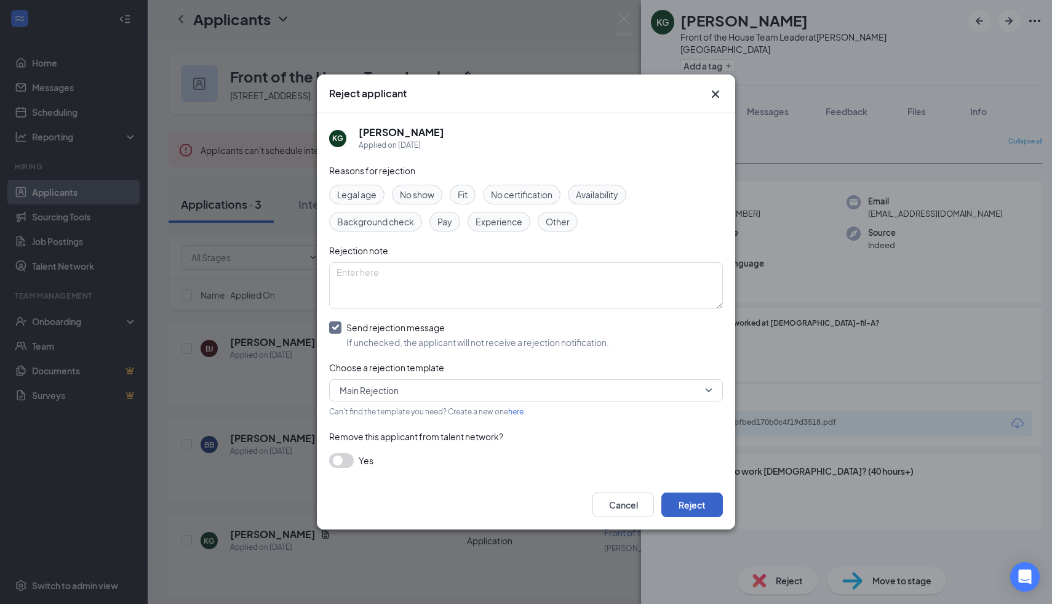
click at [685, 505] on button "Reject" at bounding box center [692, 504] width 62 height 25
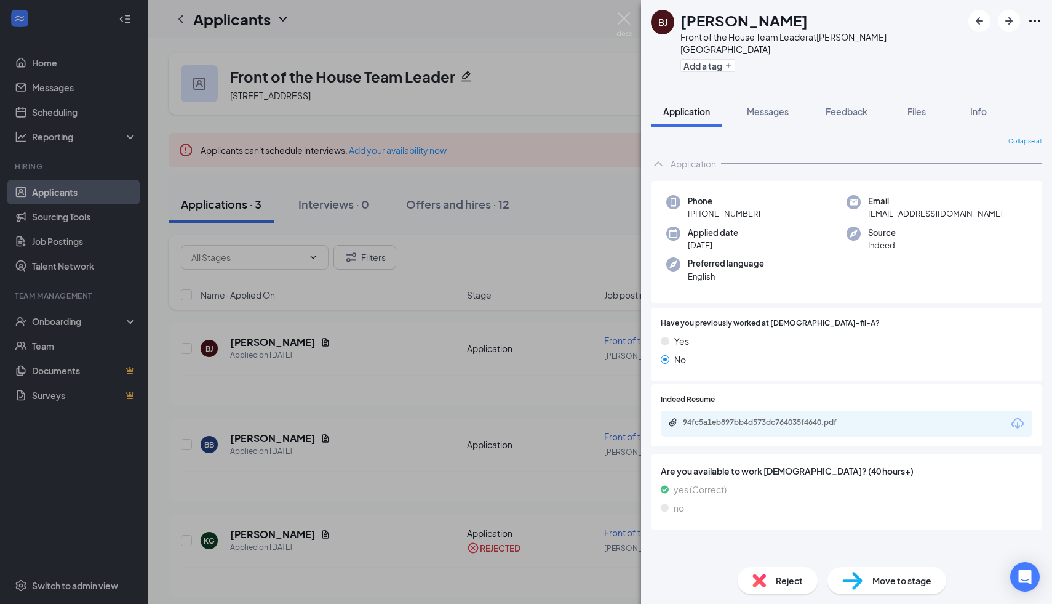
click at [610, 18] on div "BJ Bruce Johnson Front of the House Team Leader at Denton Towne Crossing Add a …" at bounding box center [526, 302] width 1052 height 604
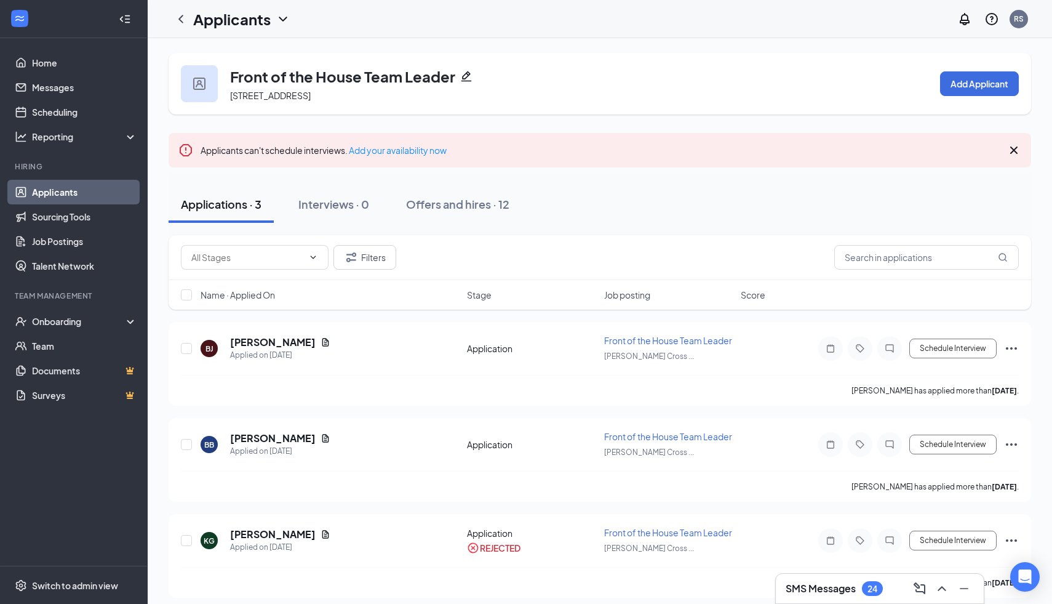
click at [616, 20] on div "Applicants RS" at bounding box center [600, 19] width 904 height 38
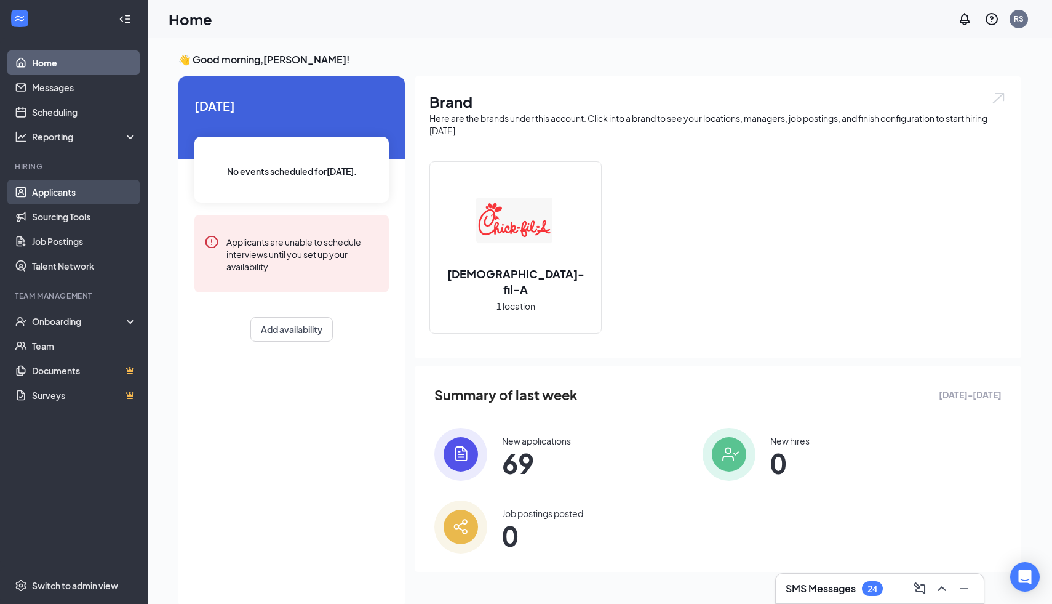
click at [61, 194] on link "Applicants" at bounding box center [84, 192] width 105 height 25
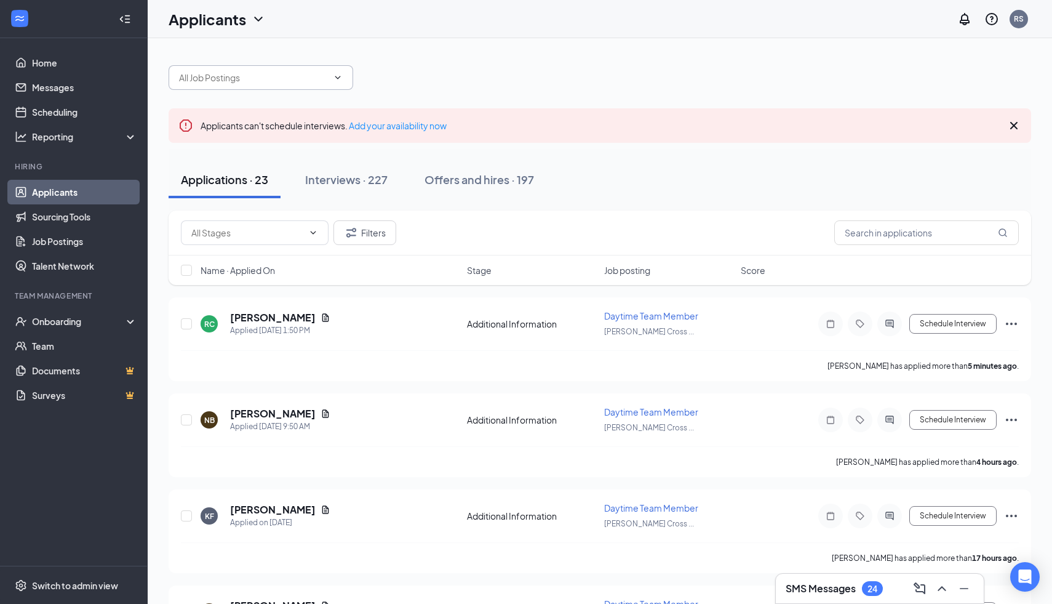
click at [274, 77] on input "text" at bounding box center [253, 78] width 149 height 14
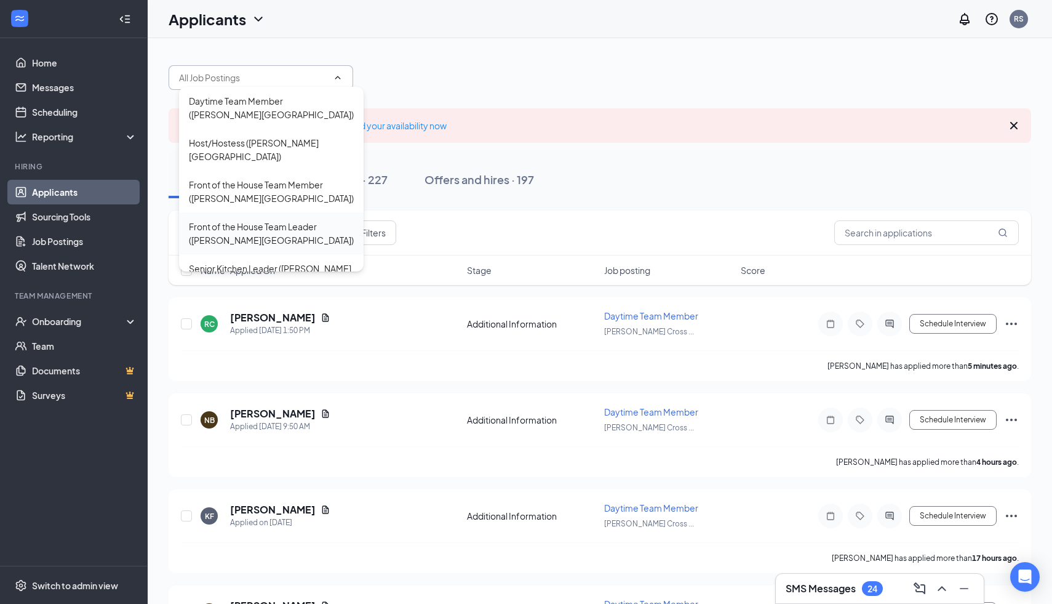
click at [265, 220] on div "Front of the House Team Leader (Denton Towne Crossing)" at bounding box center [271, 233] width 165 height 27
type input "Front of the House Team Leader (Denton Towne Crossing)"
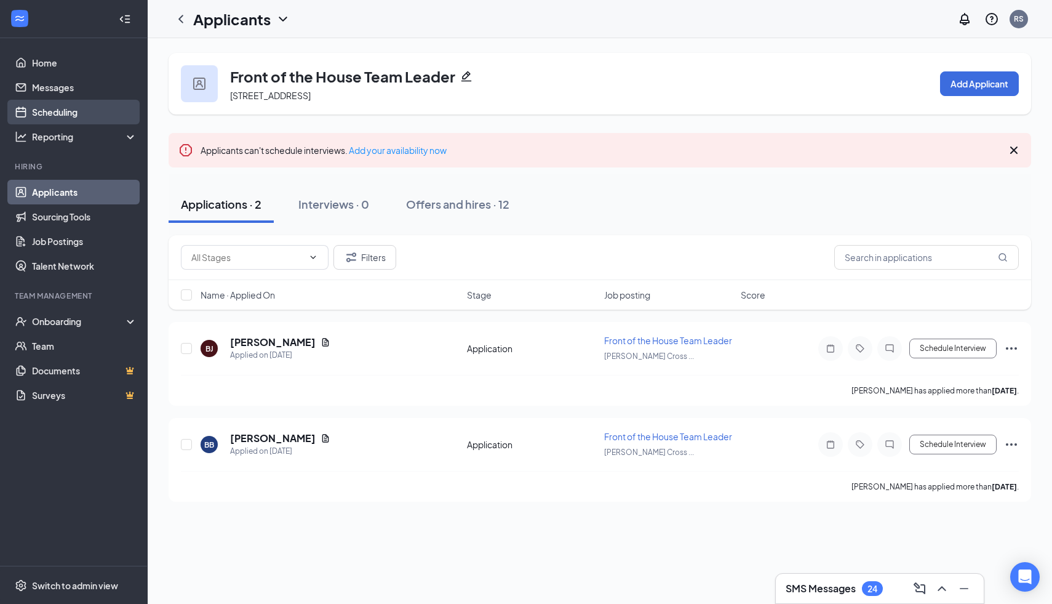
click at [86, 113] on link "Scheduling" at bounding box center [84, 112] width 105 height 25
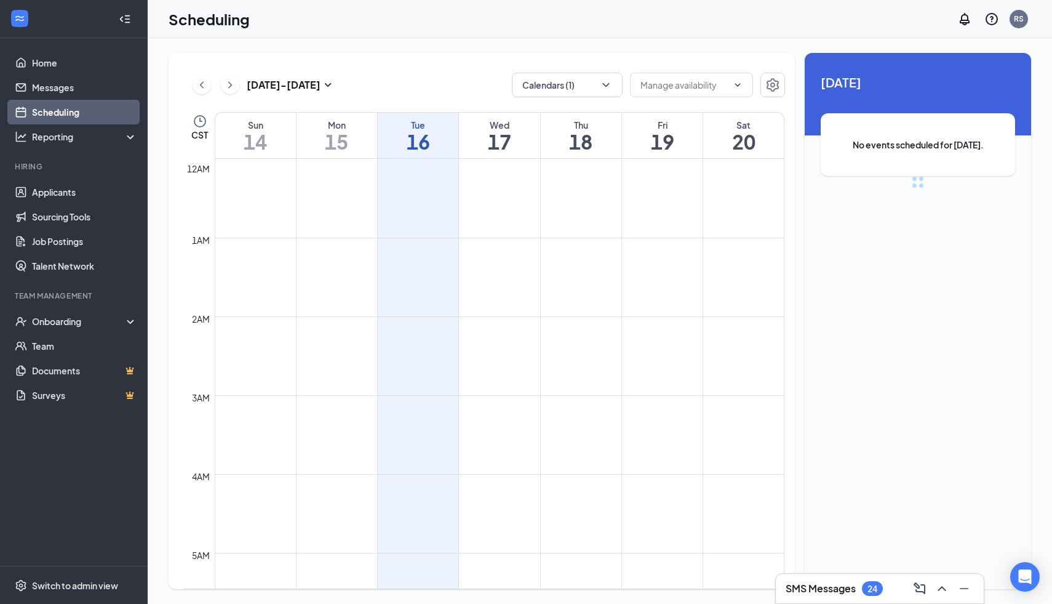
scroll to position [605, 0]
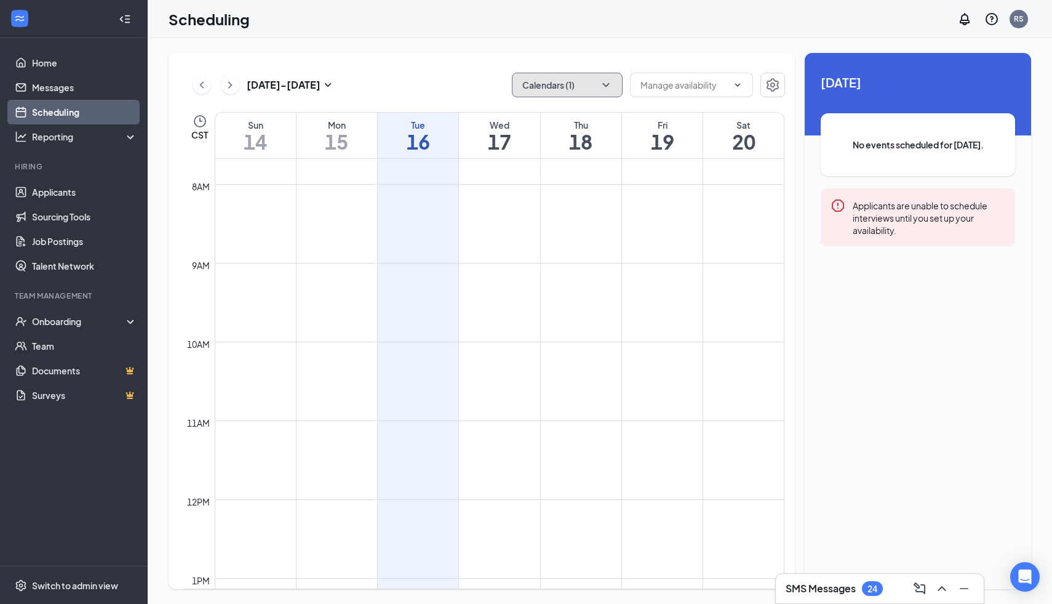
click at [531, 89] on button "Calendars (1)" at bounding box center [567, 85] width 111 height 25
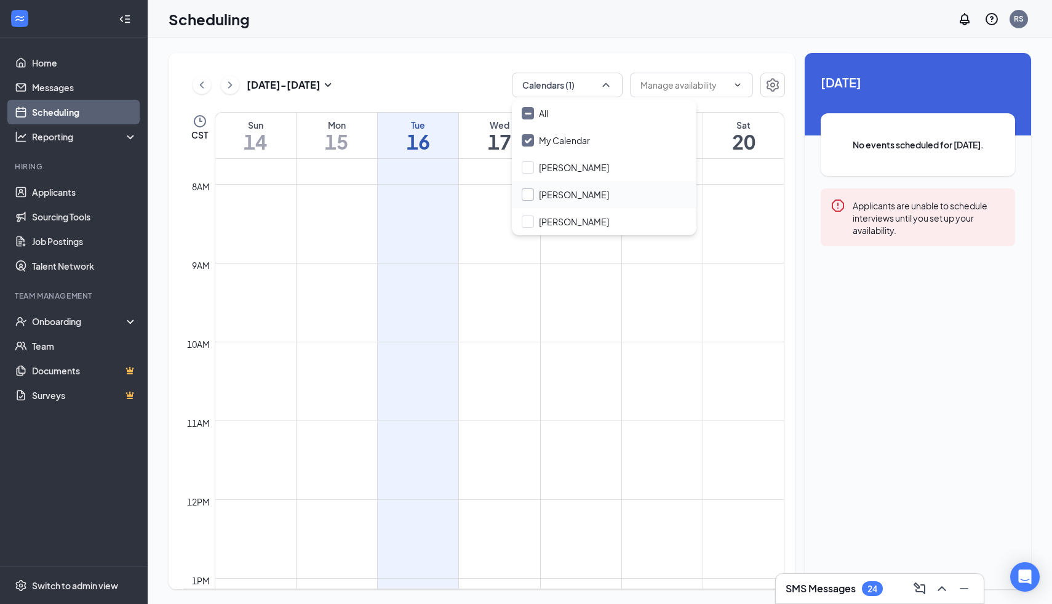
click at [551, 193] on input "Seth Abbott" at bounding box center [565, 194] width 87 height 12
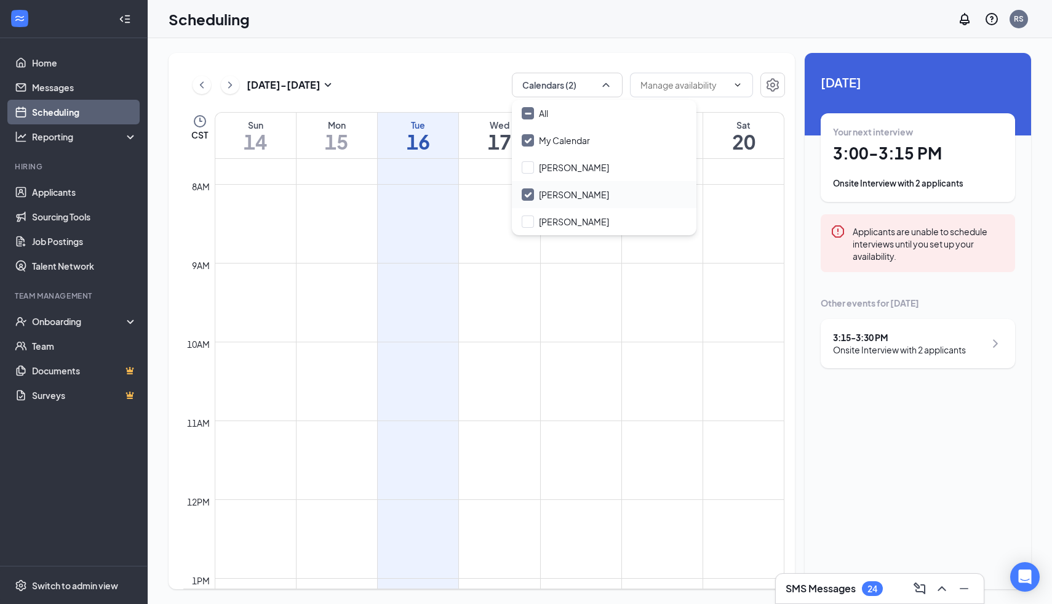
click at [529, 197] on input "Seth Abbott" at bounding box center [565, 194] width 87 height 12
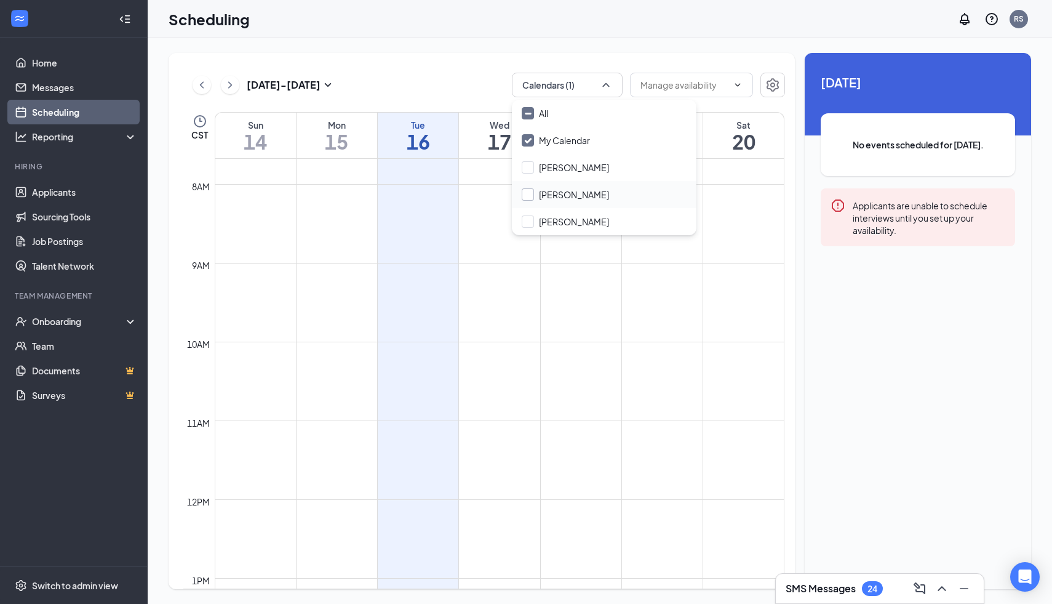
click at [529, 198] on input "Seth Abbott" at bounding box center [565, 194] width 87 height 12
checkbox input "true"
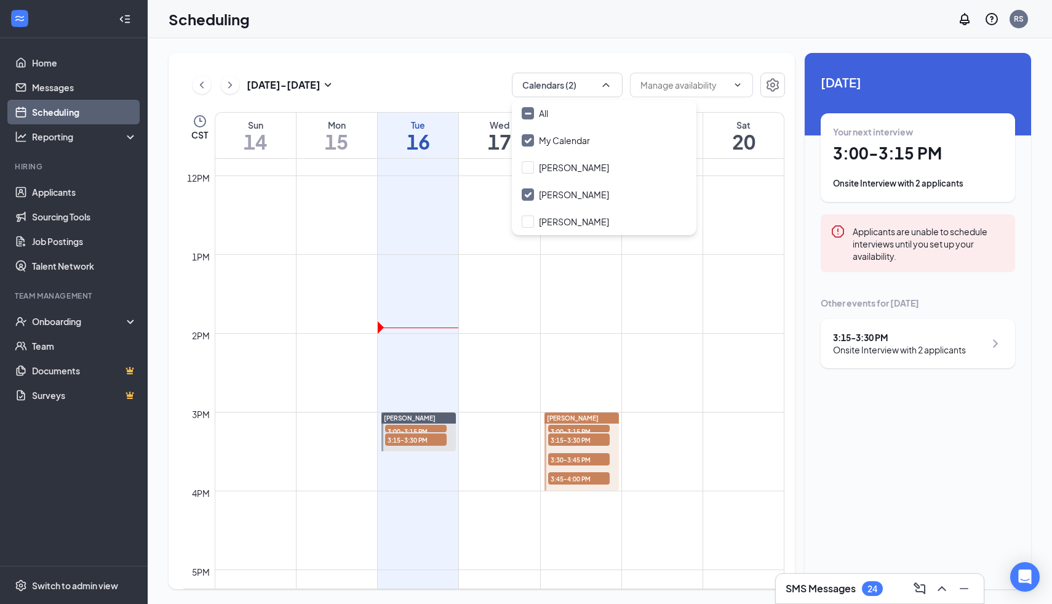
scroll to position [930, 0]
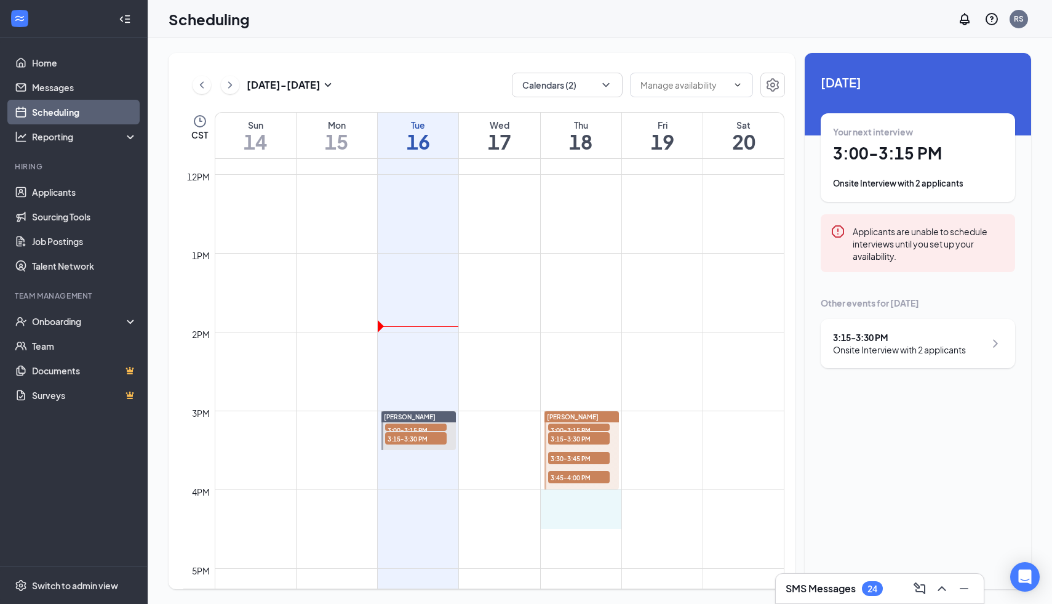
drag, startPoint x: 554, startPoint y: 490, endPoint x: 559, endPoint y: 517, distance: 27.5
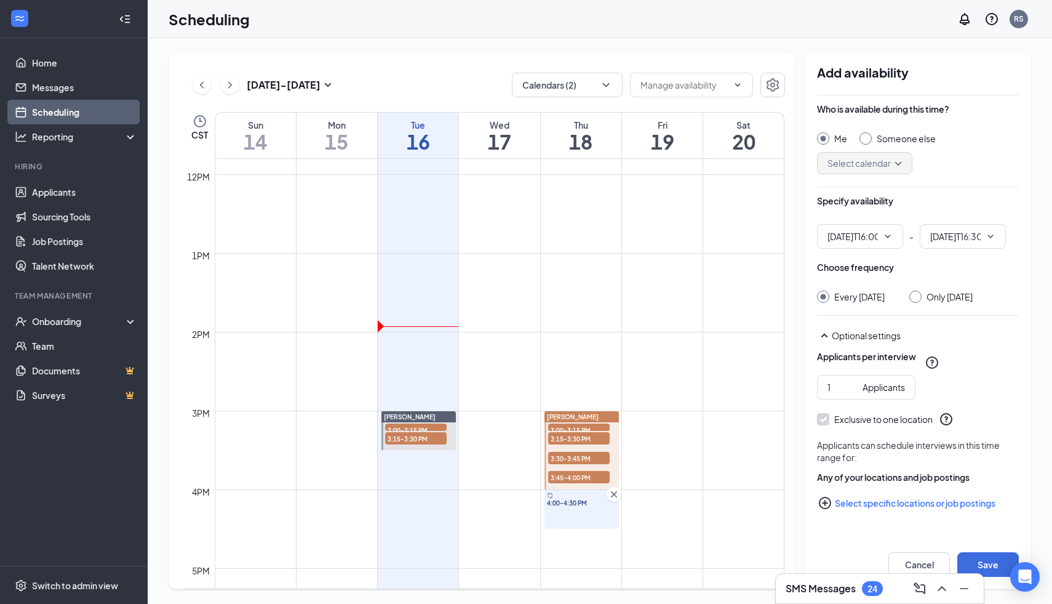
type input "04:00 PM"
type input "04:30 PM"
click at [918, 293] on input "Only Thursday, Sep 18" at bounding box center [913, 294] width 9 height 9
radio input "true"
radio input "false"
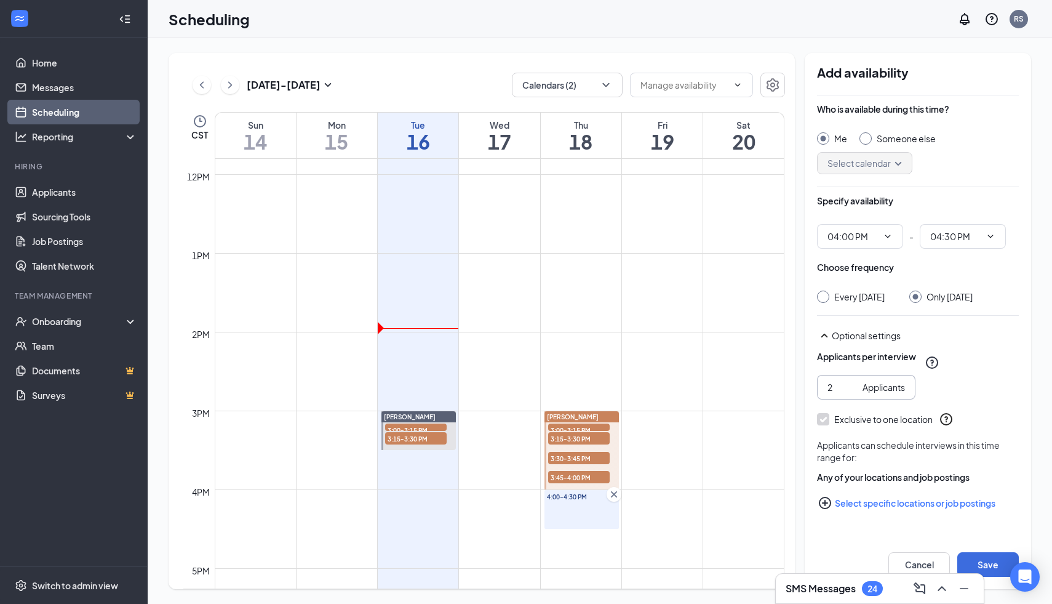
type input "2"
click at [853, 394] on input "2" at bounding box center [842, 387] width 30 height 14
click at [864, 514] on button "Select specific locations or job postings" at bounding box center [918, 502] width 202 height 25
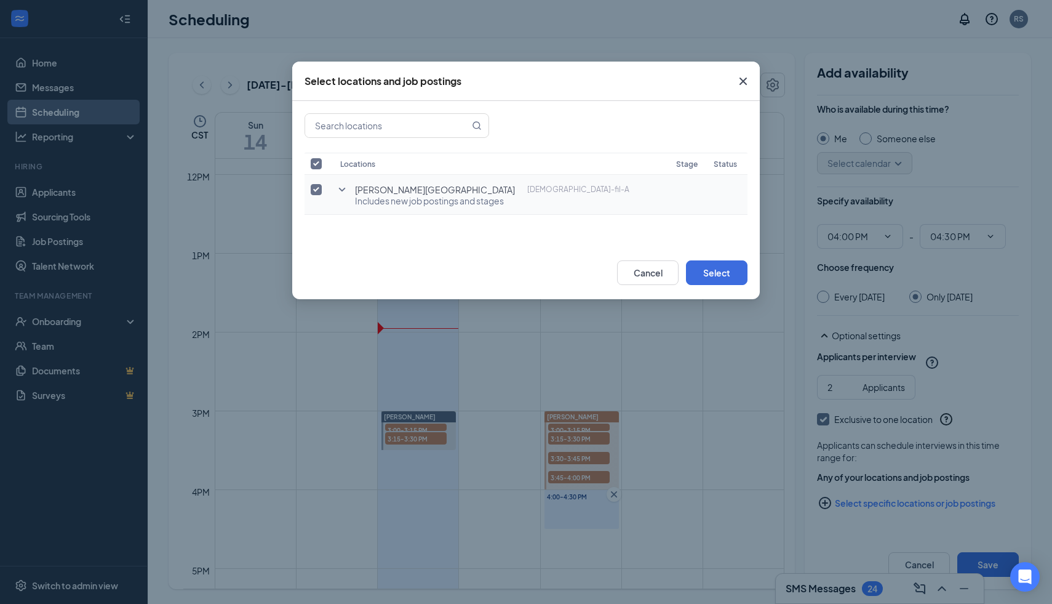
click at [341, 188] on icon "SmallChevronDown" at bounding box center [342, 189] width 15 height 15
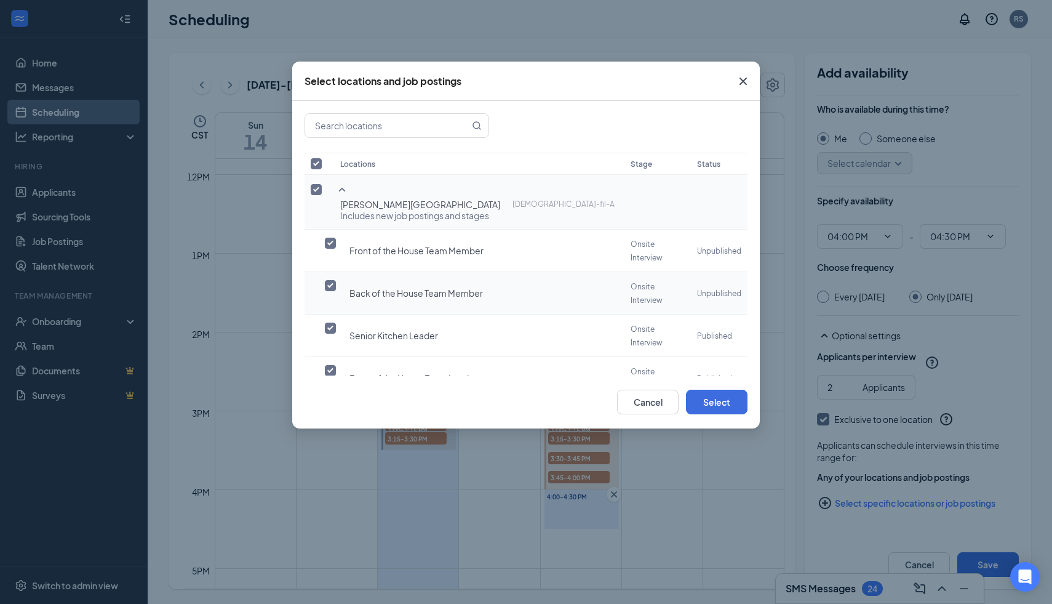
click at [332, 280] on input "checkbox" at bounding box center [330, 285] width 11 height 11
checkbox input "true"
checkbox input "false"
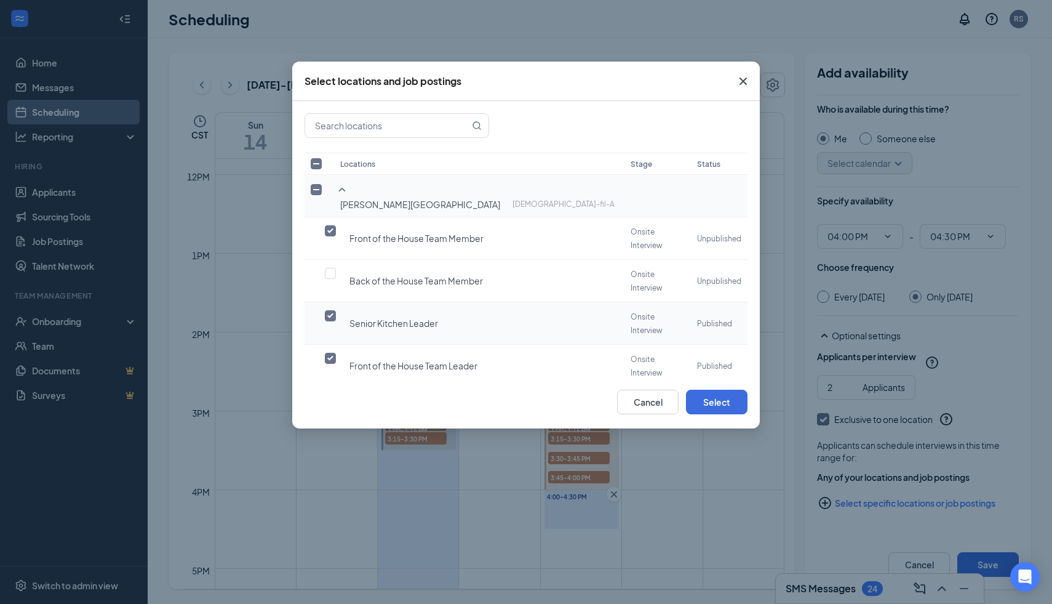
click at [330, 310] on input "checkbox" at bounding box center [330, 315] width 11 height 11
checkbox input "false"
click at [732, 404] on button "Select" at bounding box center [717, 401] width 62 height 25
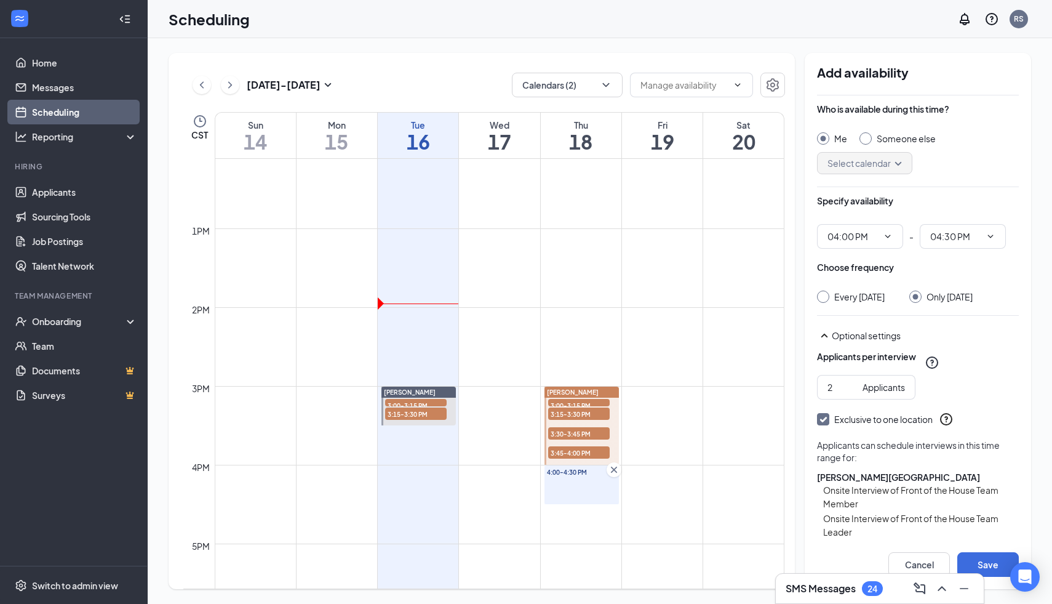
scroll to position [1004, 0]
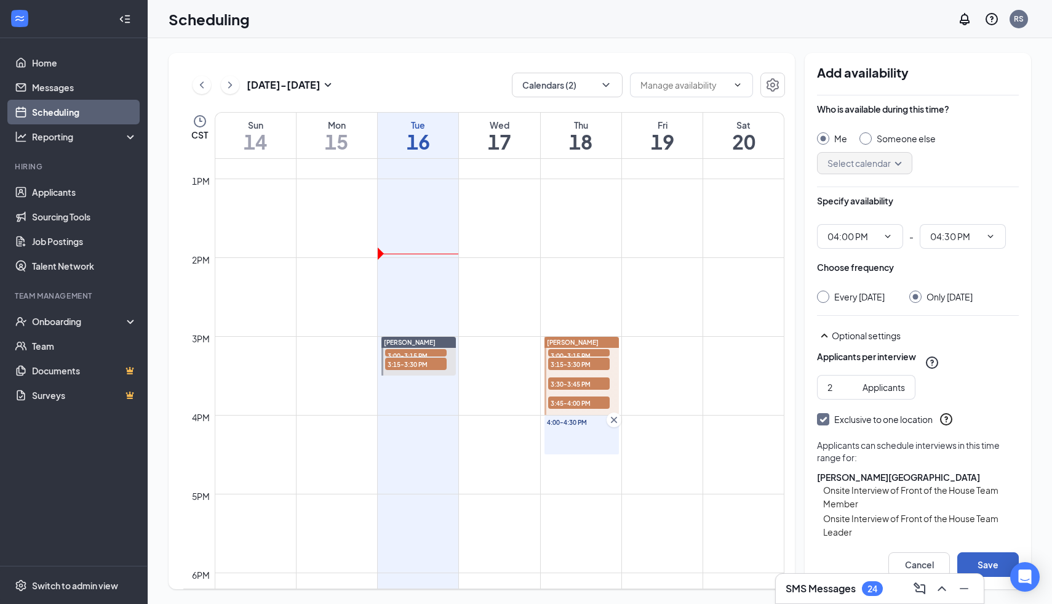
click at [988, 564] on button "Save" at bounding box center [988, 564] width 62 height 25
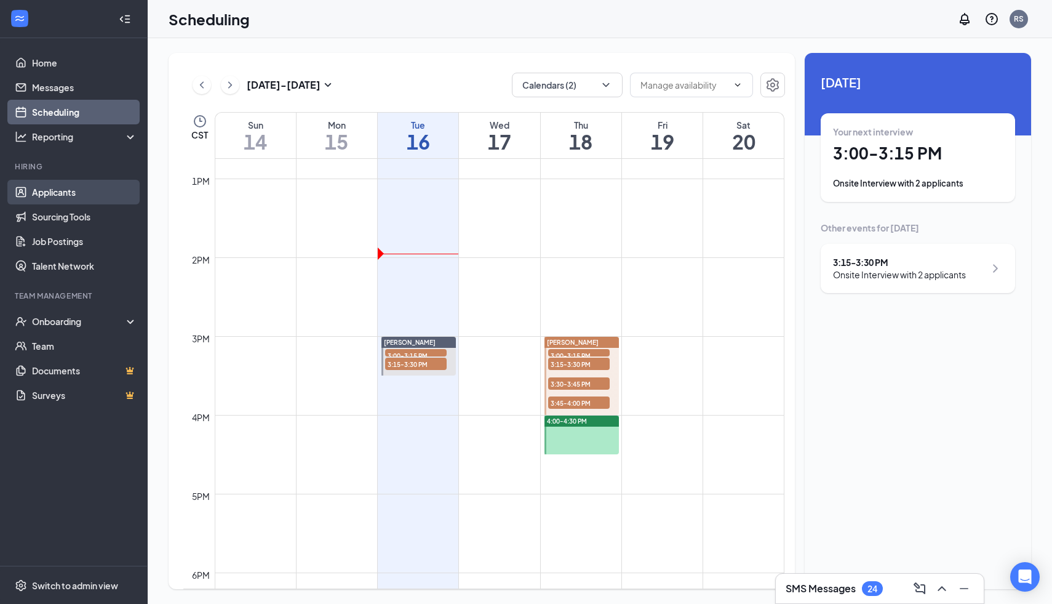
click at [58, 192] on link "Applicants" at bounding box center [84, 192] width 105 height 25
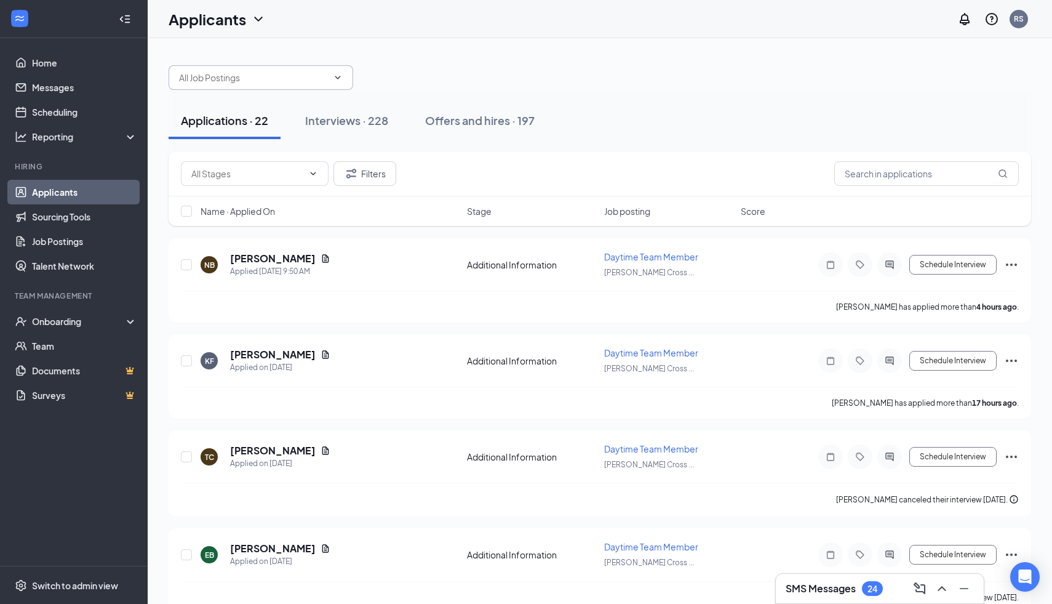
click at [259, 76] on input "text" at bounding box center [253, 78] width 149 height 14
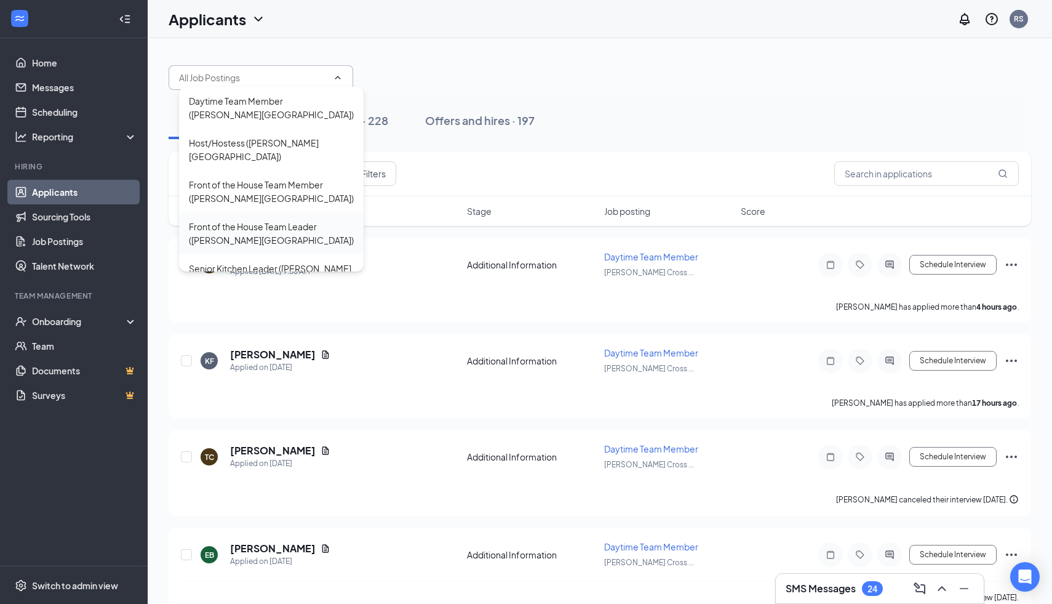
click at [269, 212] on div "Front of the House Team Leader (Denton Towne Crossing)" at bounding box center [271, 233] width 185 height 42
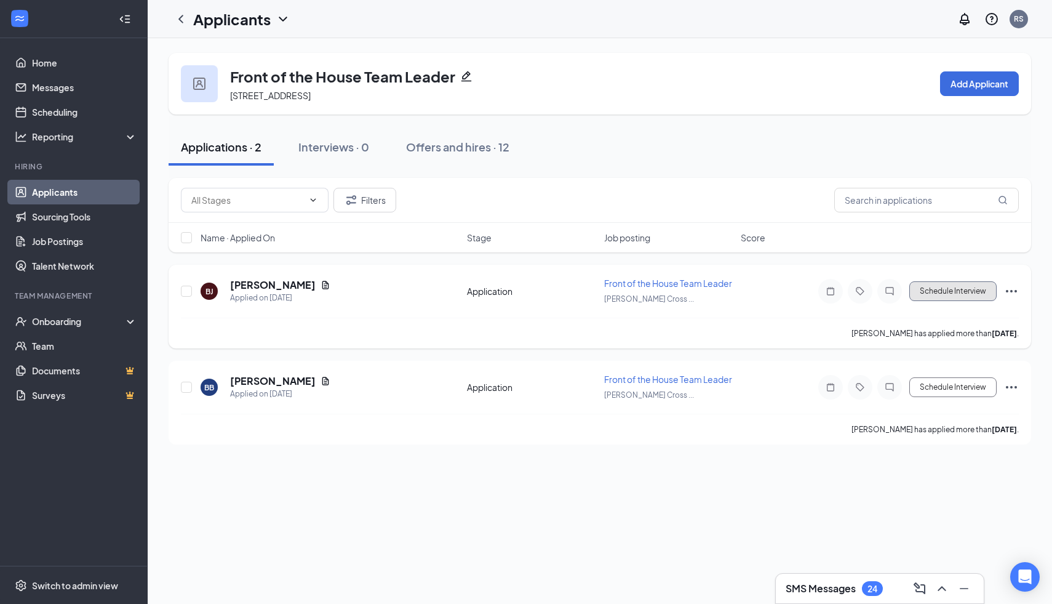
click at [936, 287] on button "Schedule Interview" at bounding box center [952, 291] width 87 height 20
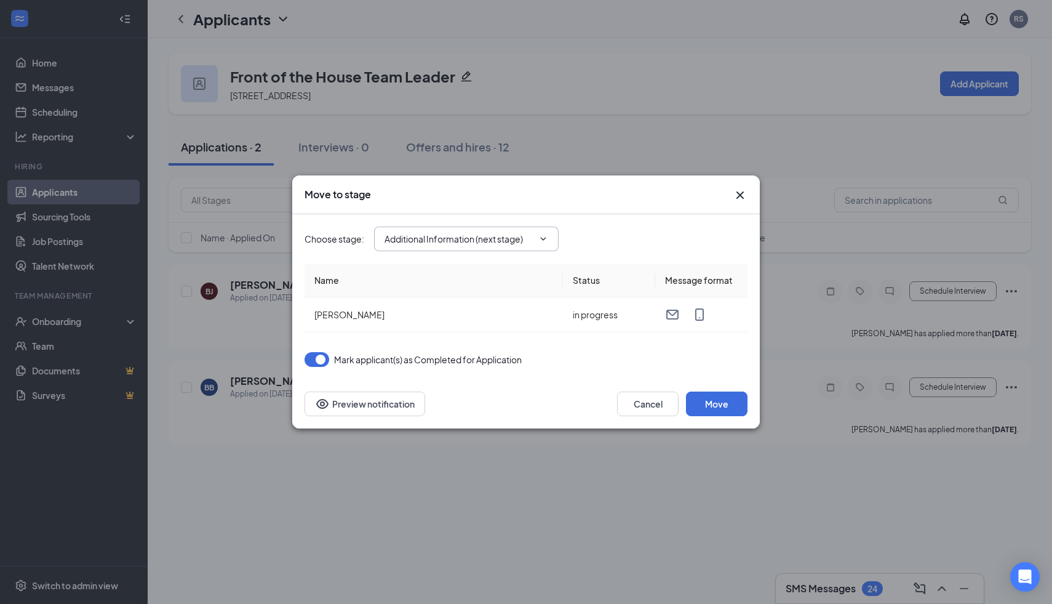
click at [504, 241] on input "Additional Information (next stage)" at bounding box center [459, 239] width 149 height 14
click at [450, 325] on div "Onsite Interview" at bounding box center [427, 319] width 66 height 14
type input "Onsite Interview"
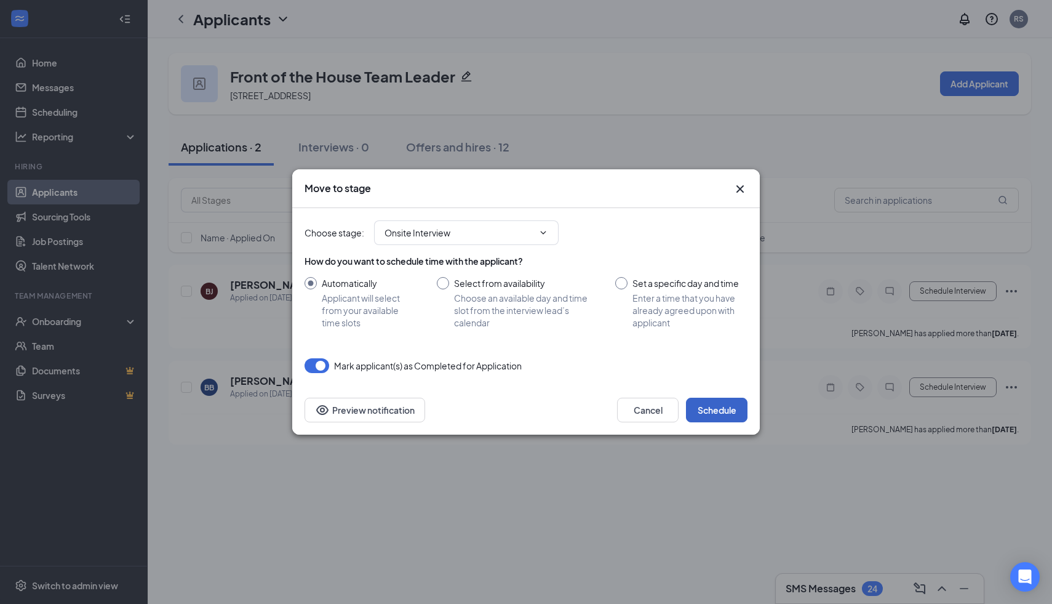
click at [717, 413] on button "Schedule" at bounding box center [717, 409] width 62 height 25
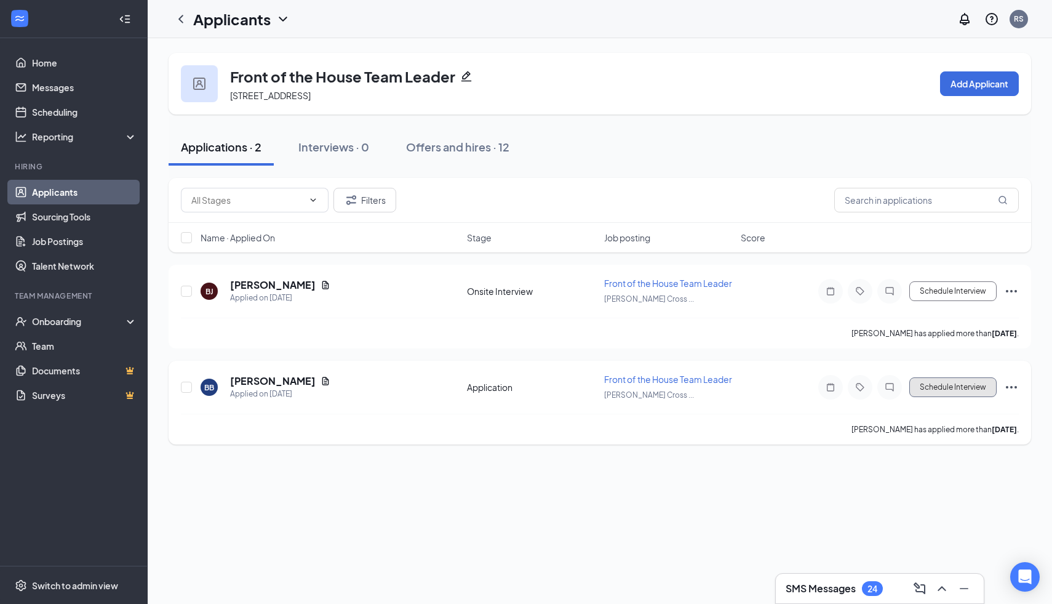
click at [957, 387] on button "Schedule Interview" at bounding box center [952, 387] width 87 height 20
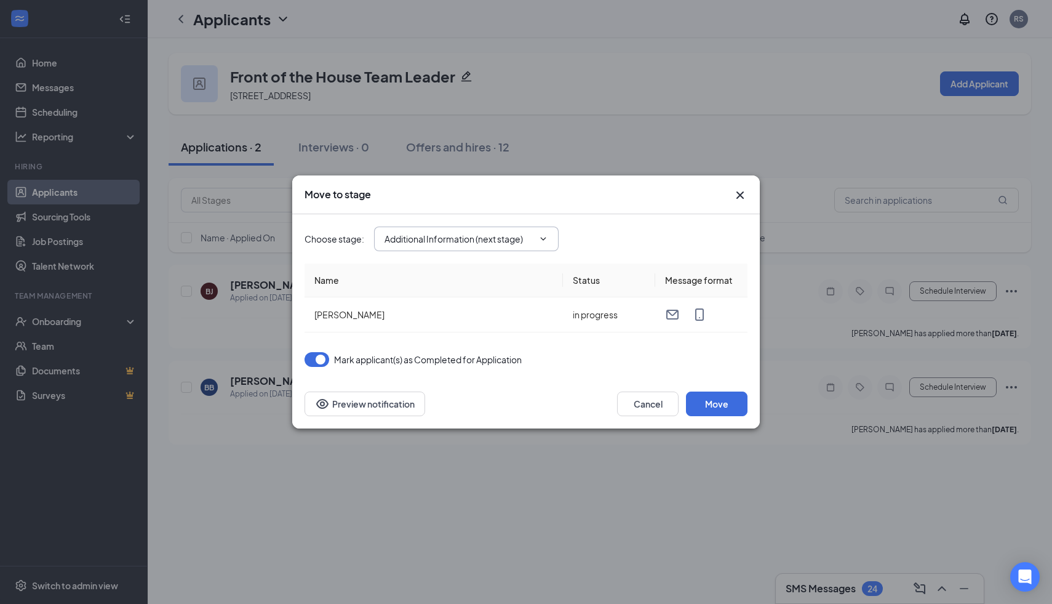
click at [476, 229] on span "Additional Information (next stage)" at bounding box center [466, 238] width 185 height 25
click at [476, 243] on input "Additional Information (next stage)" at bounding box center [459, 239] width 149 height 14
click at [452, 311] on div "Onsite Interview" at bounding box center [477, 319] width 185 height 28
type input "Onsite Interview"
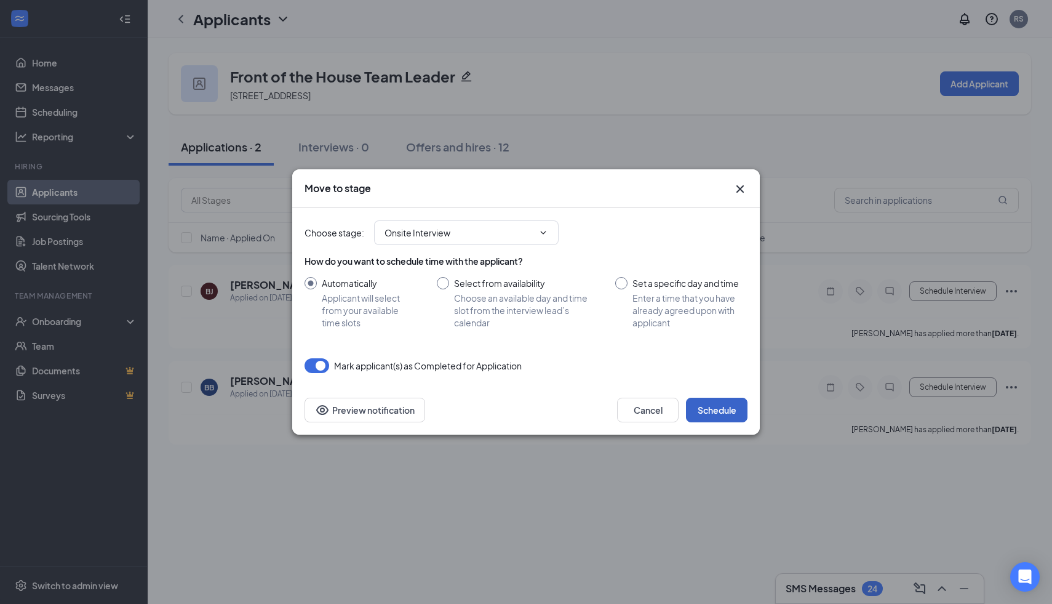
click at [736, 410] on button "Schedule" at bounding box center [717, 409] width 62 height 25
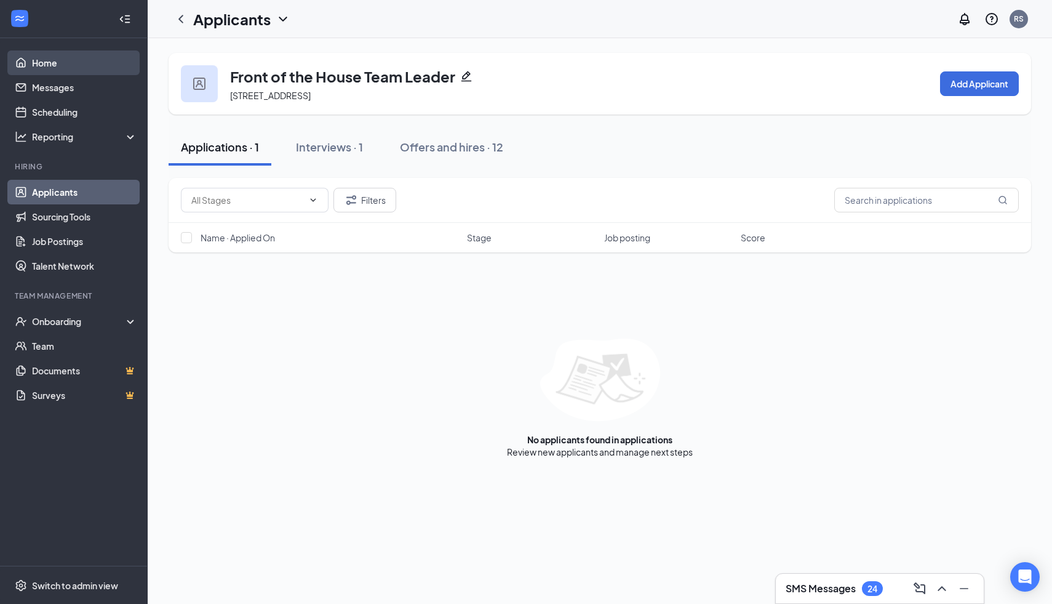
click at [54, 59] on link "Home" at bounding box center [84, 62] width 105 height 25
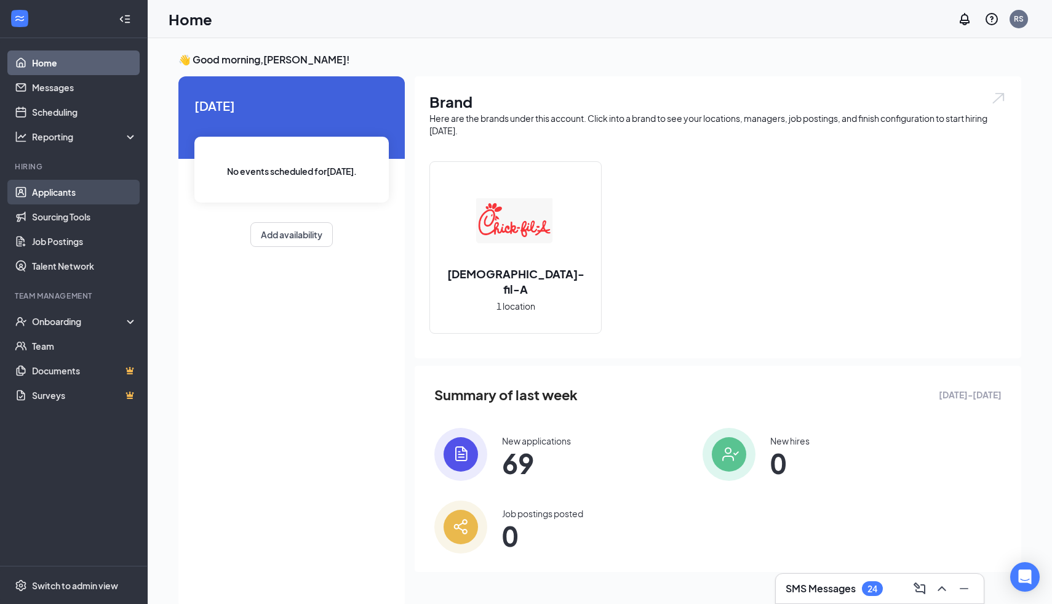
click at [59, 191] on link "Applicants" at bounding box center [84, 192] width 105 height 25
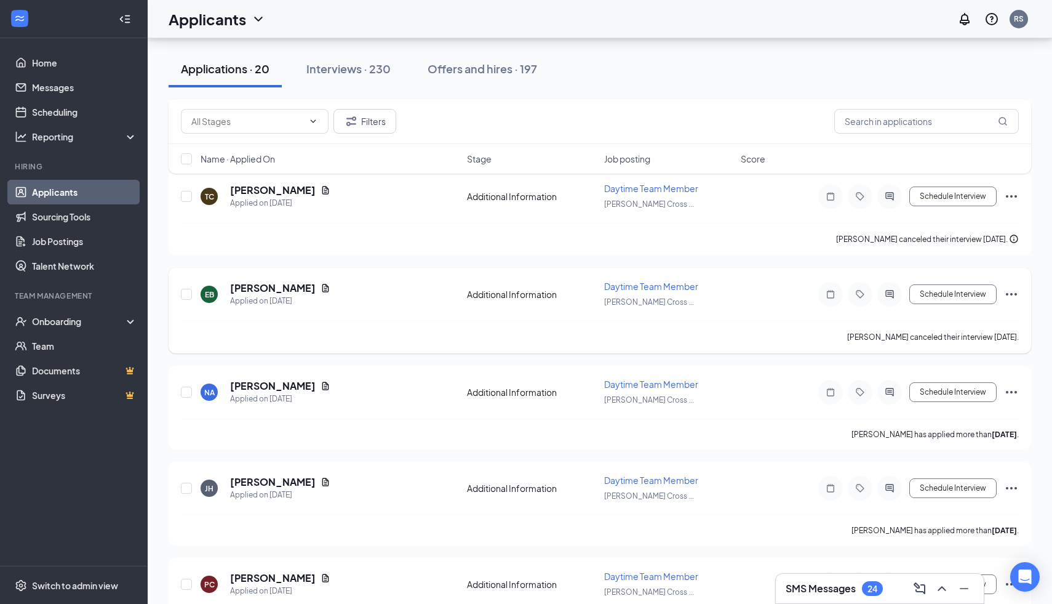
scroll to position [261, 0]
click at [49, 55] on link "Home" at bounding box center [84, 62] width 105 height 25
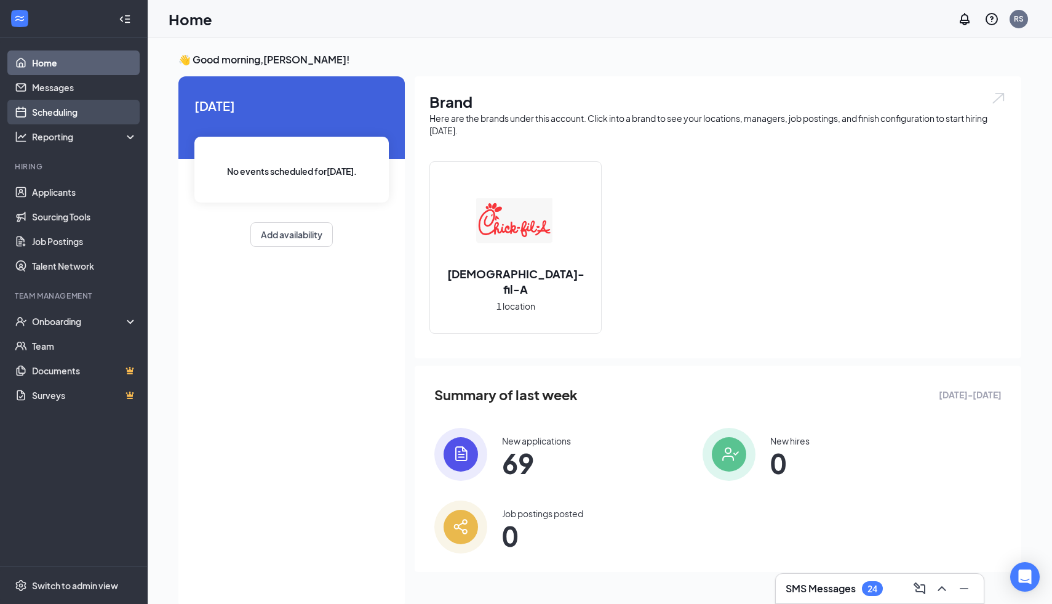
click at [87, 115] on link "Scheduling" at bounding box center [84, 112] width 105 height 25
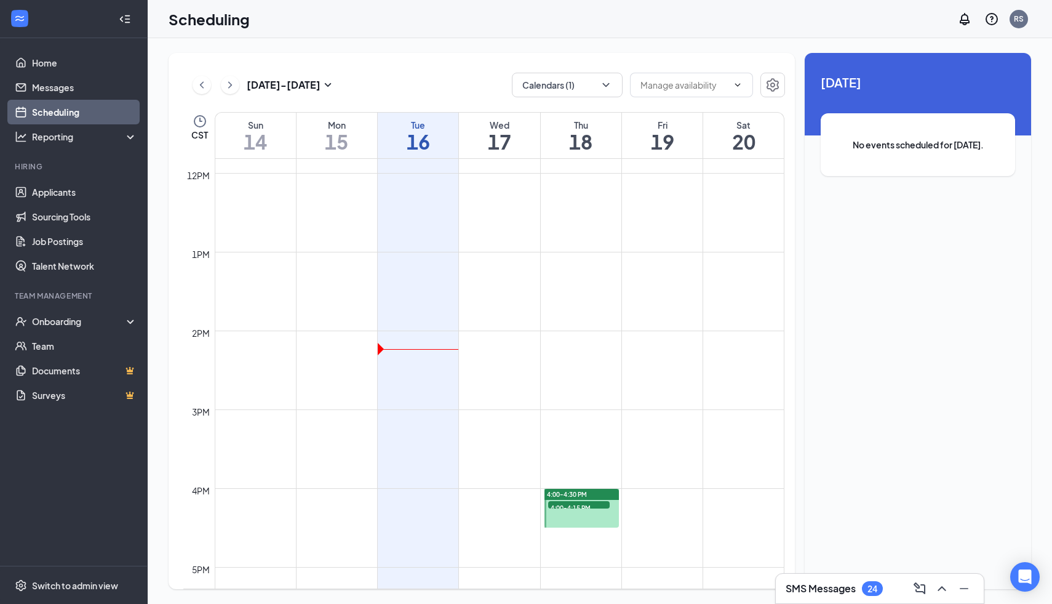
scroll to position [932, 0]
click at [561, 504] on span "4:00-4:15 PM" at bounding box center [579, 506] width 62 height 12
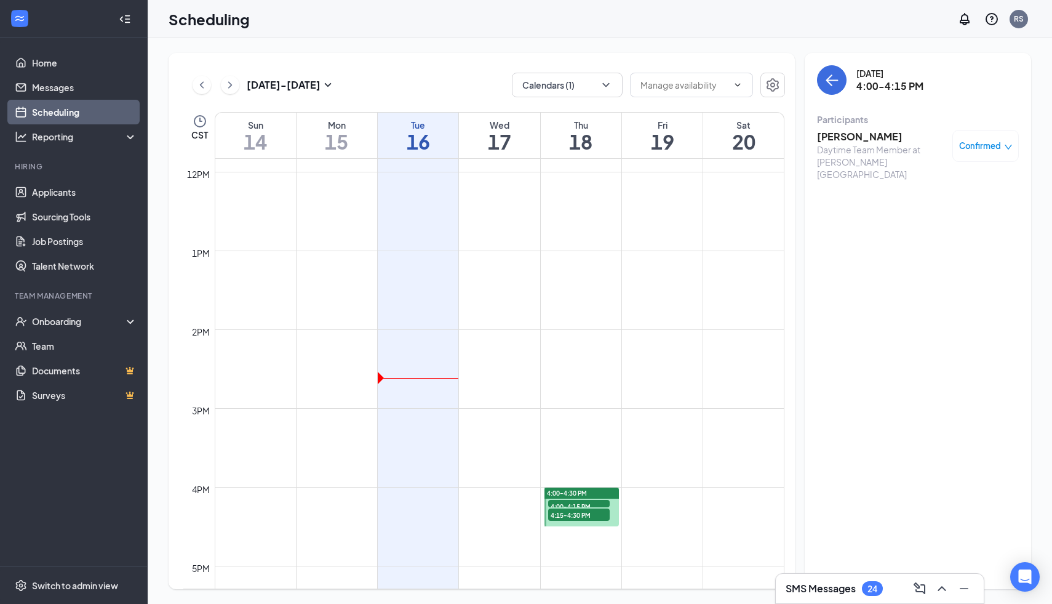
click at [601, 502] on span "4:00-4:15 PM" at bounding box center [579, 506] width 62 height 12
click at [597, 512] on span "4:15-4:30 PM" at bounding box center [579, 514] width 62 height 12
click at [596, 513] on span "4:15-4:30 PM" at bounding box center [579, 514] width 62 height 12
click at [592, 494] on div "4:00-4:30 PM" at bounding box center [581, 492] width 74 height 11
